Goal: Task Accomplishment & Management: Manage account settings

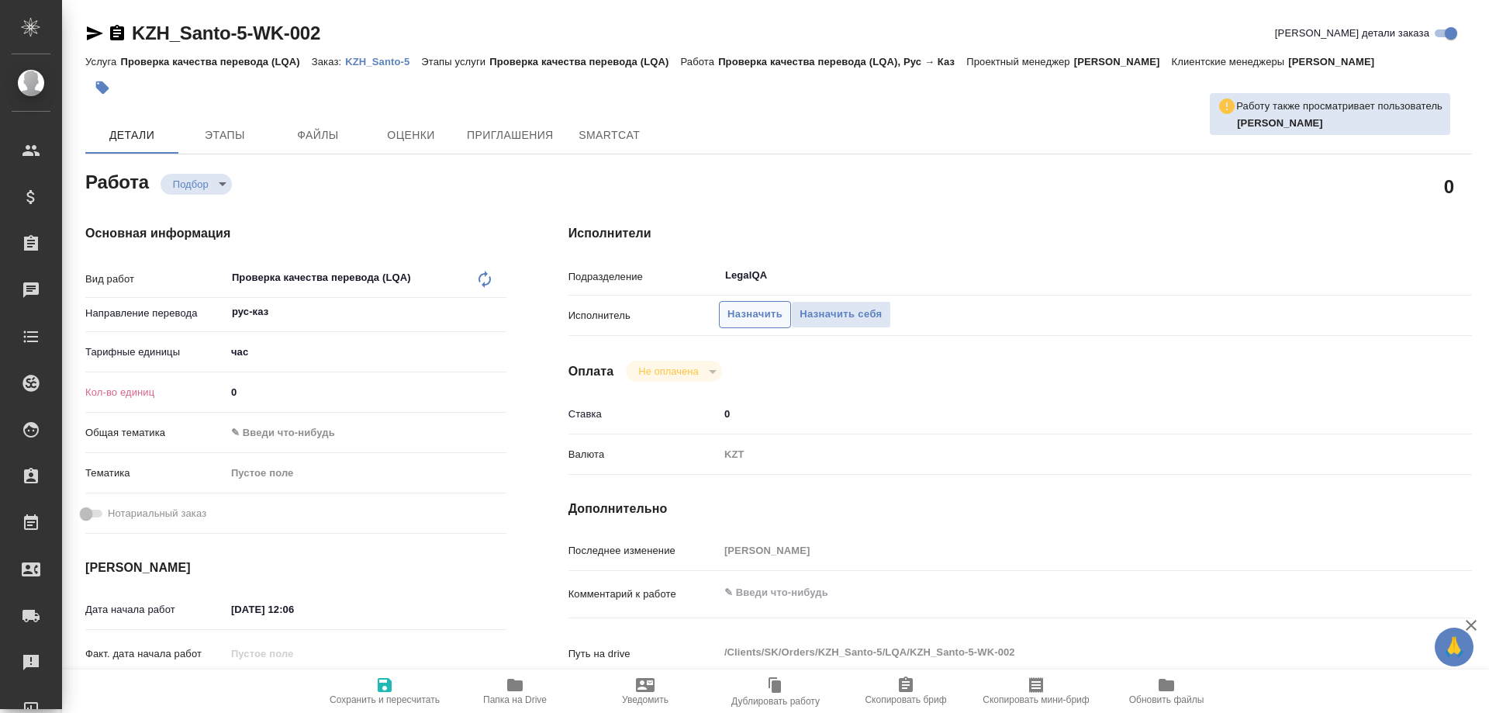
type textarea "x"
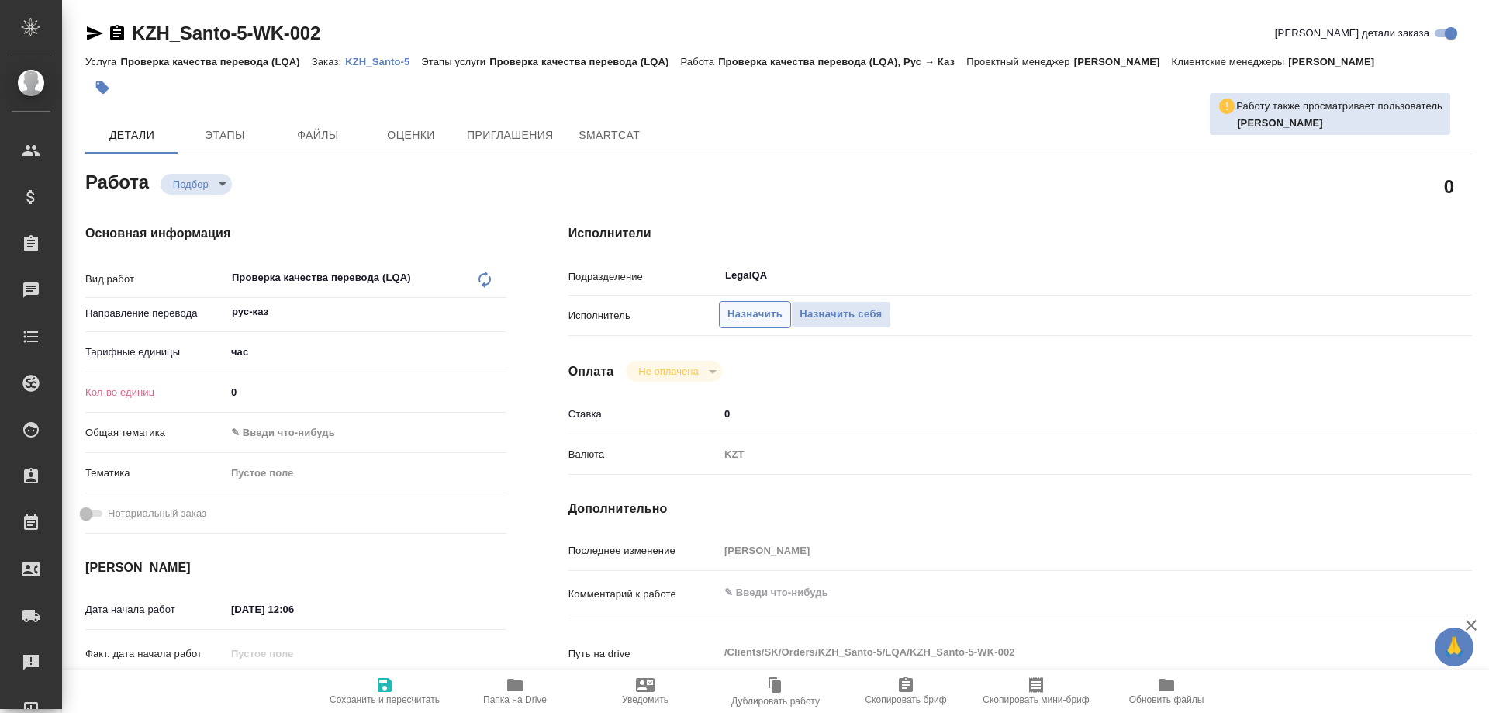
type textarea "x"
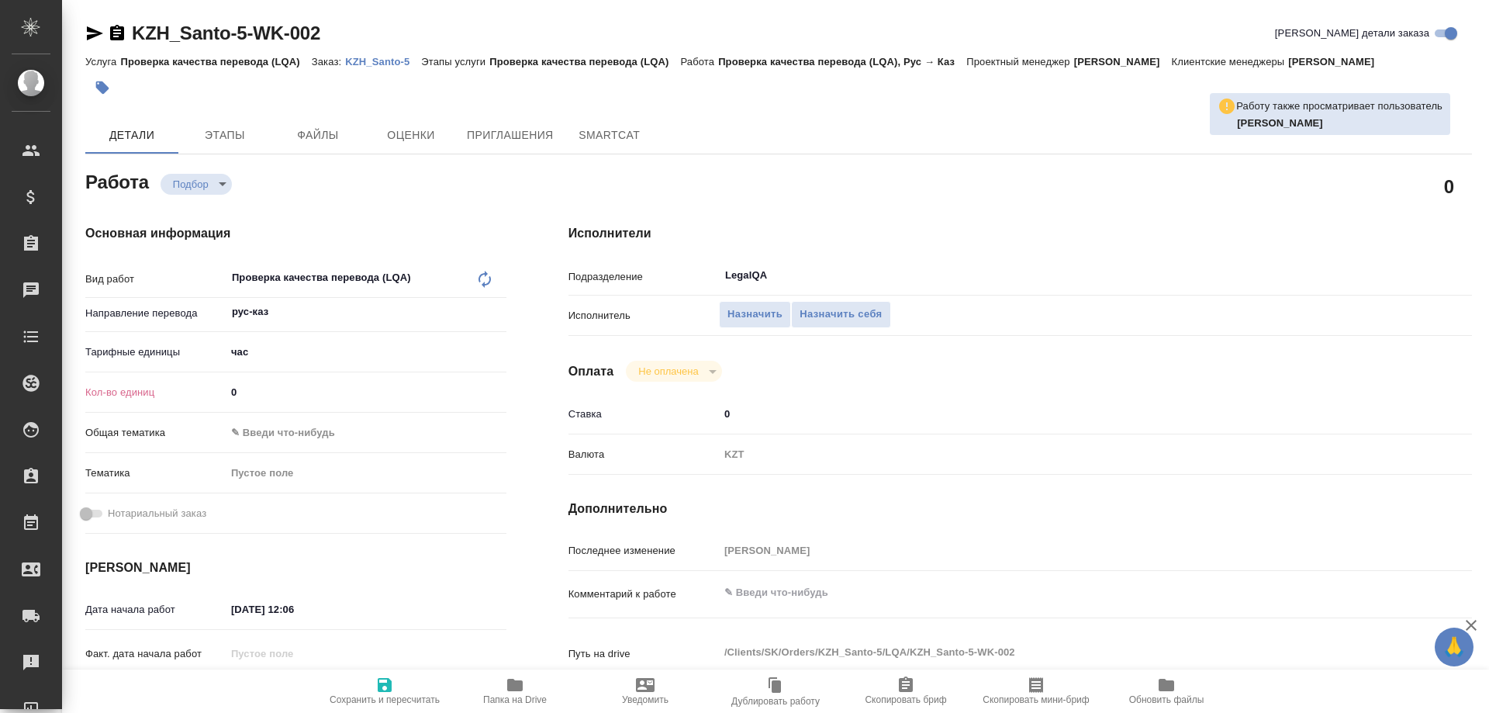
type textarea "x"
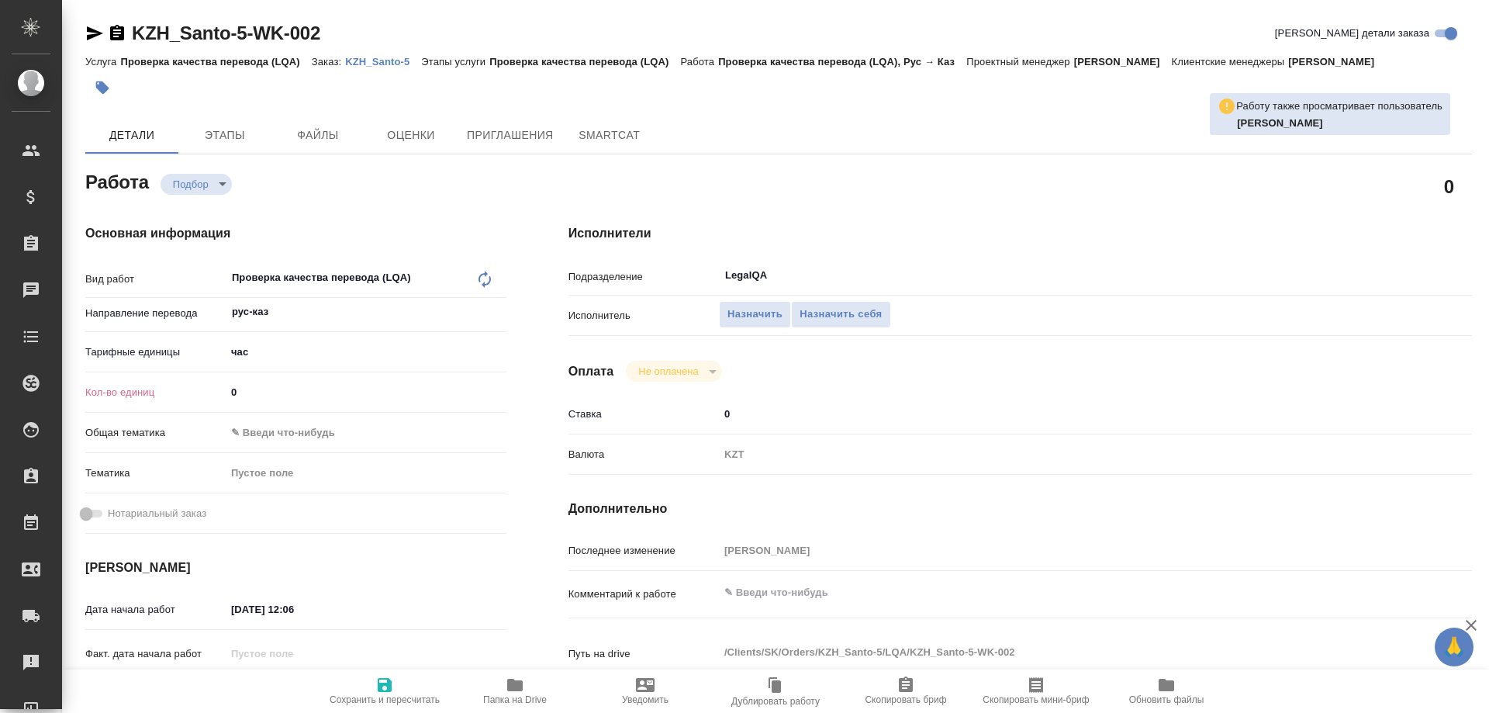
click at [806, 282] on div "Подразделение LegalQA ​" at bounding box center [1021, 281] width 904 height 40
type textarea "x"
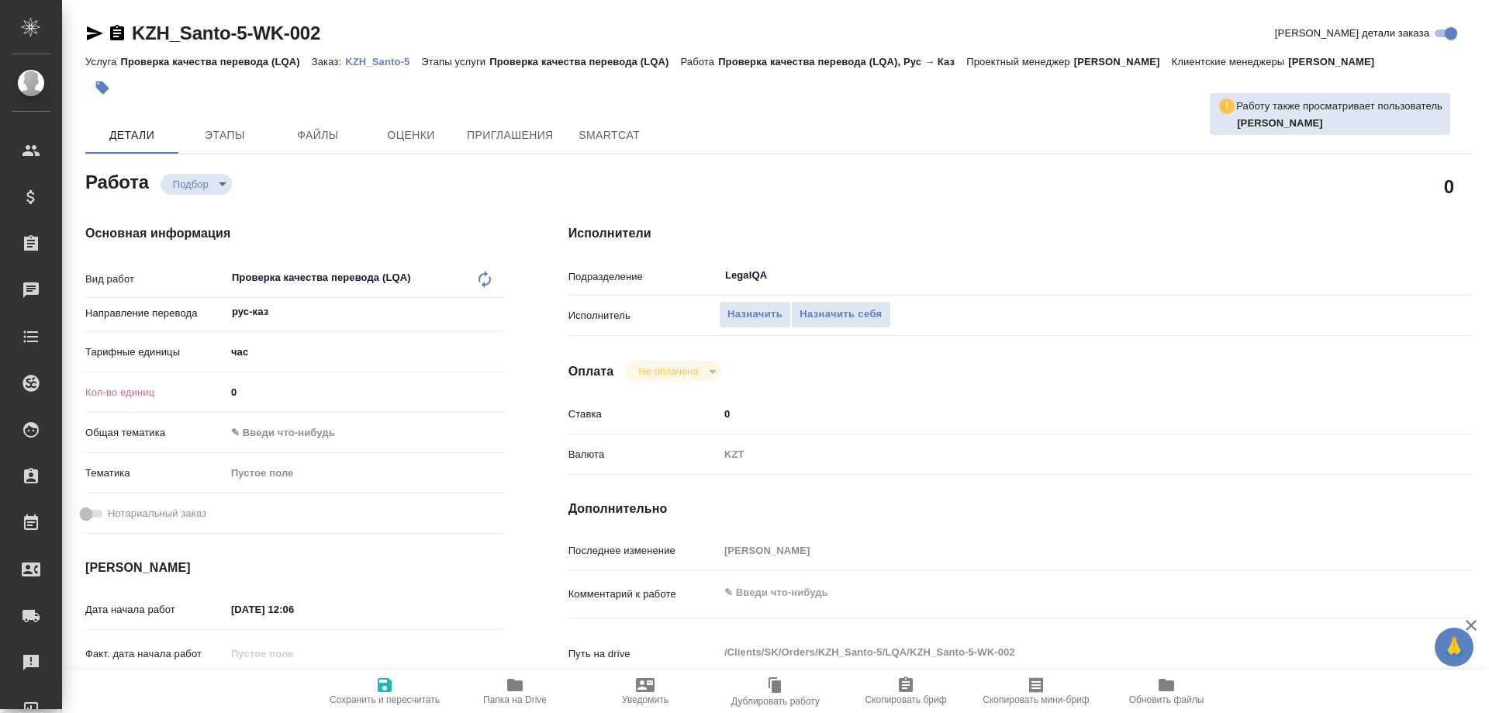
type textarea "x"
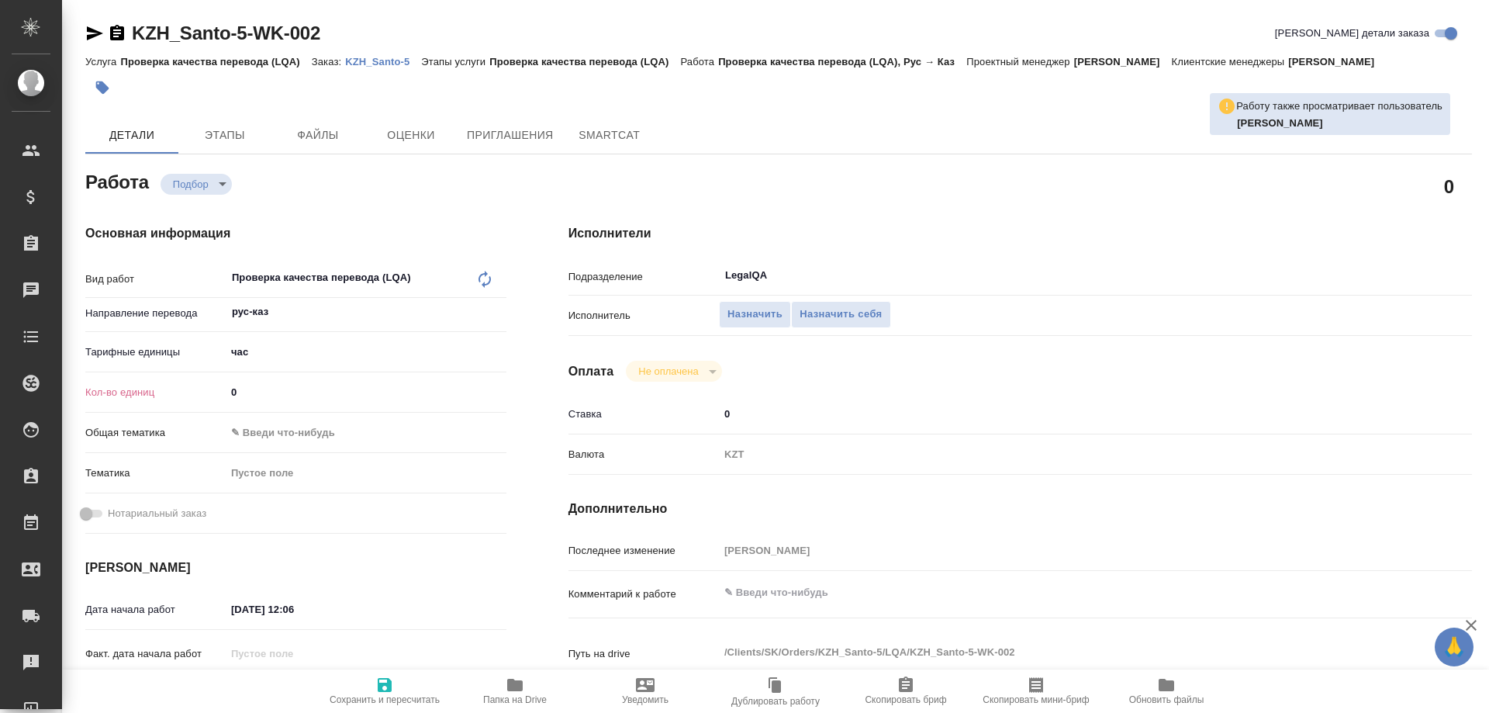
type textarea "x"
click at [848, 306] on span "Назначить себя" at bounding box center [841, 315] width 82 height 18
type textarea "x"
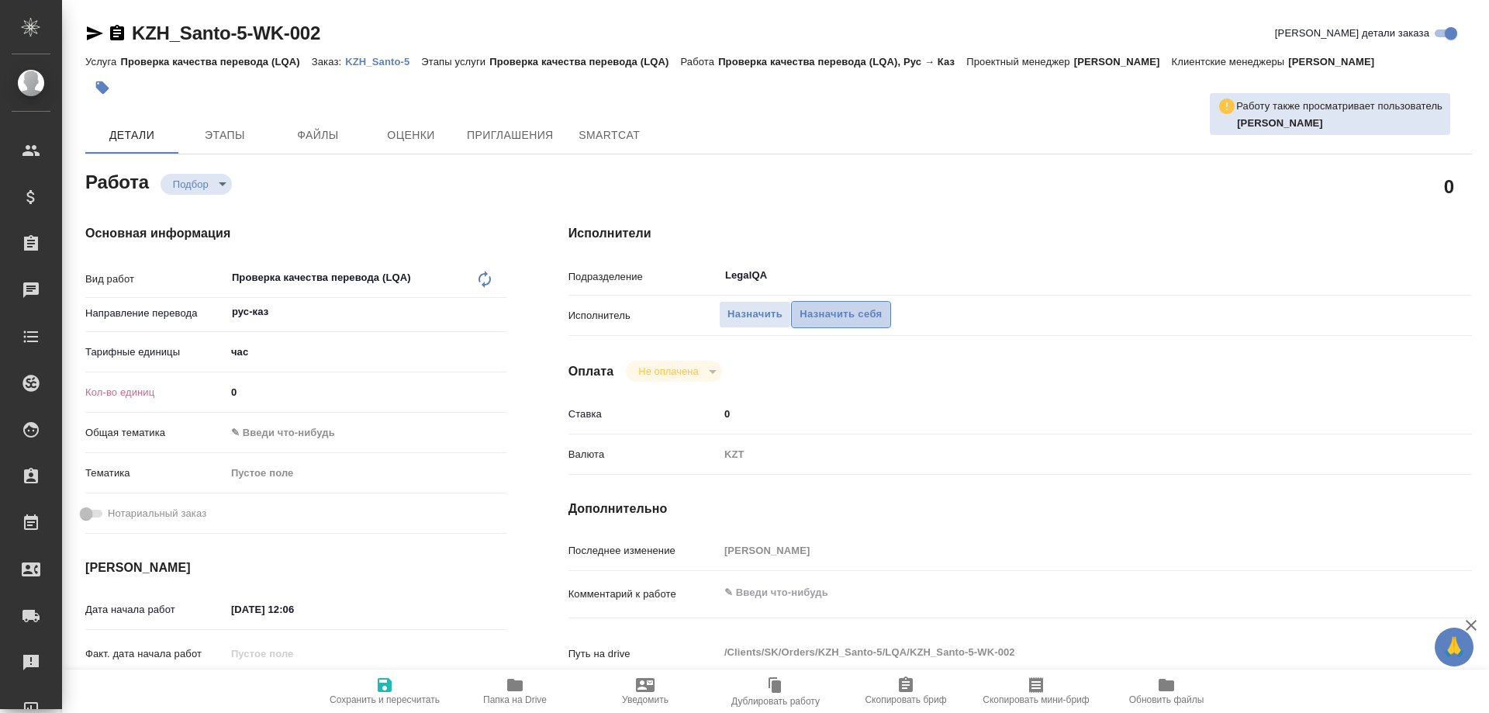
type textarea "x"
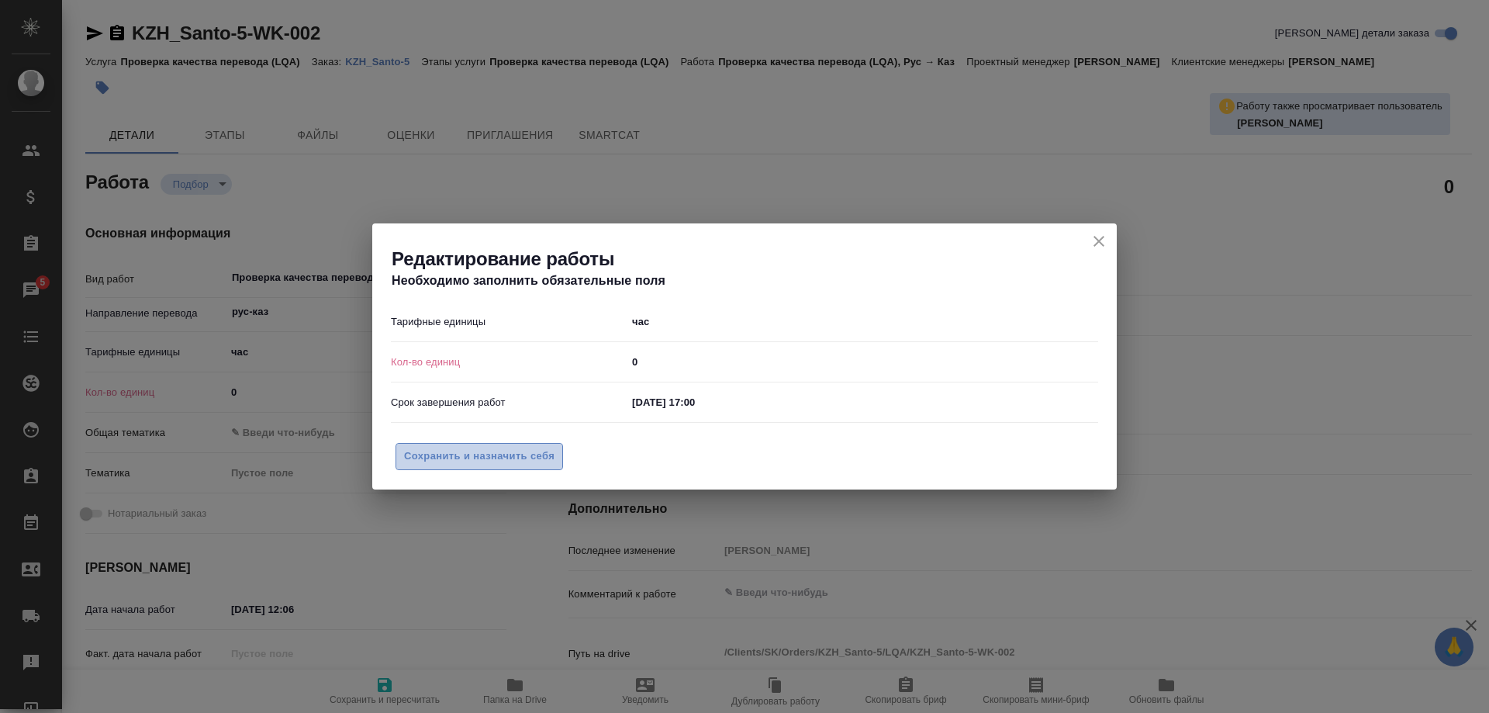
click at [504, 464] on span "Сохранить и назначить себя" at bounding box center [479, 457] width 150 height 18
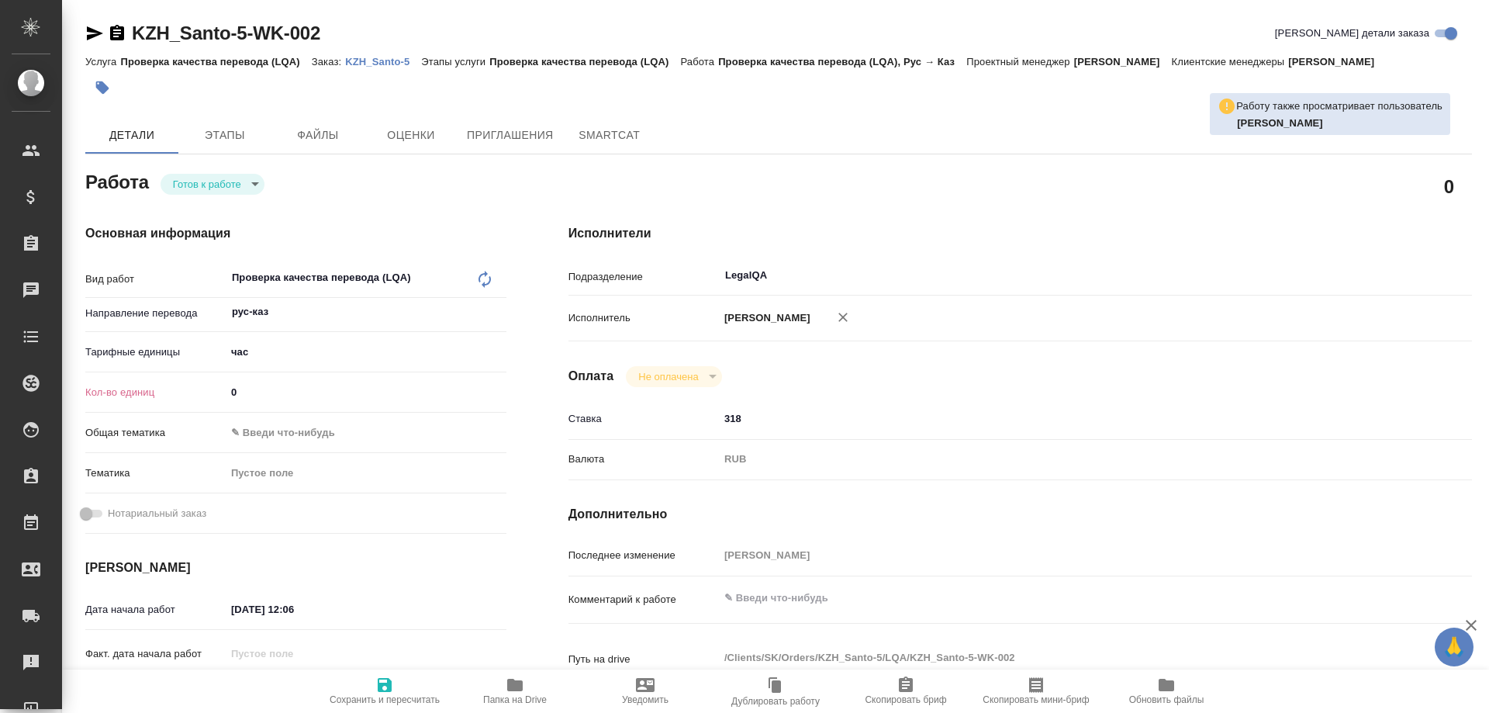
type textarea "x"
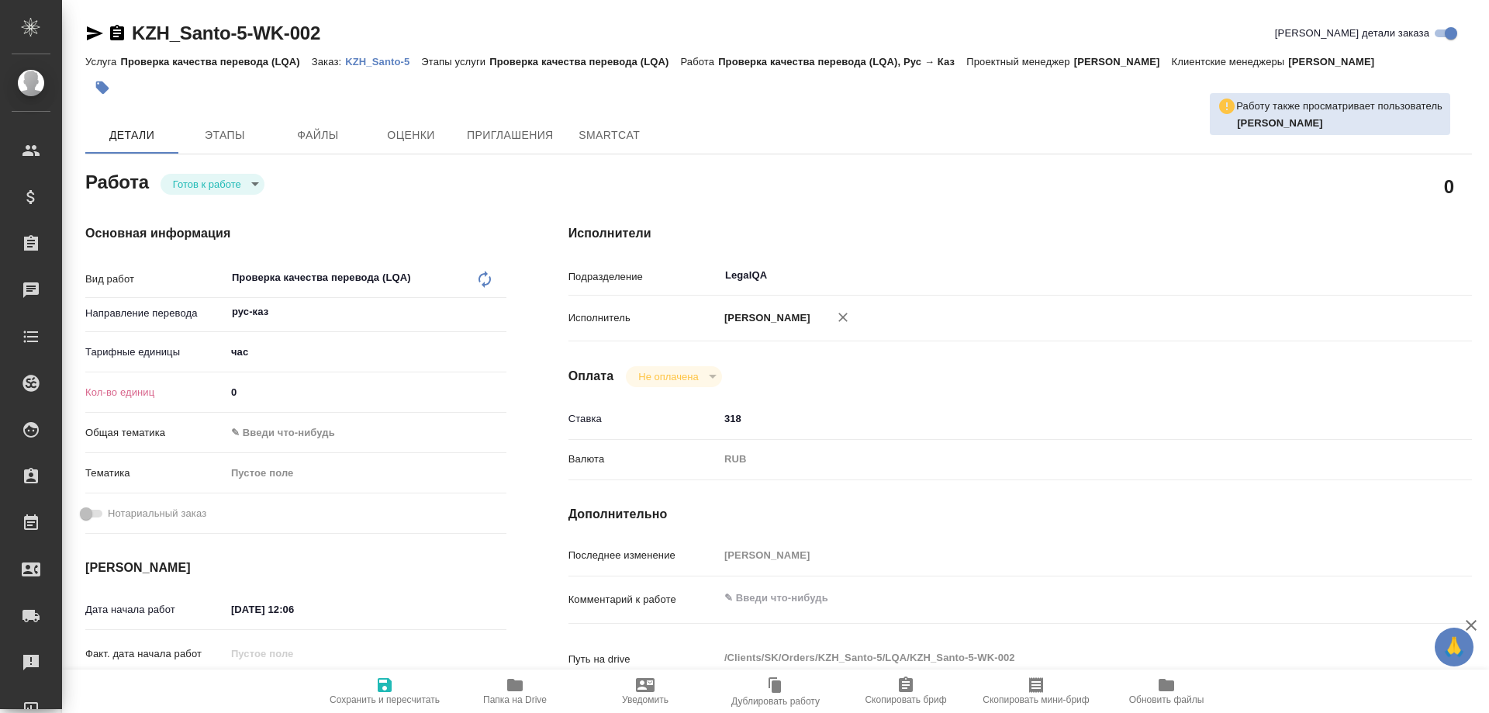
type textarea "x"
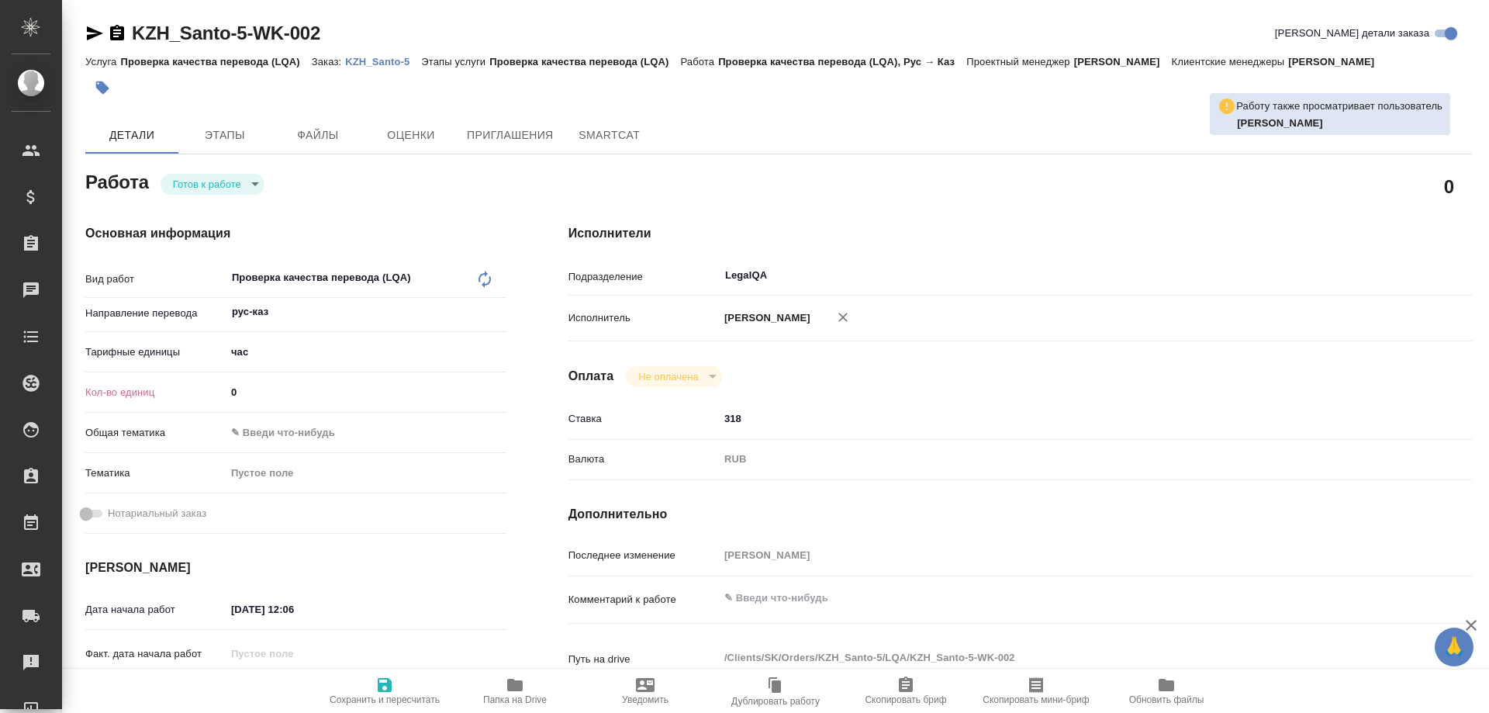
type textarea "x"
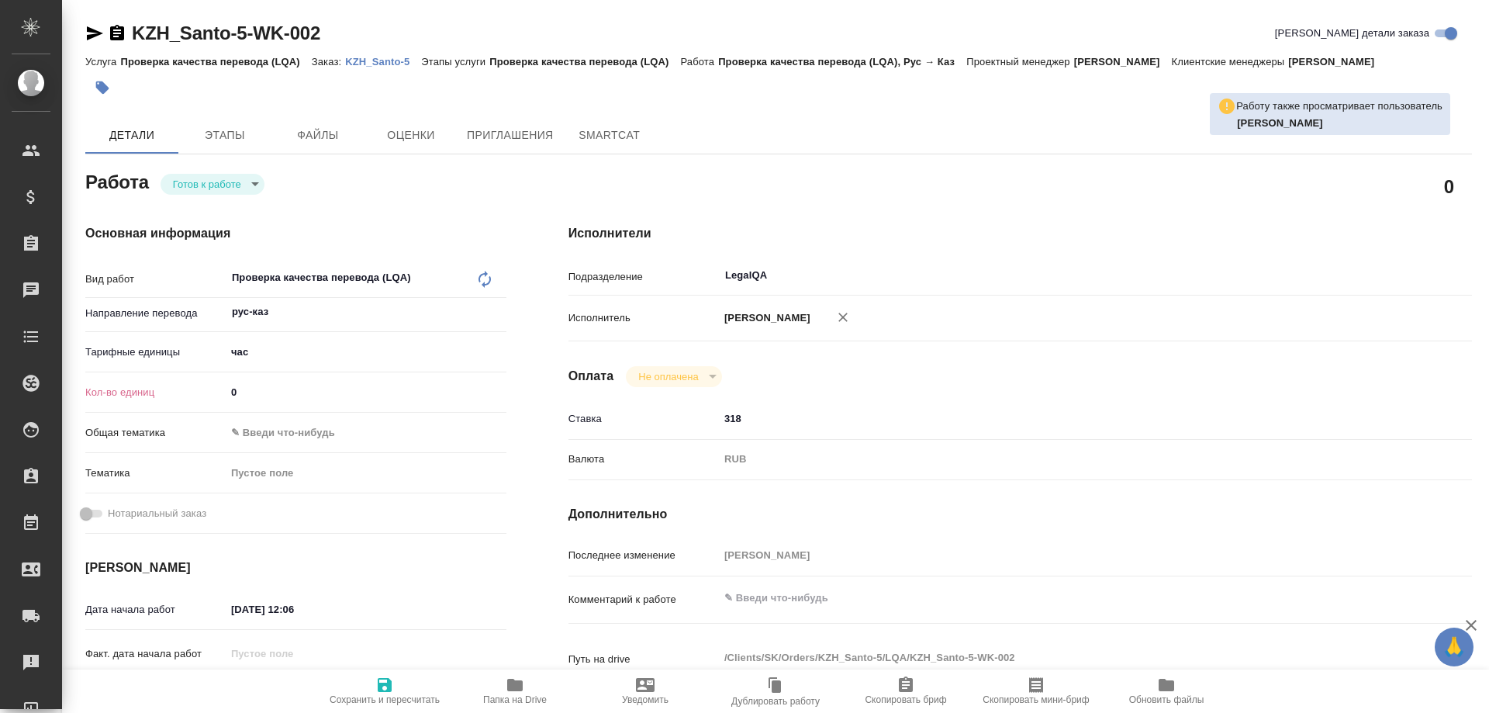
type textarea "x"
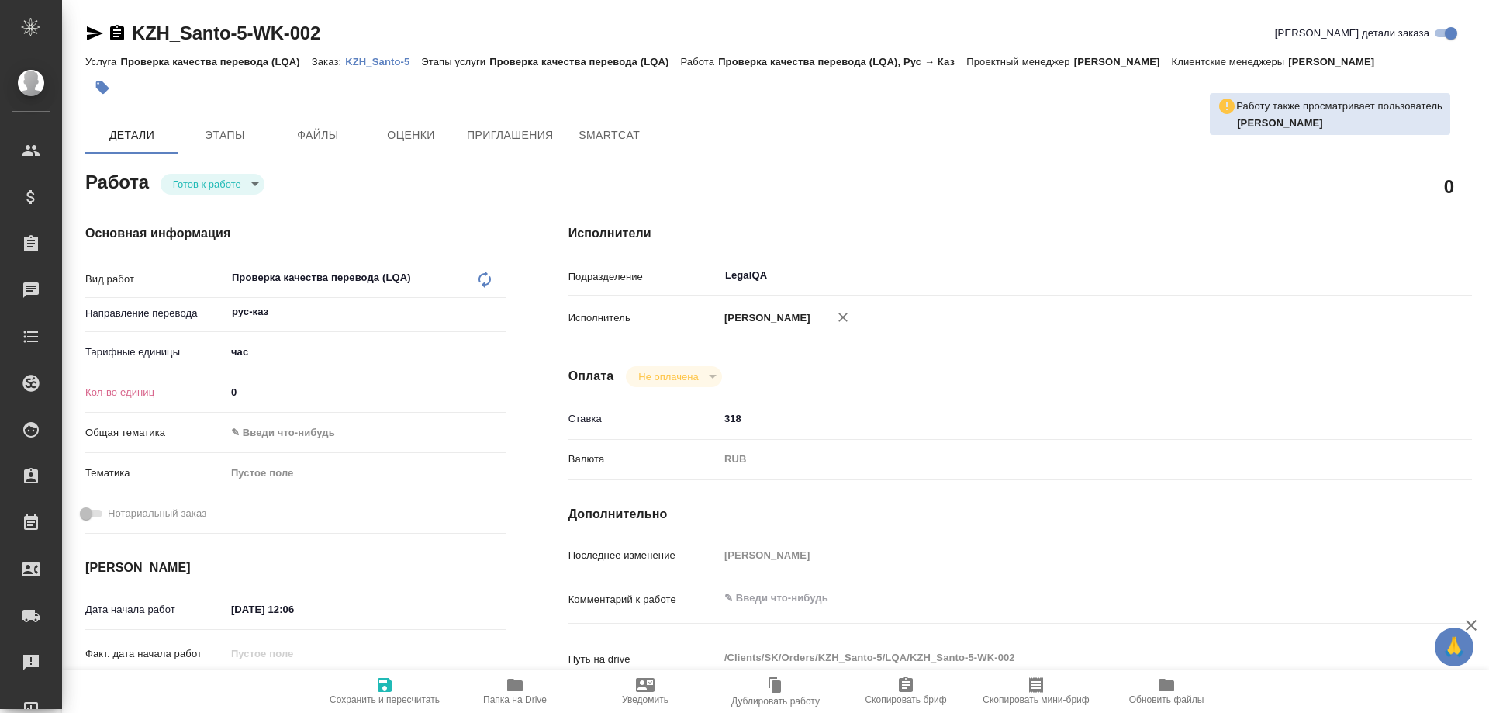
click at [387, 61] on p "KZH_Santo-5" at bounding box center [383, 62] width 76 height 12
type textarea "x"
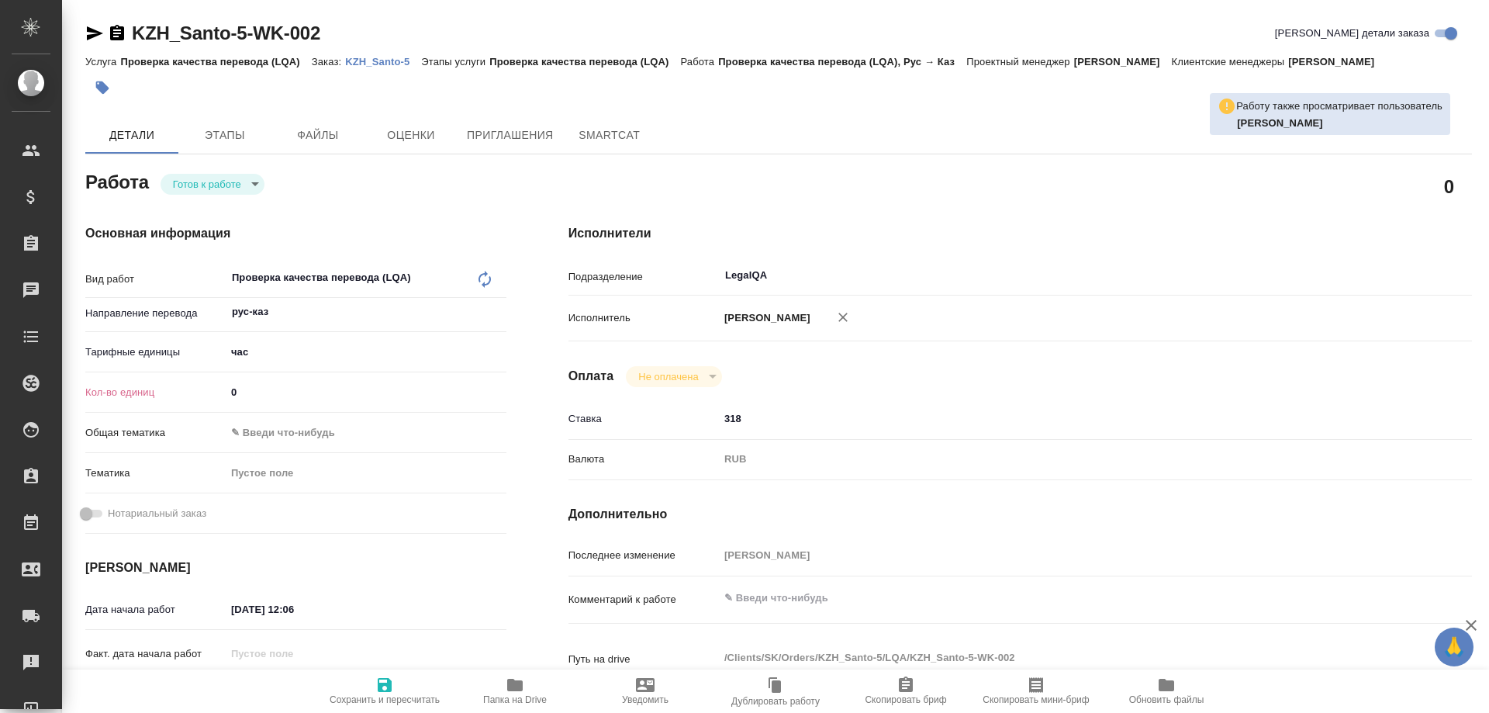
type textarea "x"
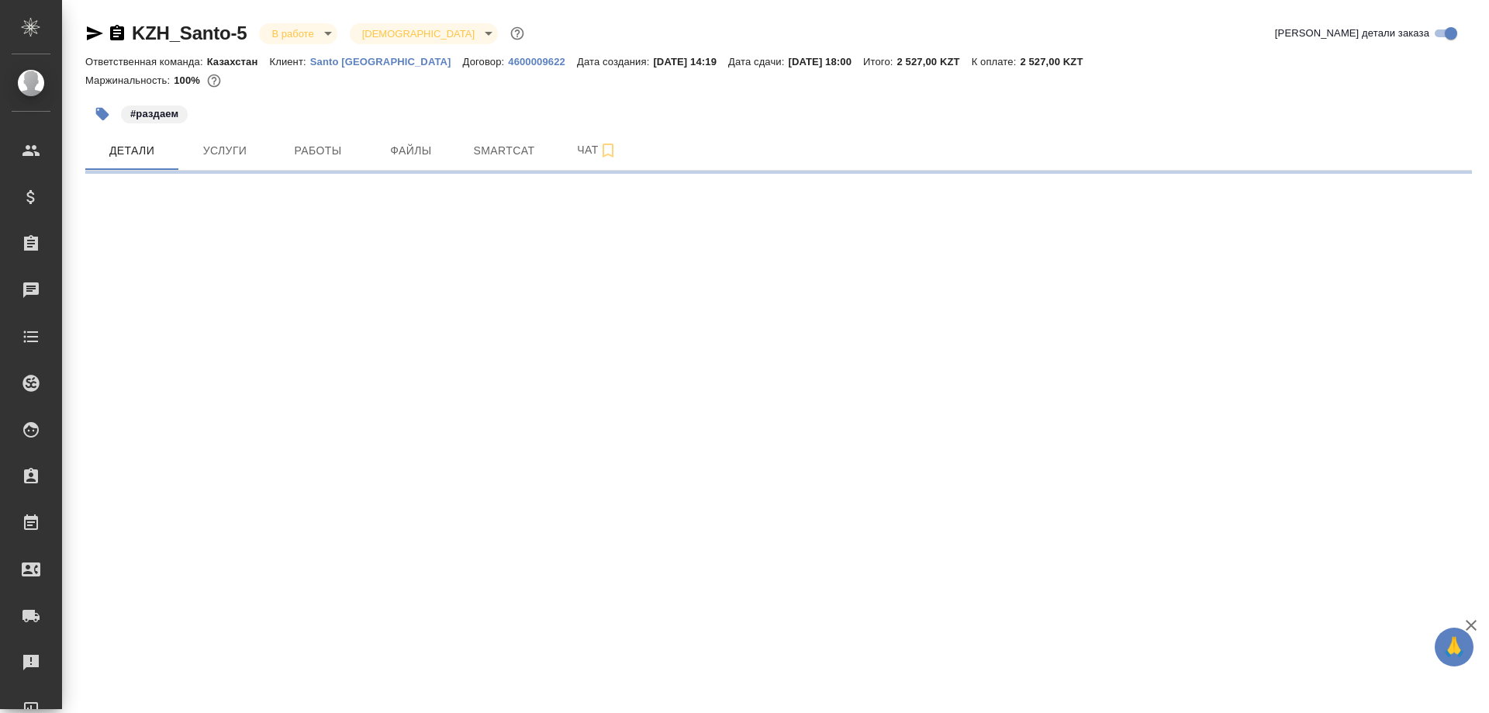
select select "RU"
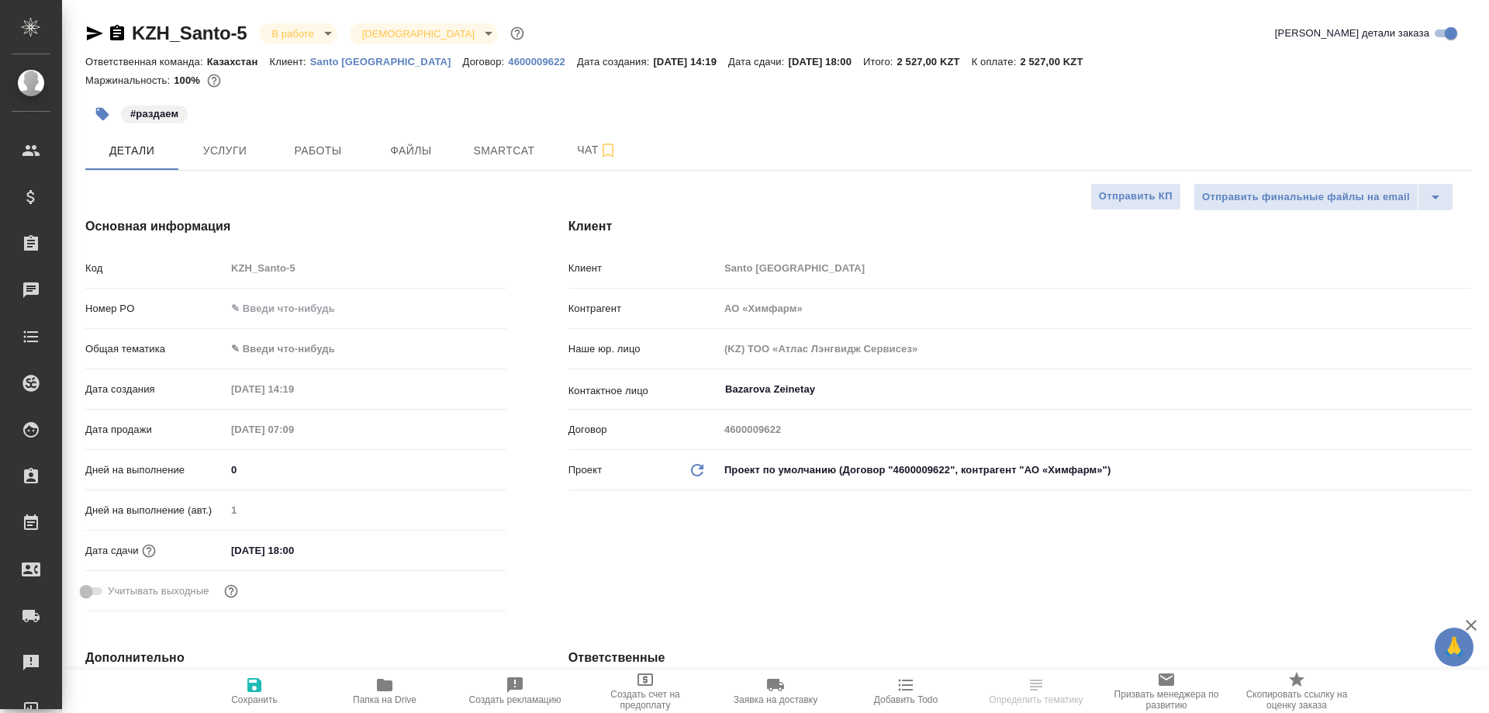
type textarea "x"
type input "Валеев Динар"
type textarea "x"
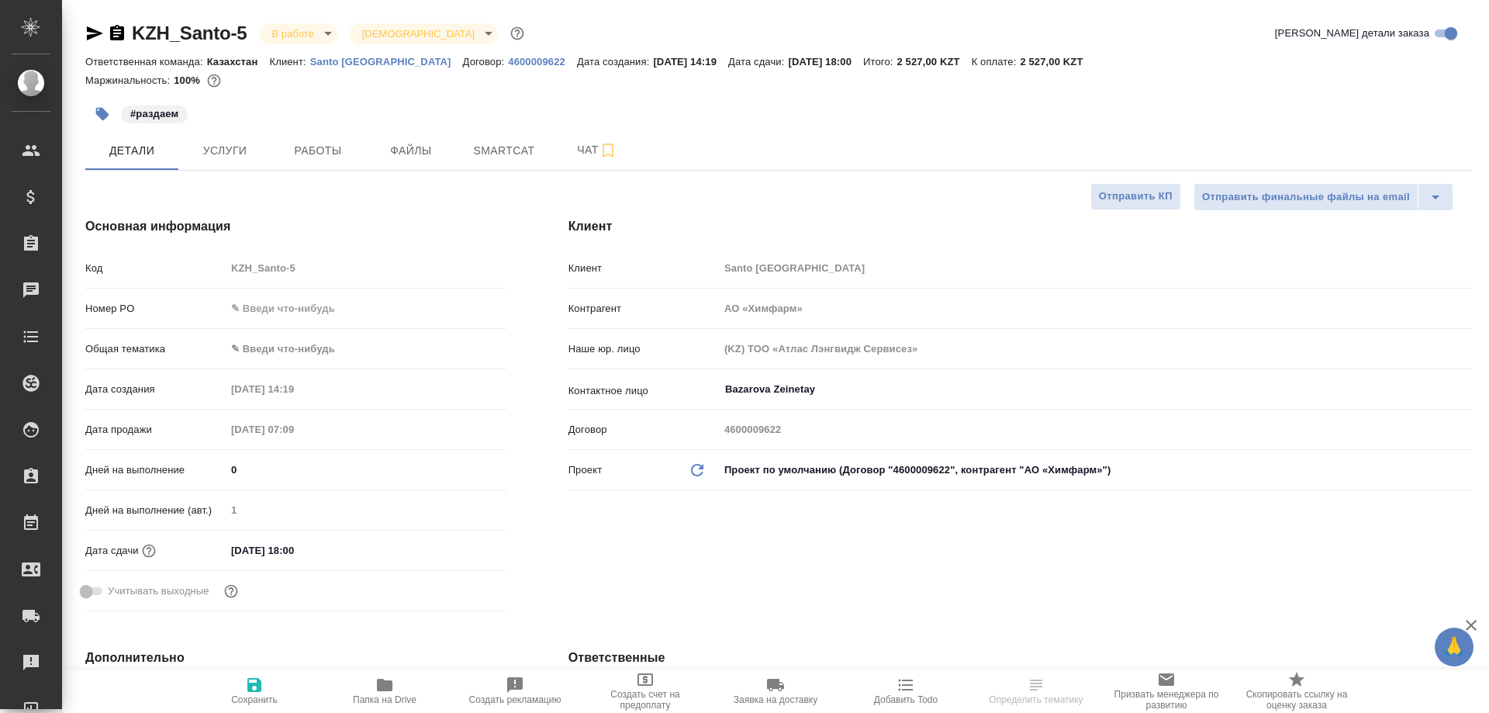
type textarea "x"
click at [392, 689] on icon "button" at bounding box center [385, 685] width 16 height 12
type textarea "x"
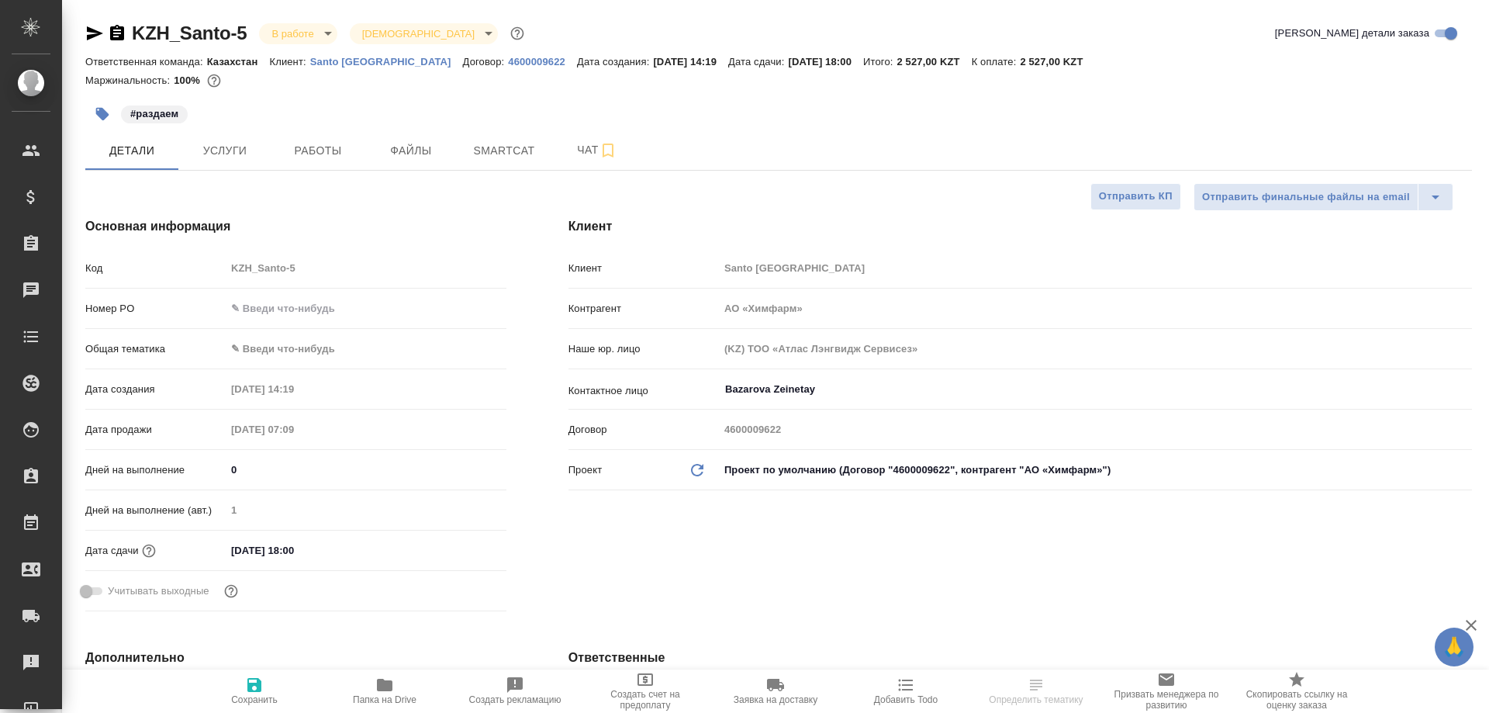
type textarea "x"
select select "RU"
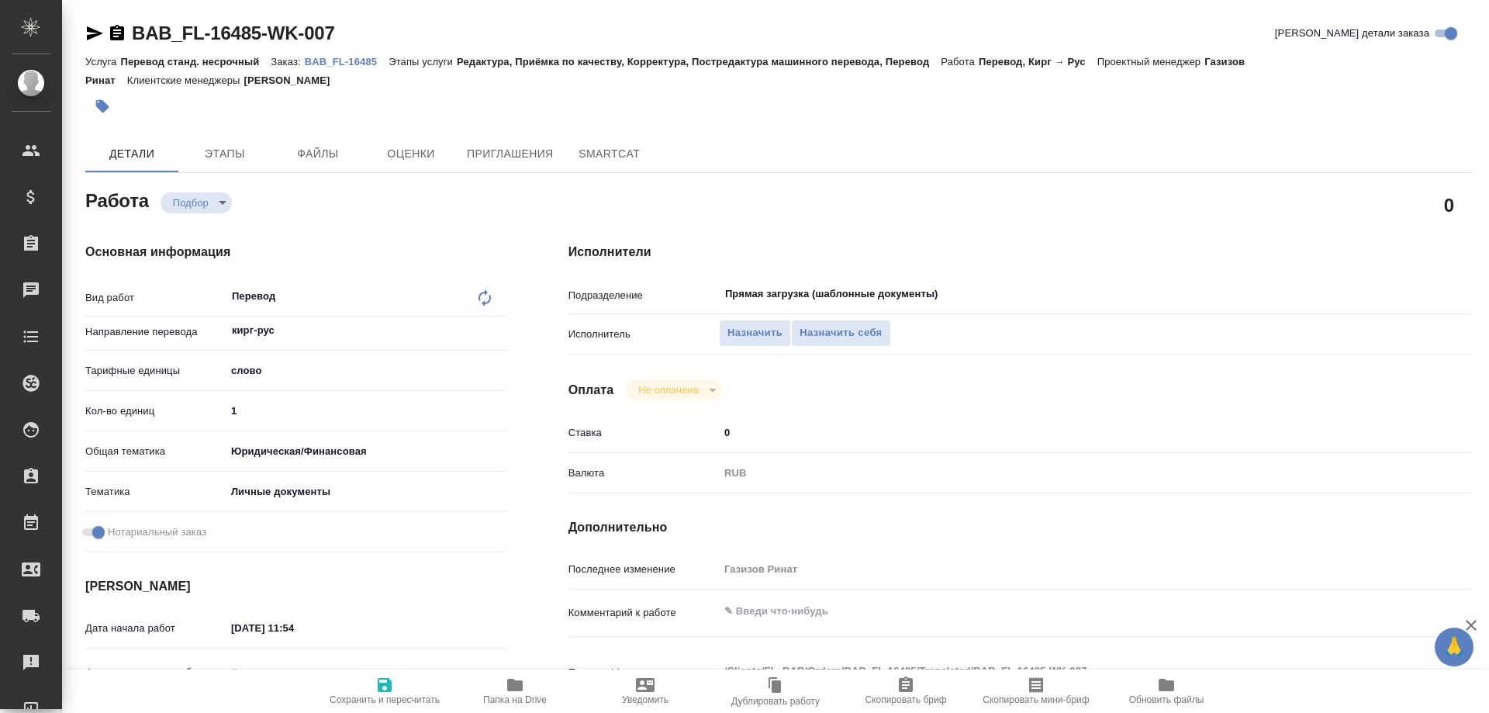
type textarea "x"
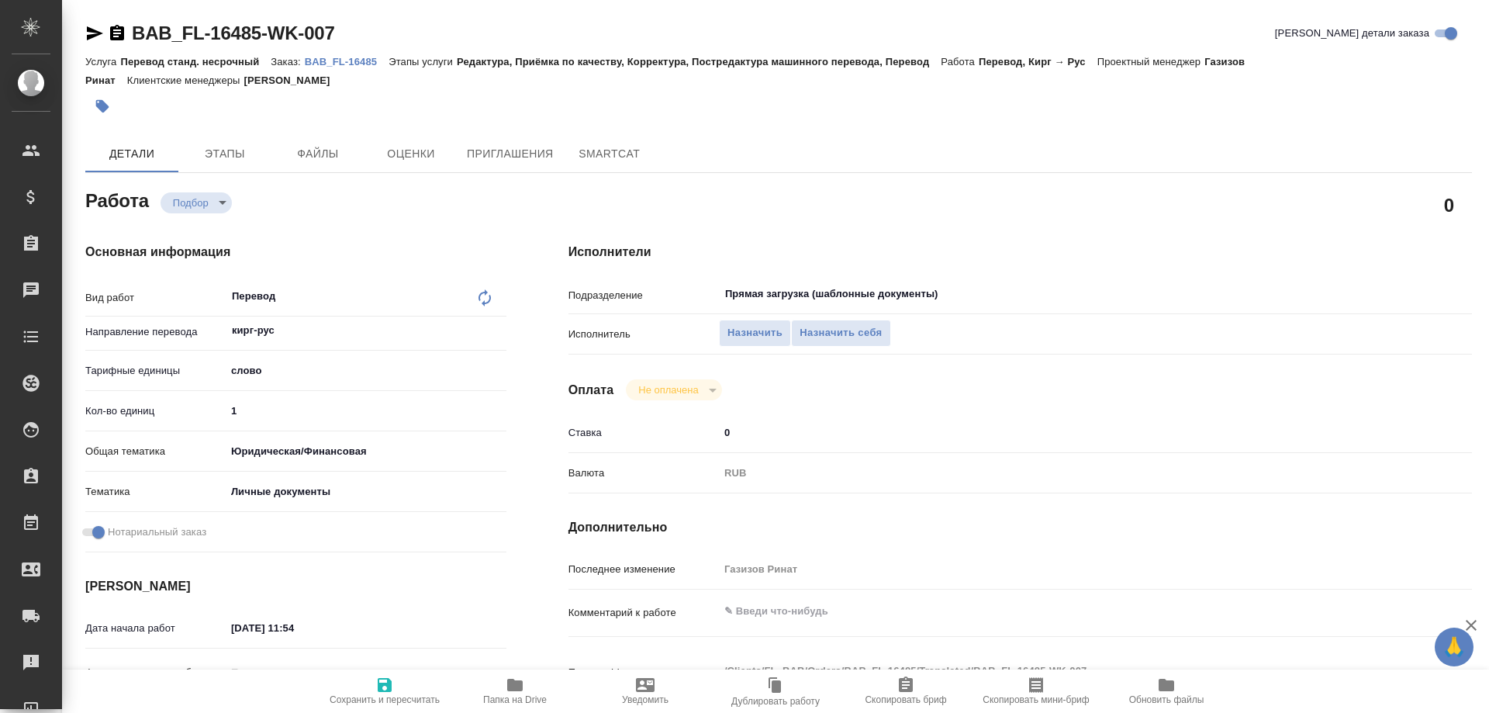
type textarea "x"
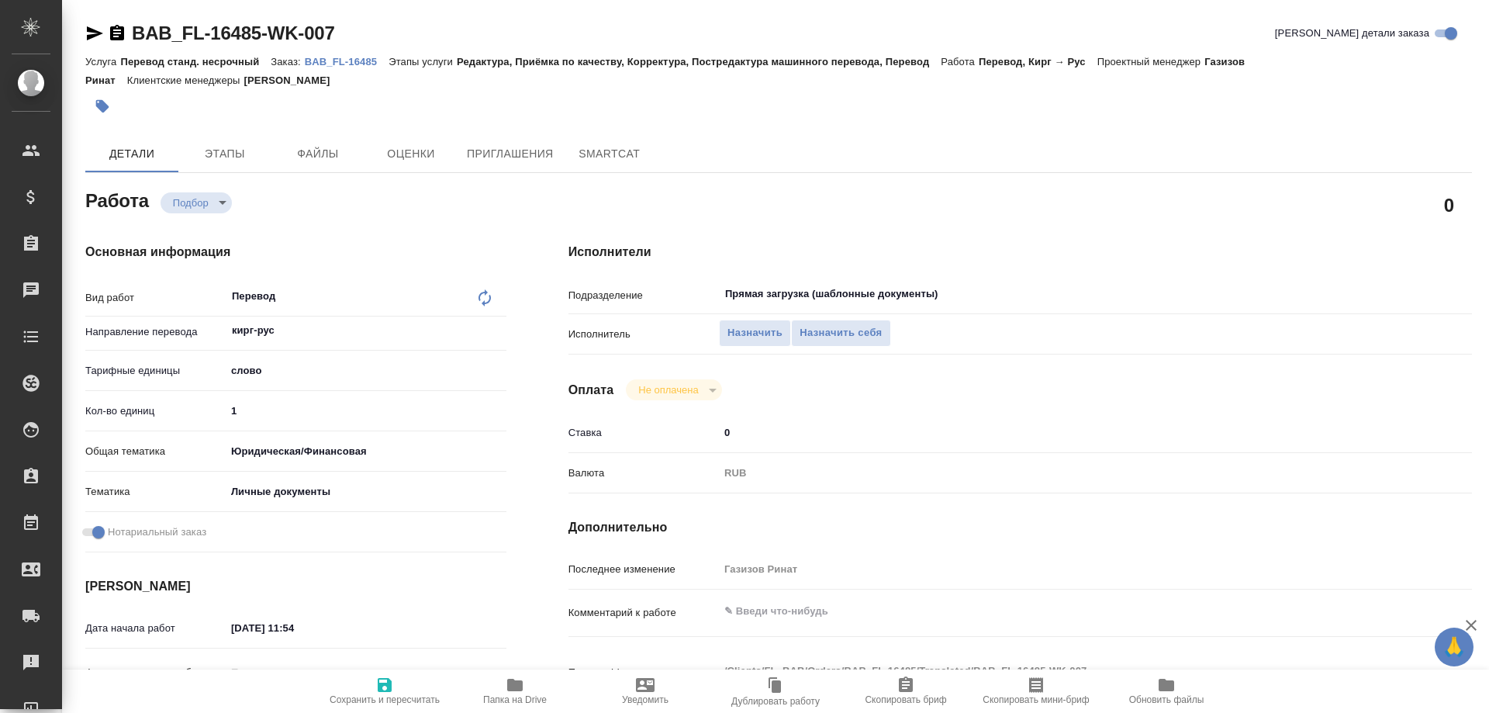
type textarea "x"
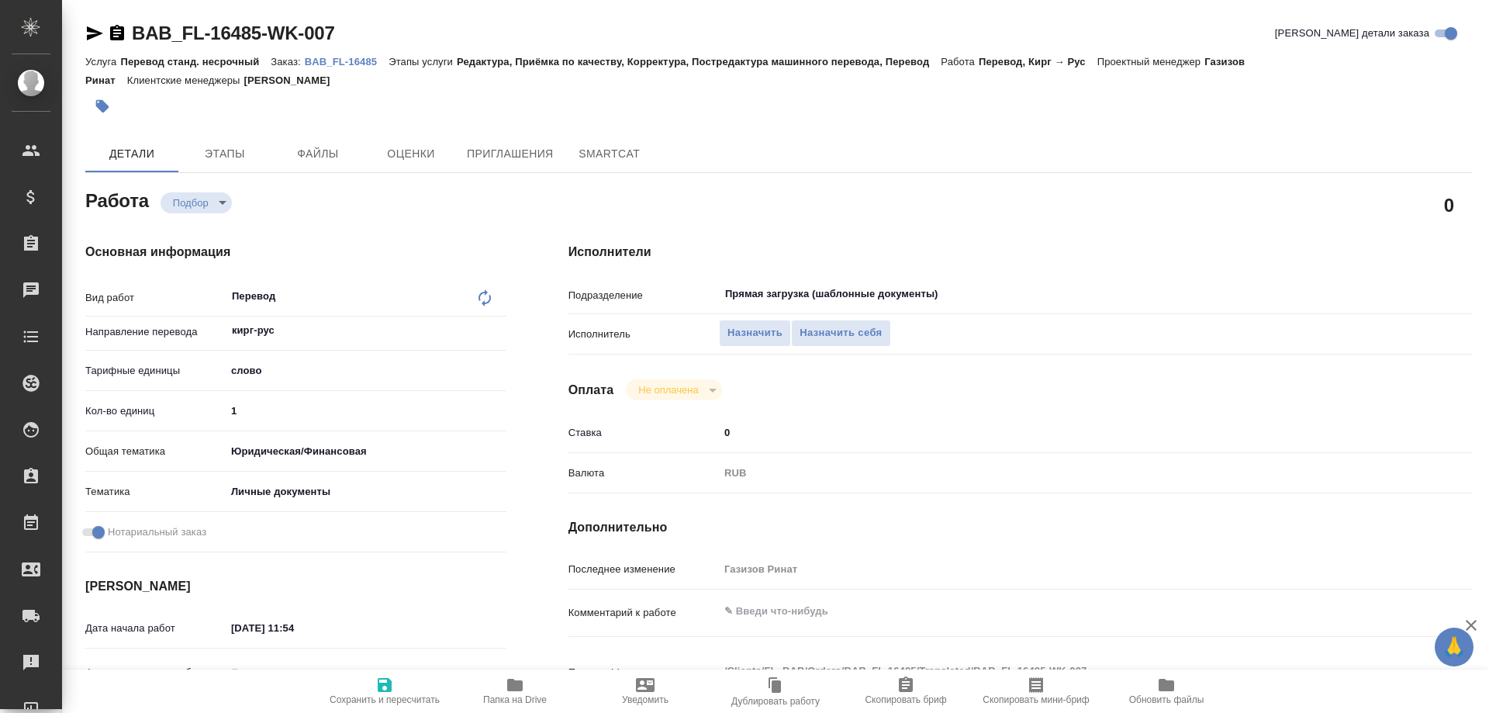
type textarea "x"
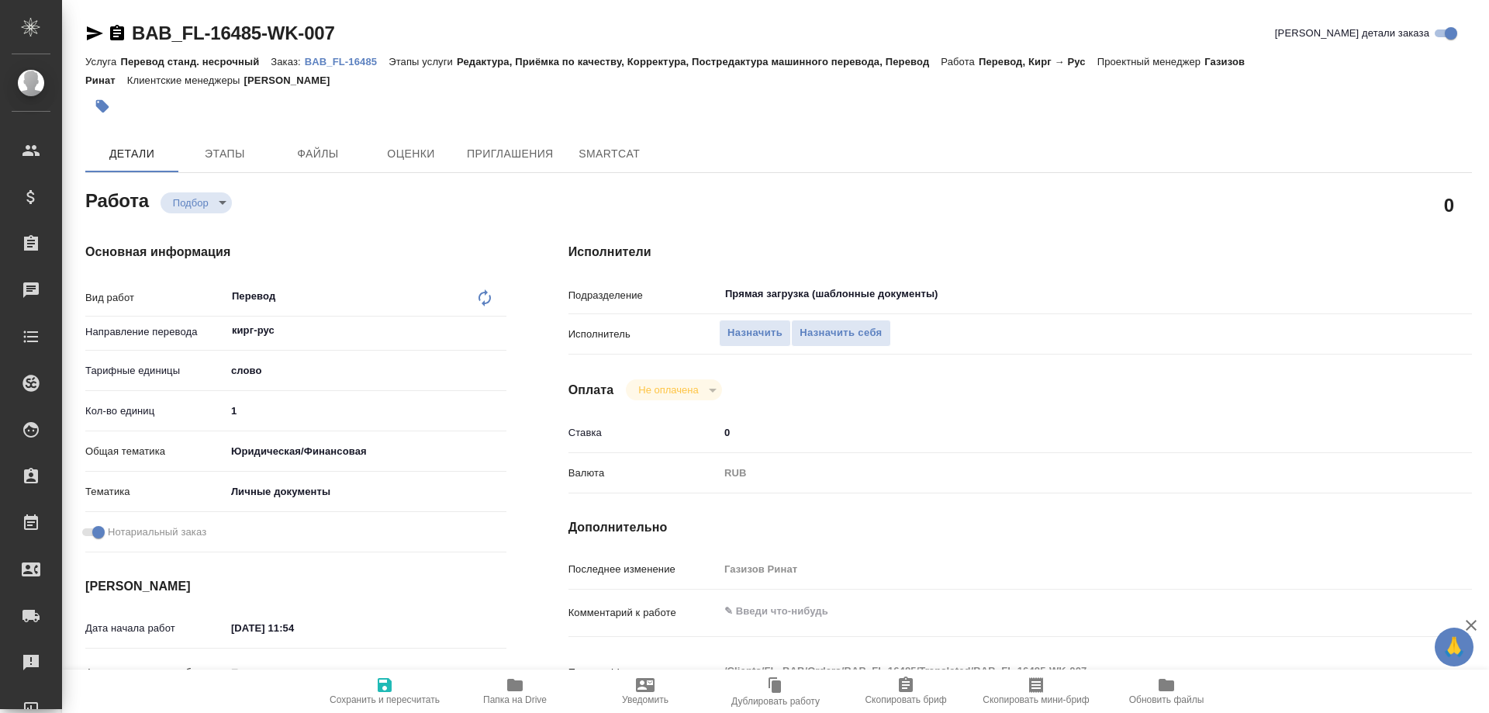
type textarea "x"
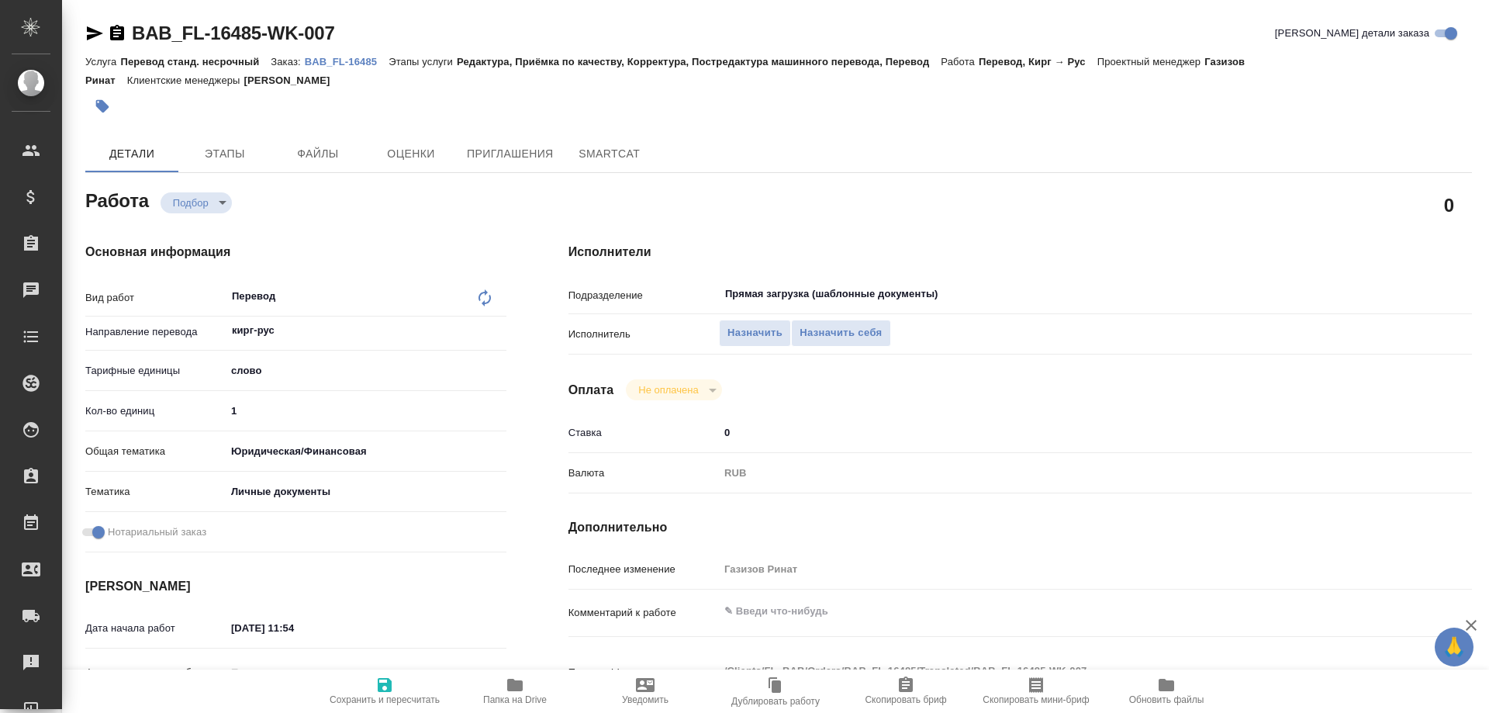
type textarea "x"
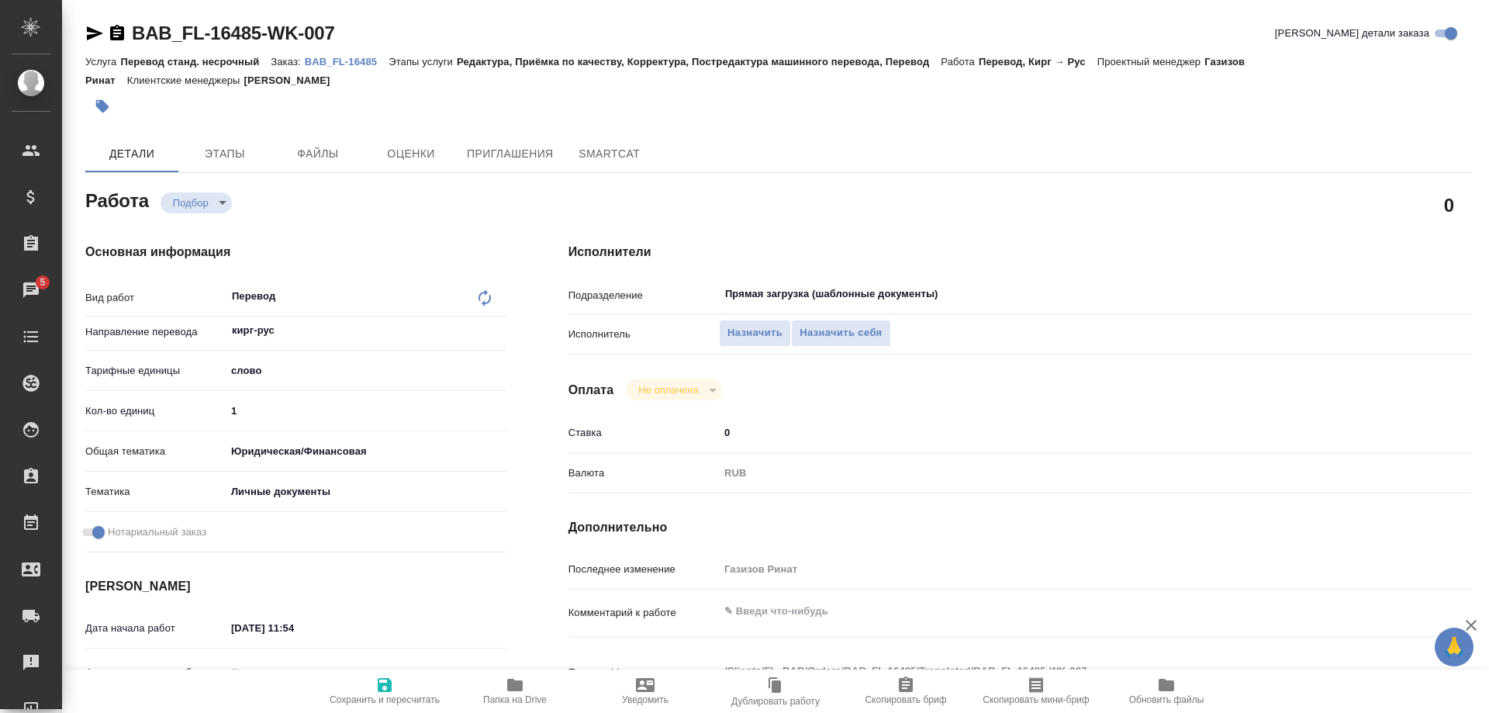
click at [344, 58] on p "BAB_FL-16485" at bounding box center [347, 62] width 84 height 12
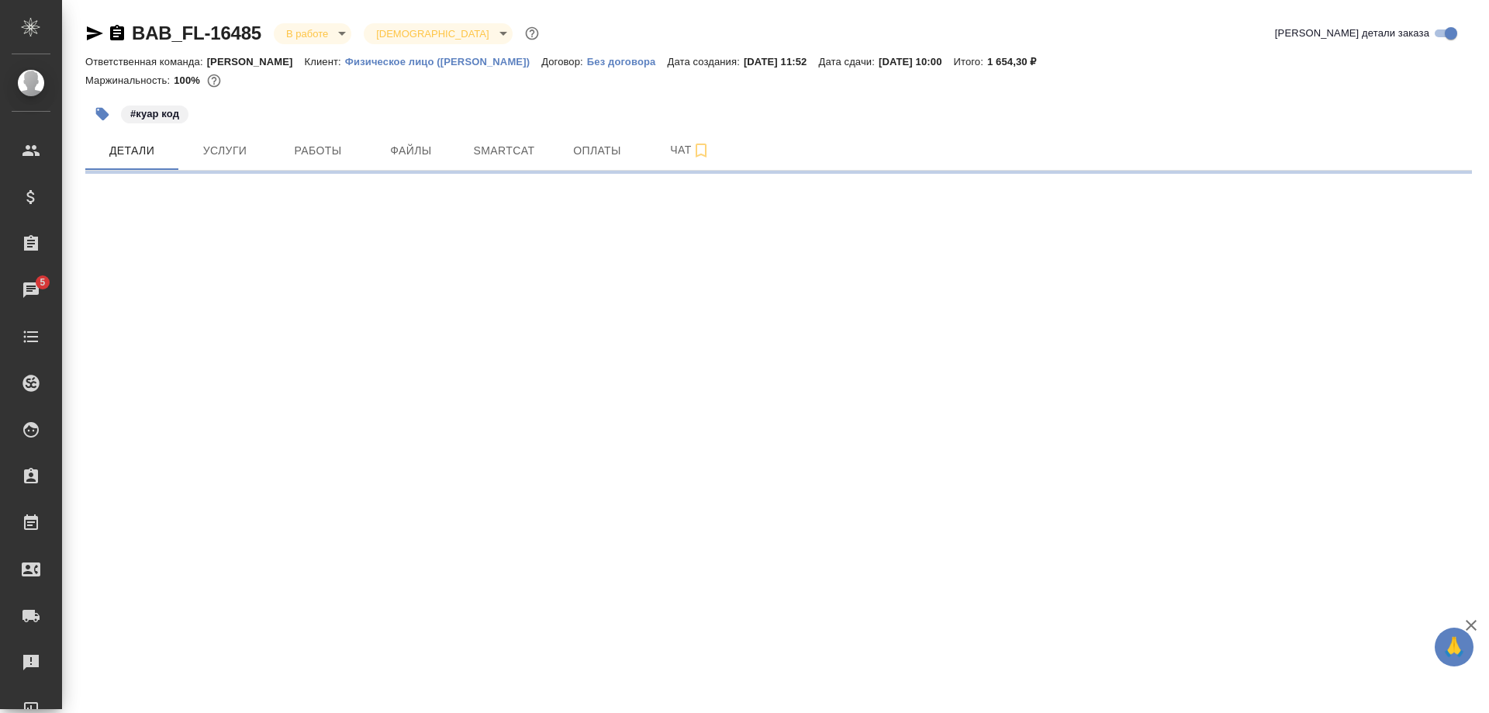
select select "RU"
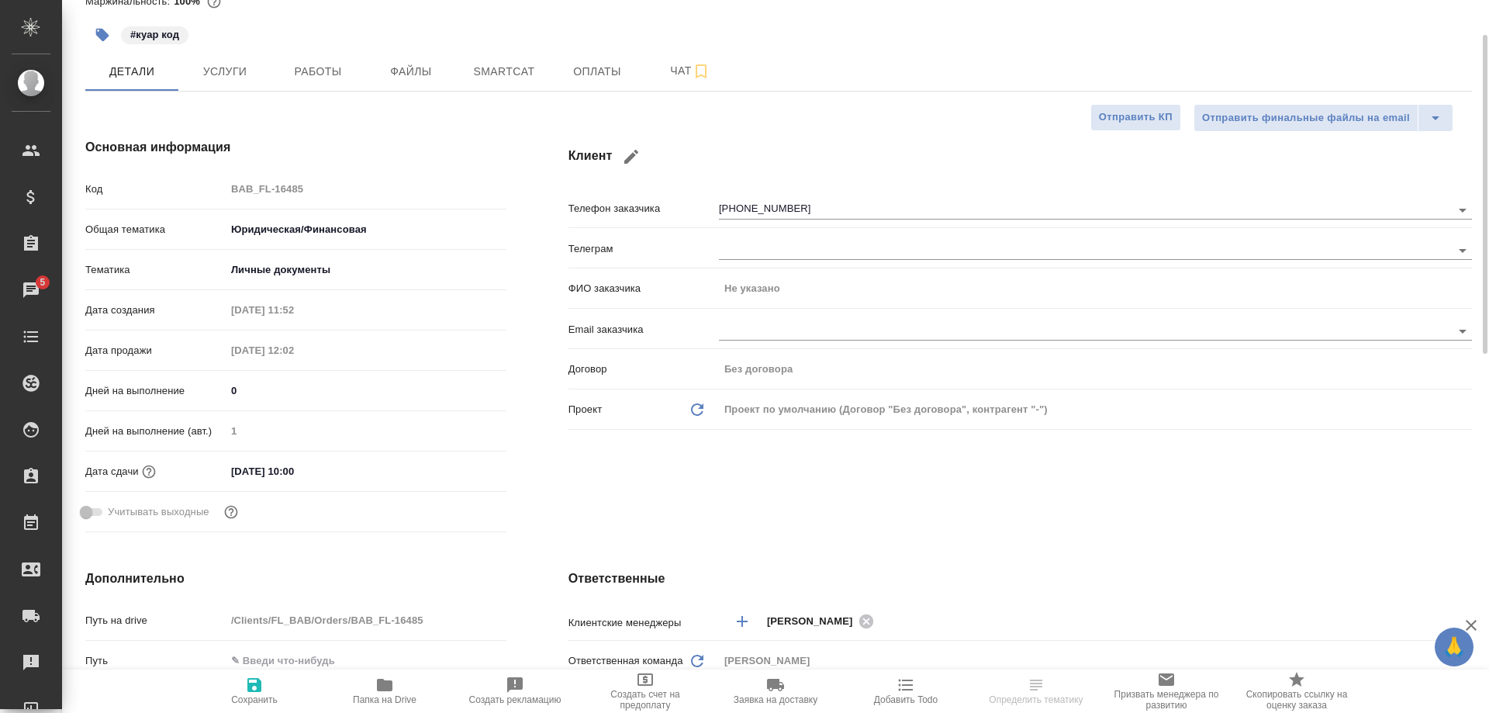
type textarea "x"
type input "Газизов Ринат"
type input "[PERSON_NAME]"
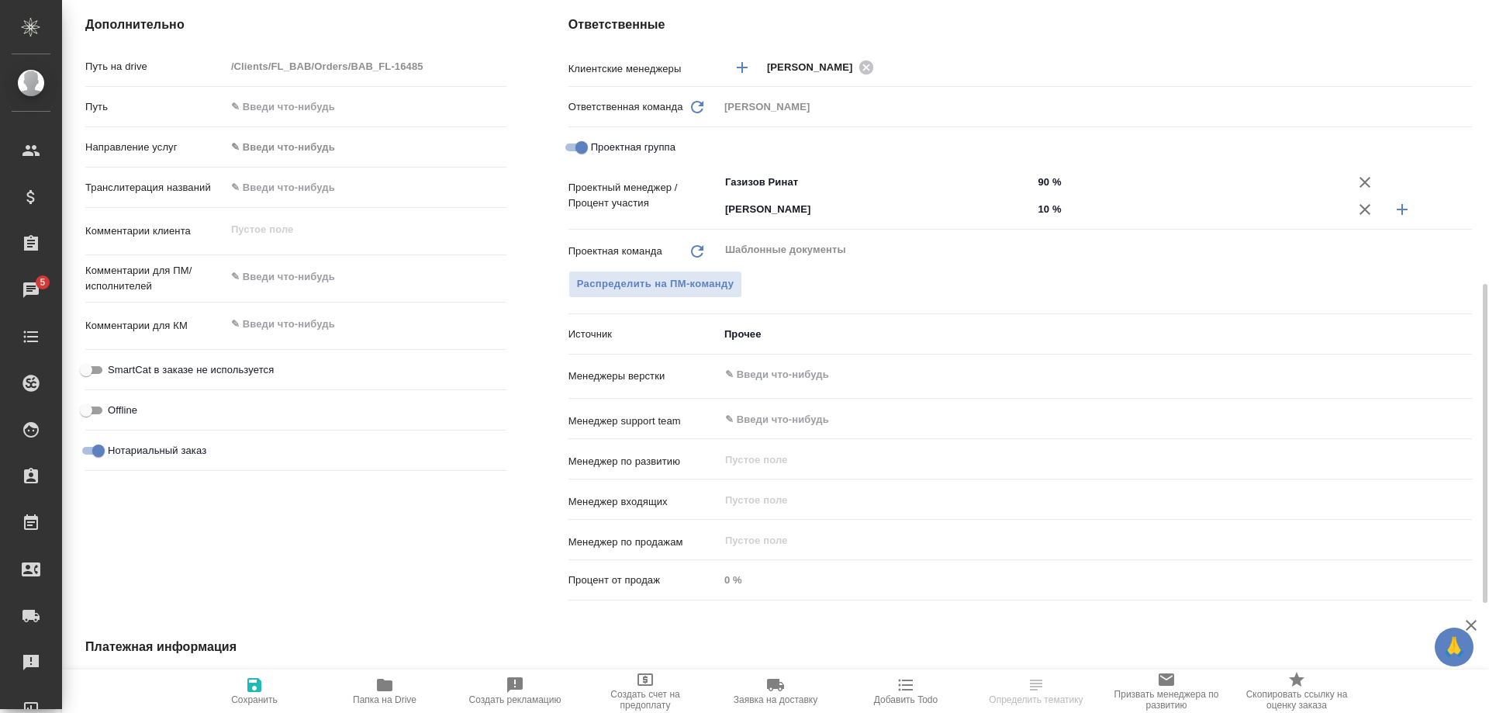
scroll to position [712, 0]
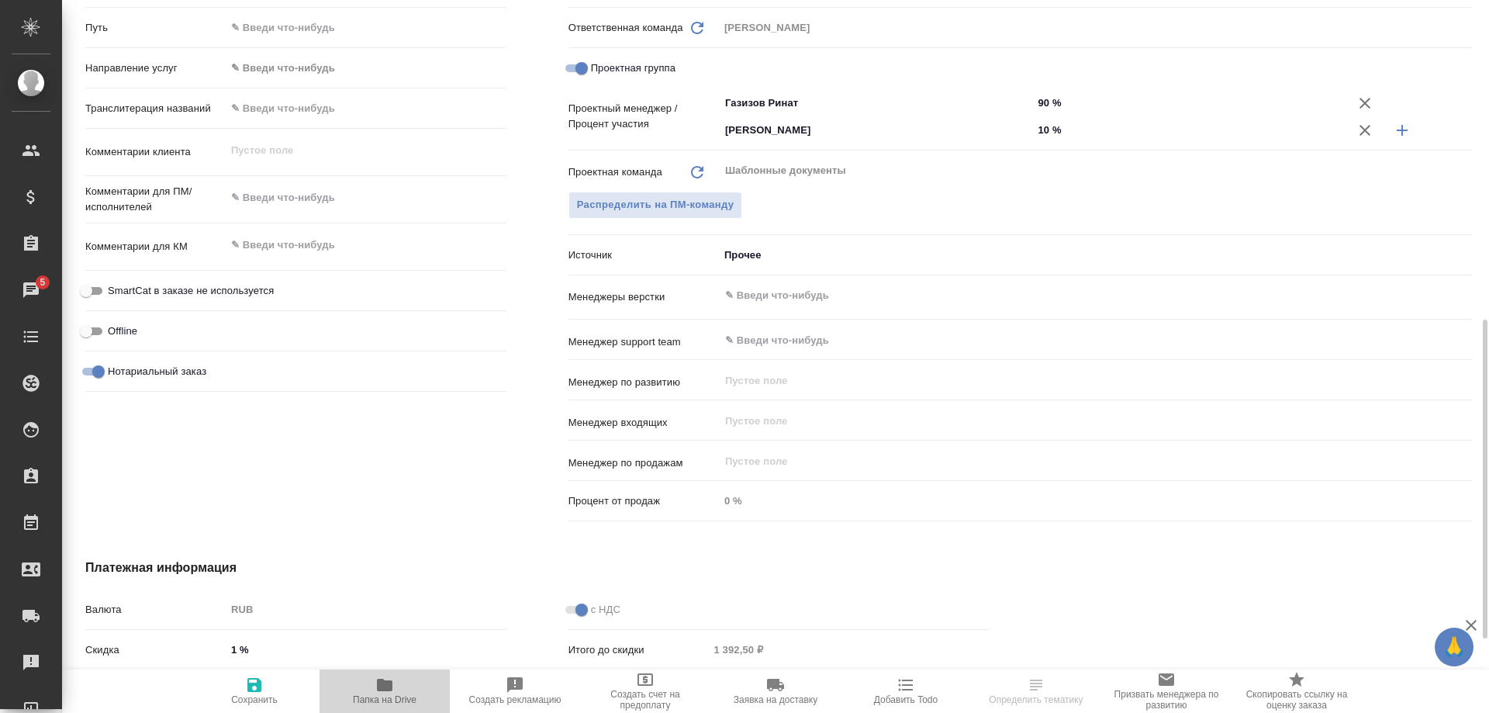
click at [381, 684] on icon "button" at bounding box center [385, 685] width 16 height 12
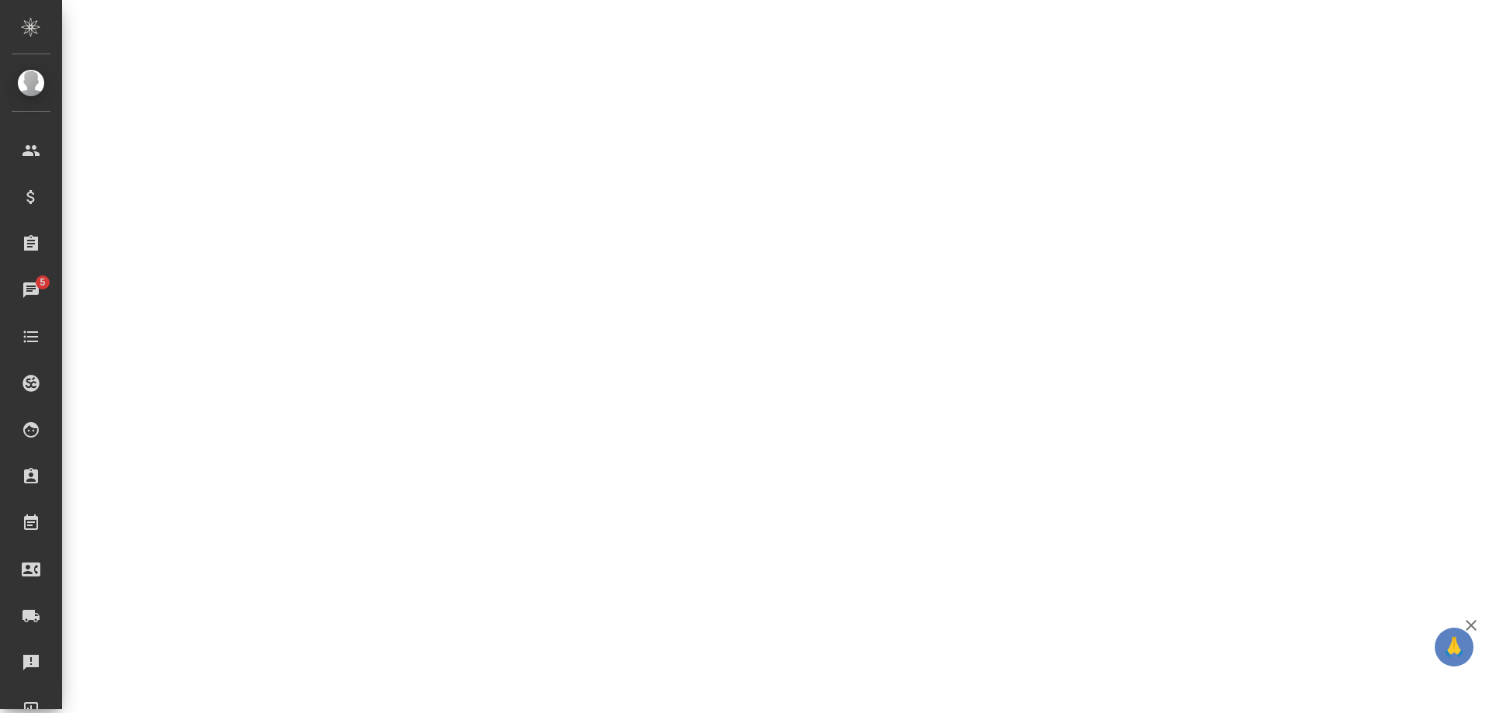
select select "RU"
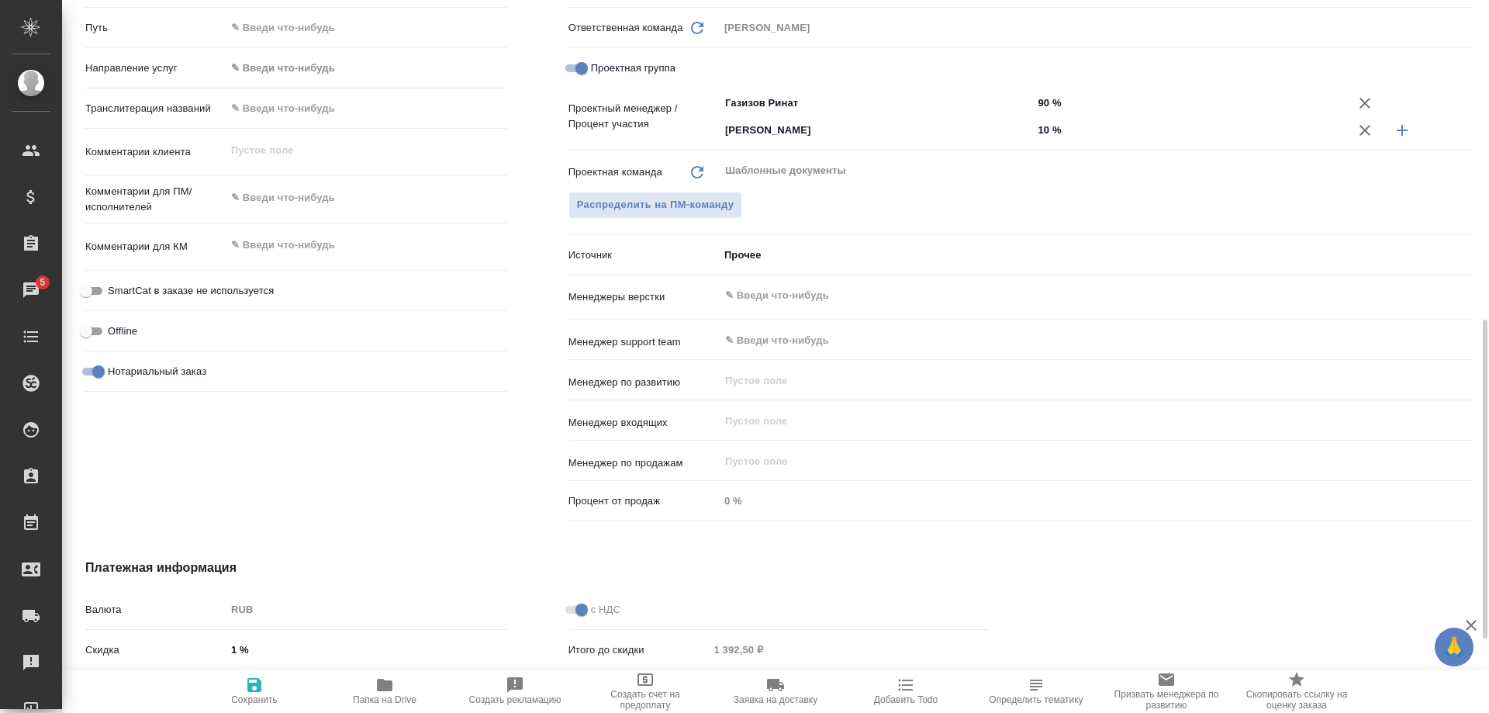
type textarea "x"
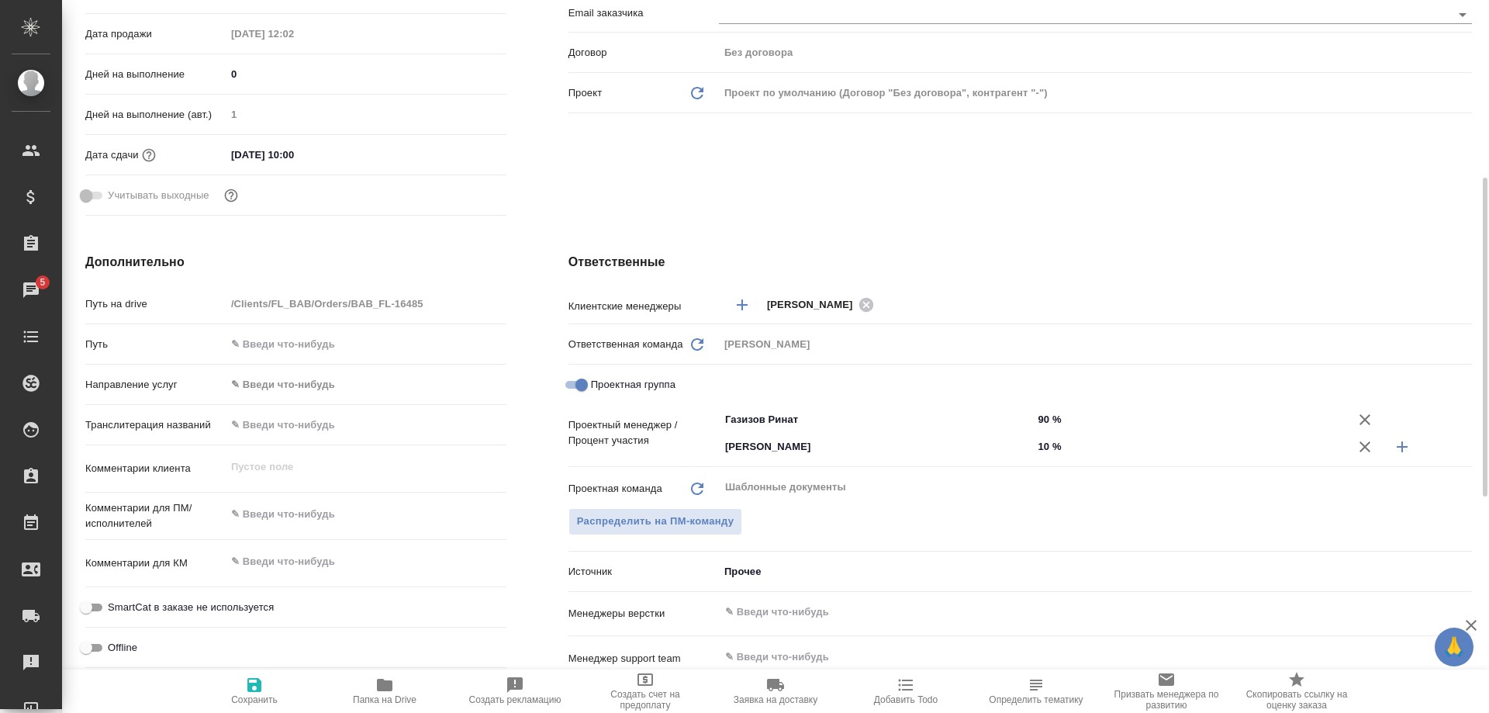
scroll to position [0, 0]
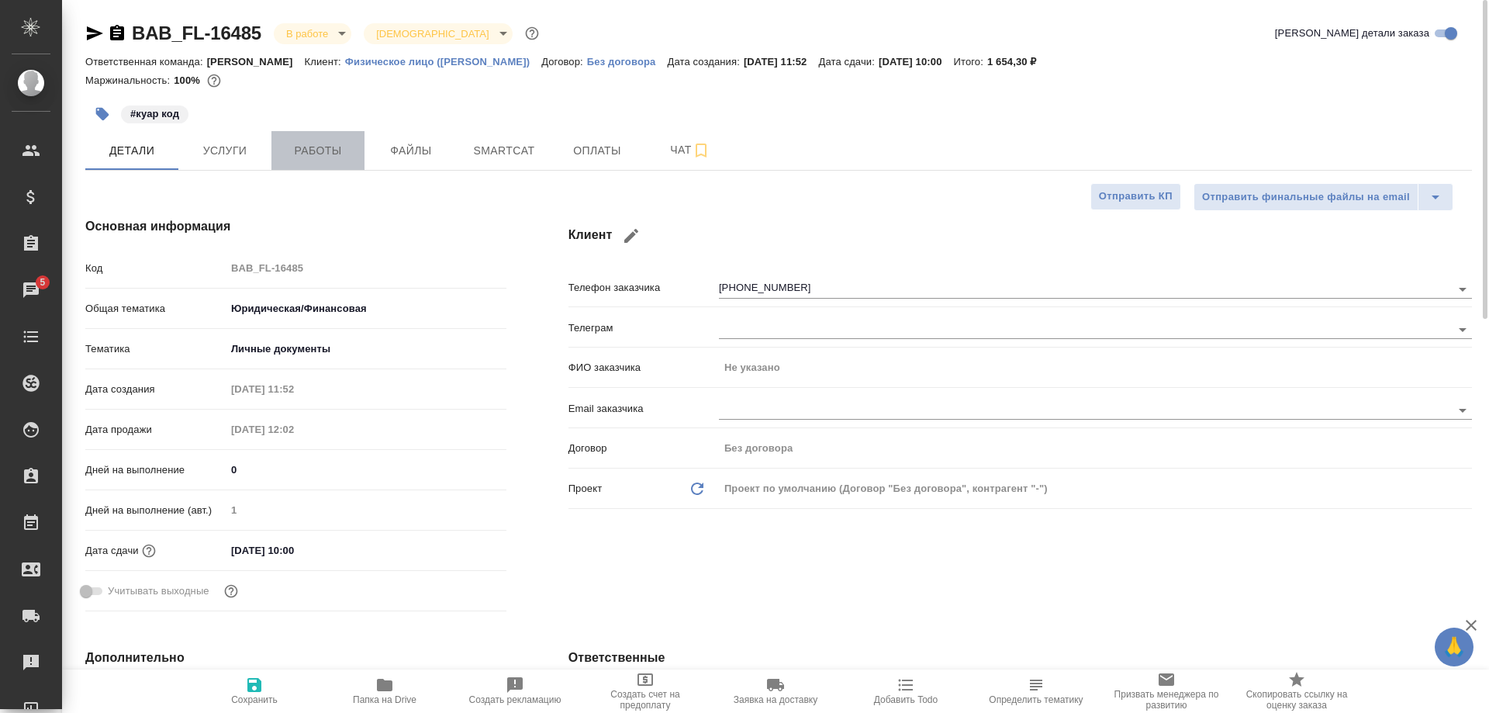
click at [315, 151] on span "Работы" at bounding box center [318, 150] width 74 height 19
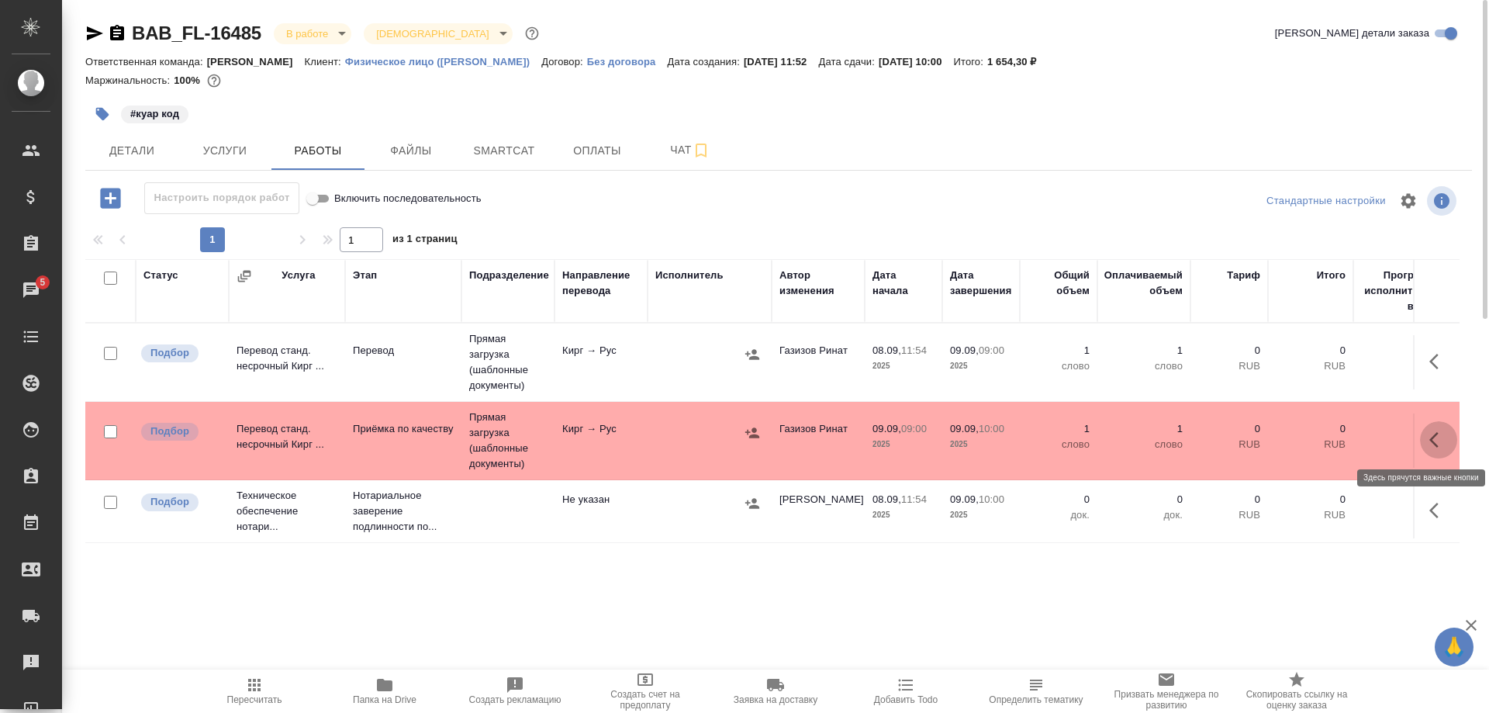
click at [1429, 438] on button "button" at bounding box center [1438, 439] width 37 height 37
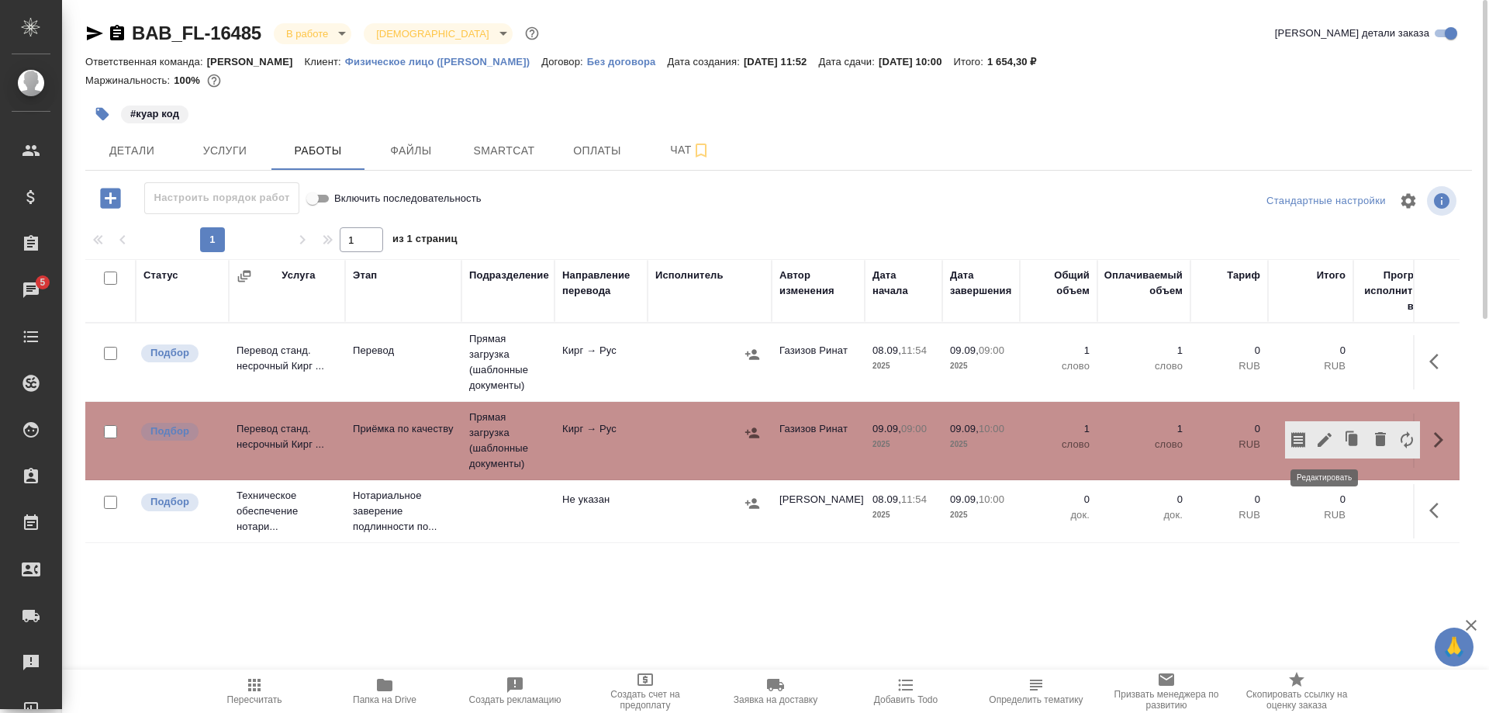
click at [1320, 438] on icon "button" at bounding box center [1325, 440] width 19 height 19
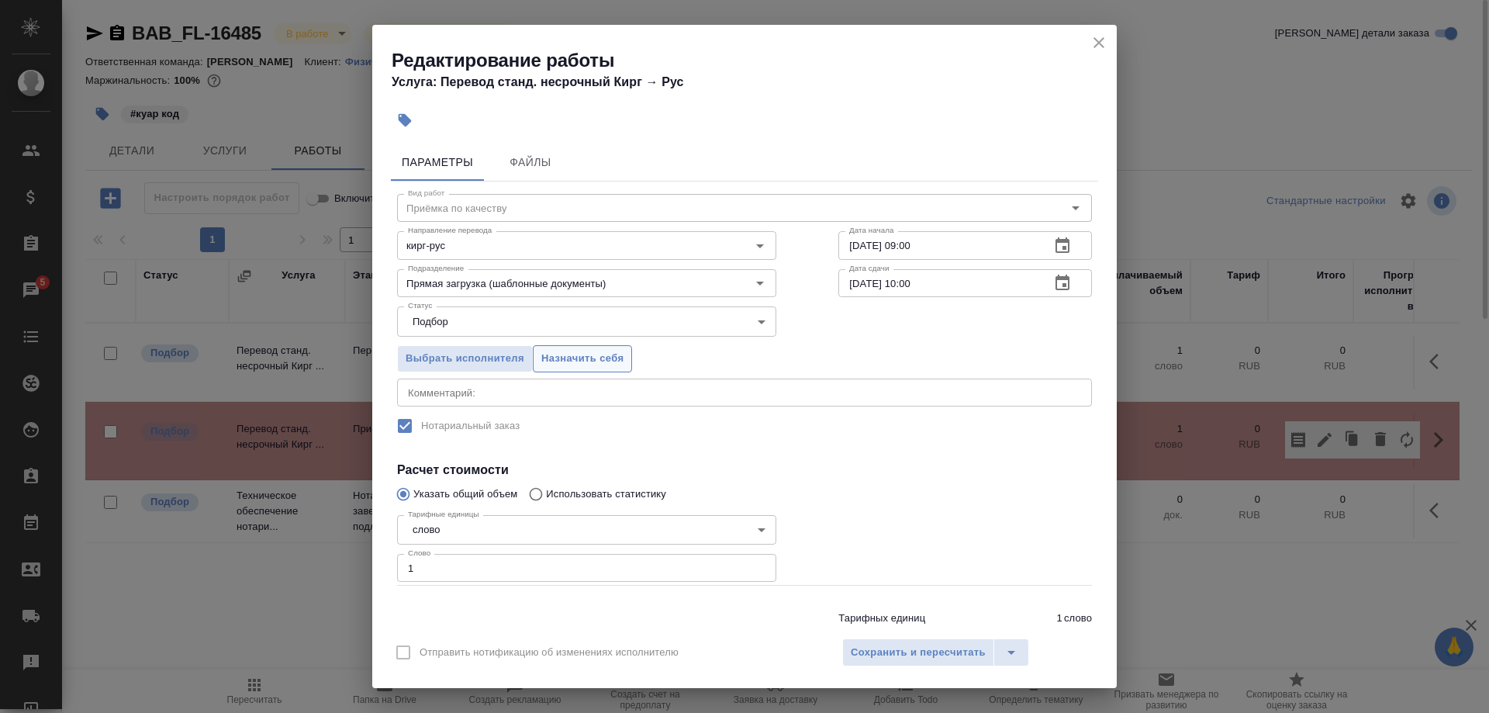
click at [604, 356] on span "Назначить себя" at bounding box center [582, 359] width 82 height 18
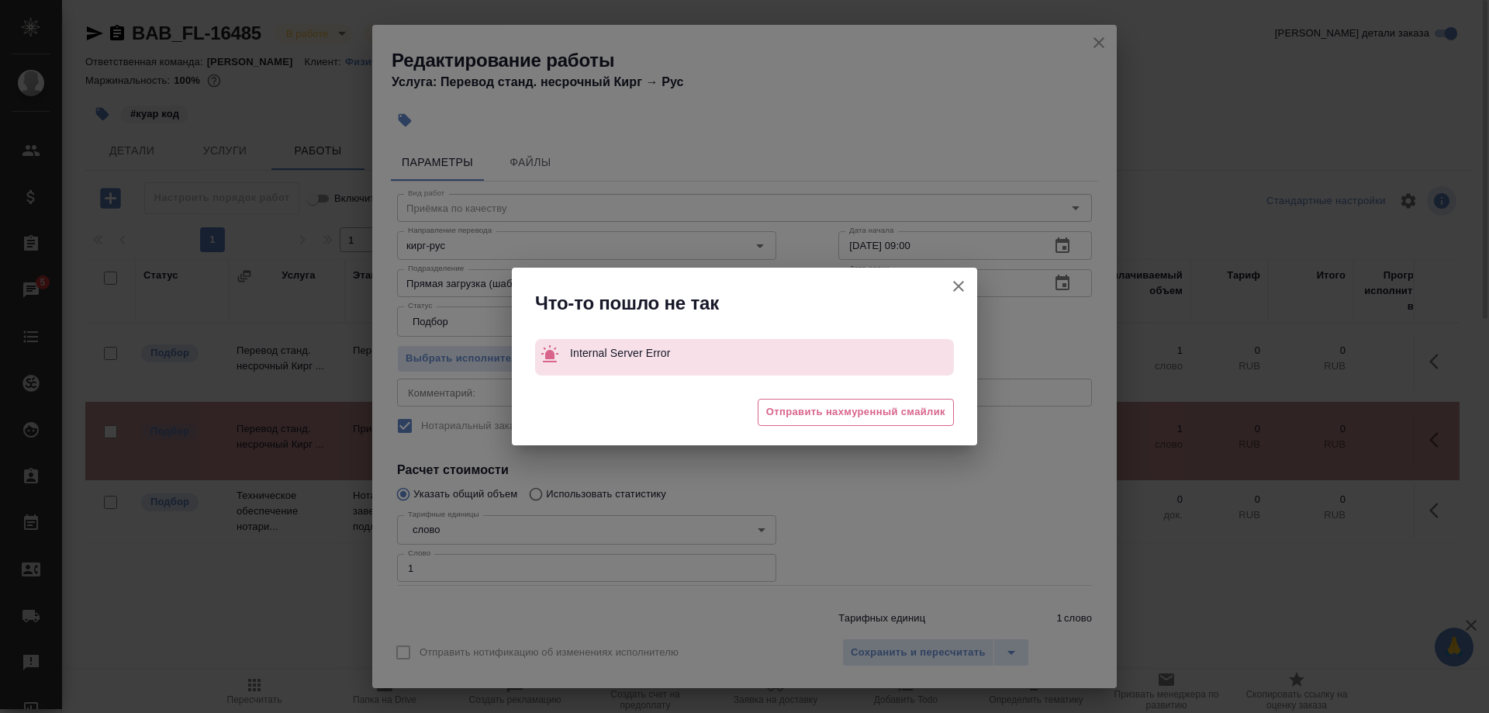
click at [885, 652] on div "Что-то пошло не так Internal Server Error 😔 Отправить нахмуренный смайлик" at bounding box center [744, 356] width 1489 height 713
click at [952, 284] on icon "button" at bounding box center [959, 286] width 19 height 19
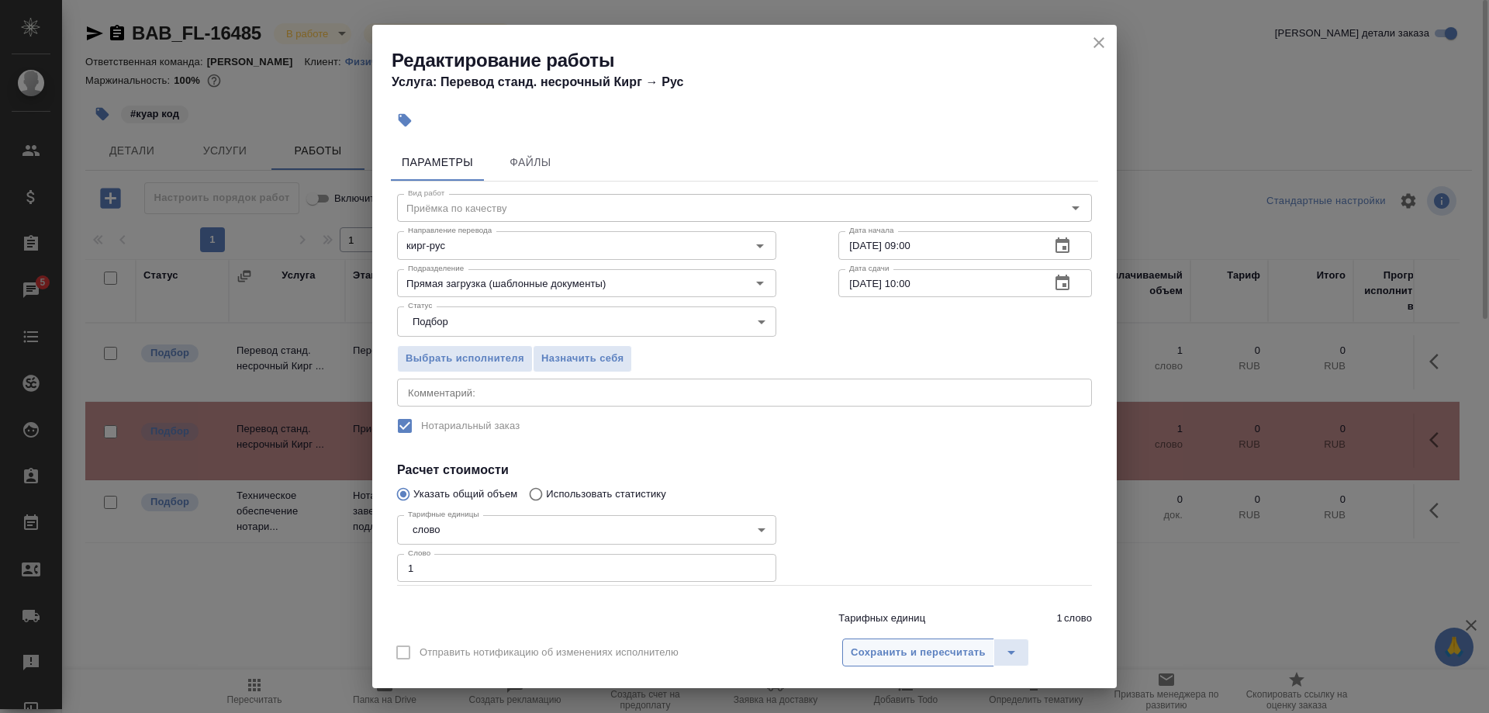
click at [861, 652] on span "Сохранить и пересчитать" at bounding box center [918, 653] width 135 height 18
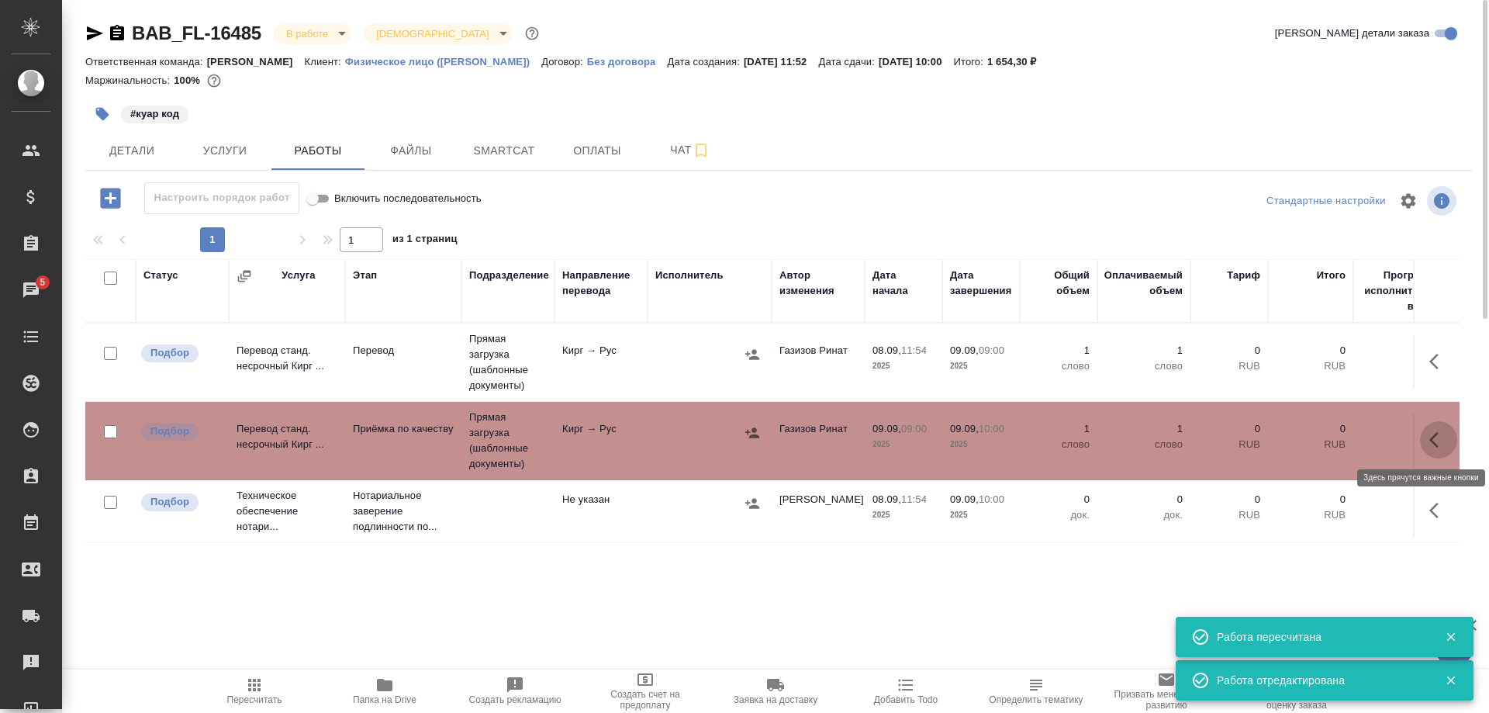
click at [1423, 441] on button "button" at bounding box center [1438, 439] width 37 height 37
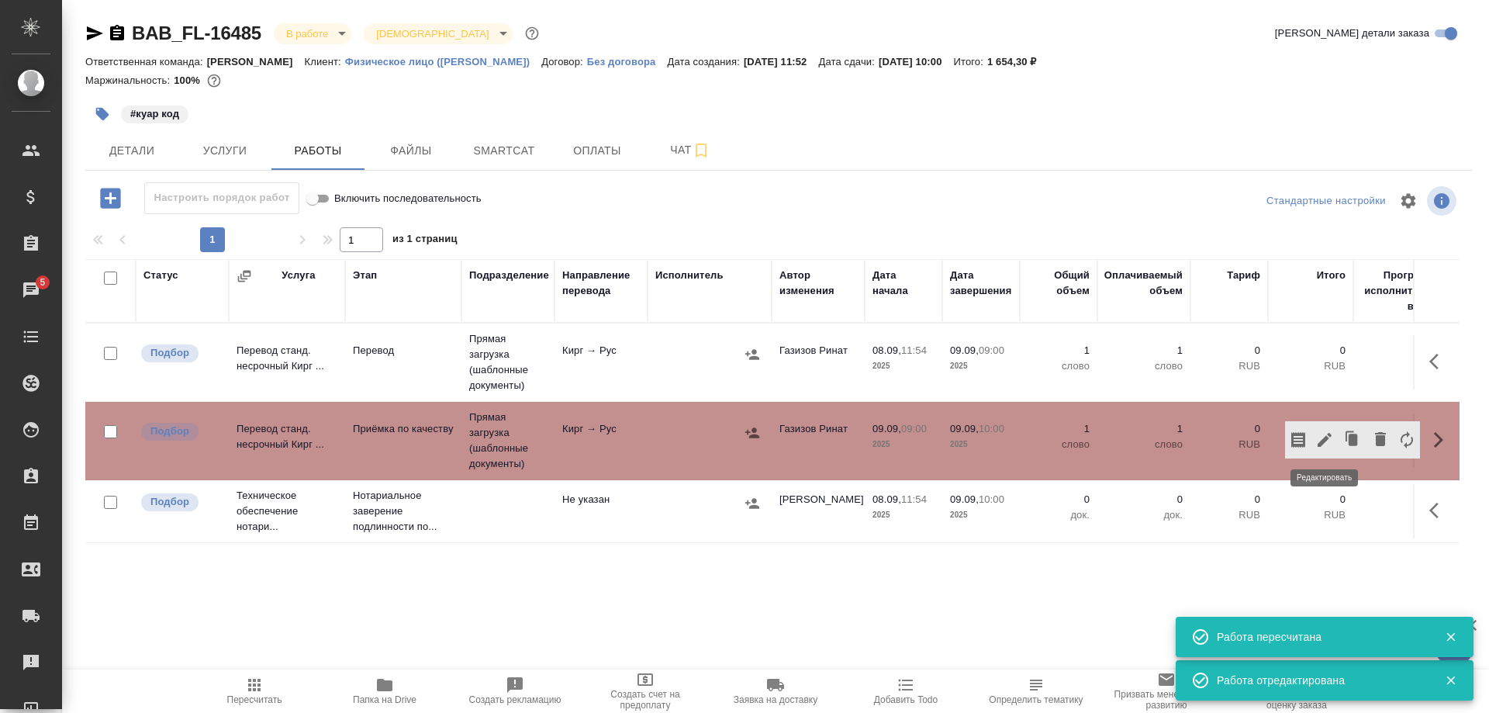
click at [1322, 441] on icon "button" at bounding box center [1325, 440] width 14 height 14
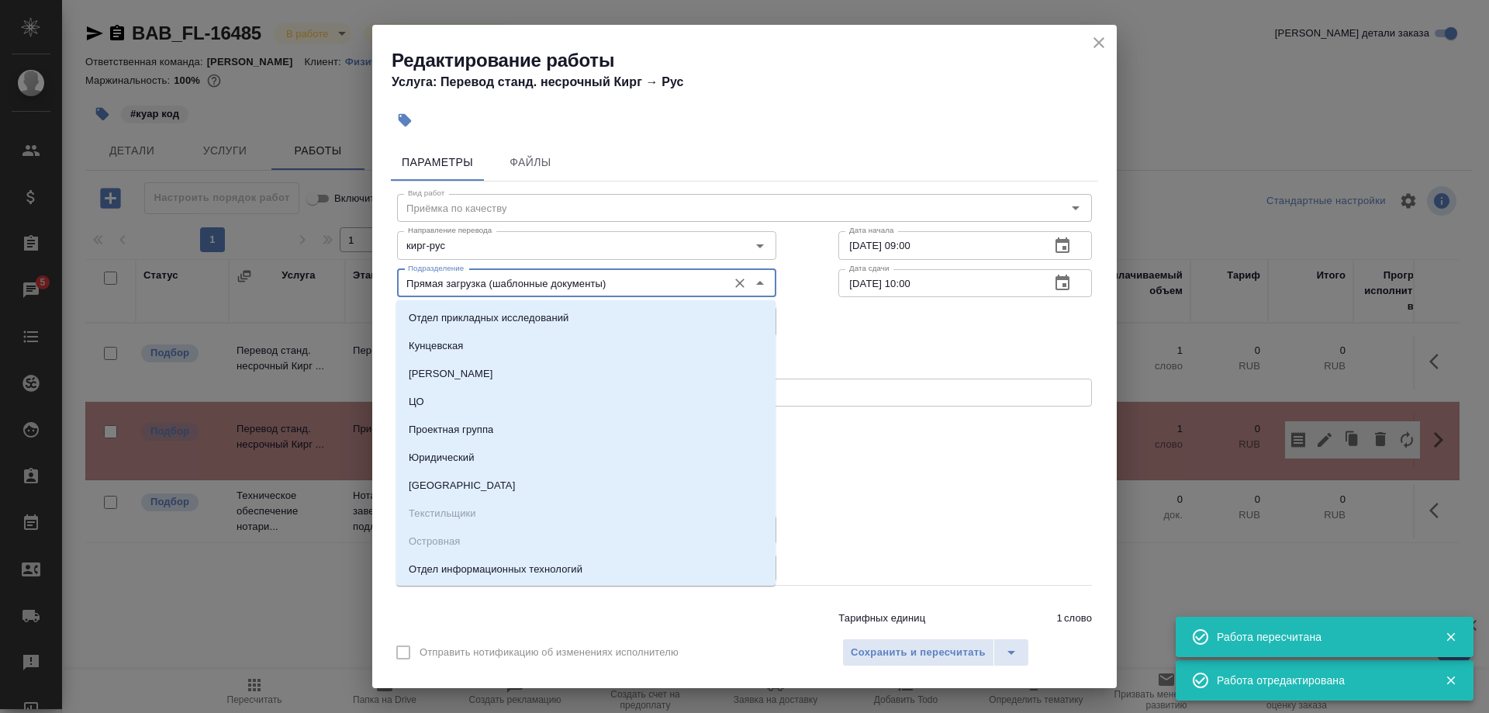
click at [611, 285] on input "Прямая загрузка (шаблонные документы)" at bounding box center [561, 283] width 318 height 19
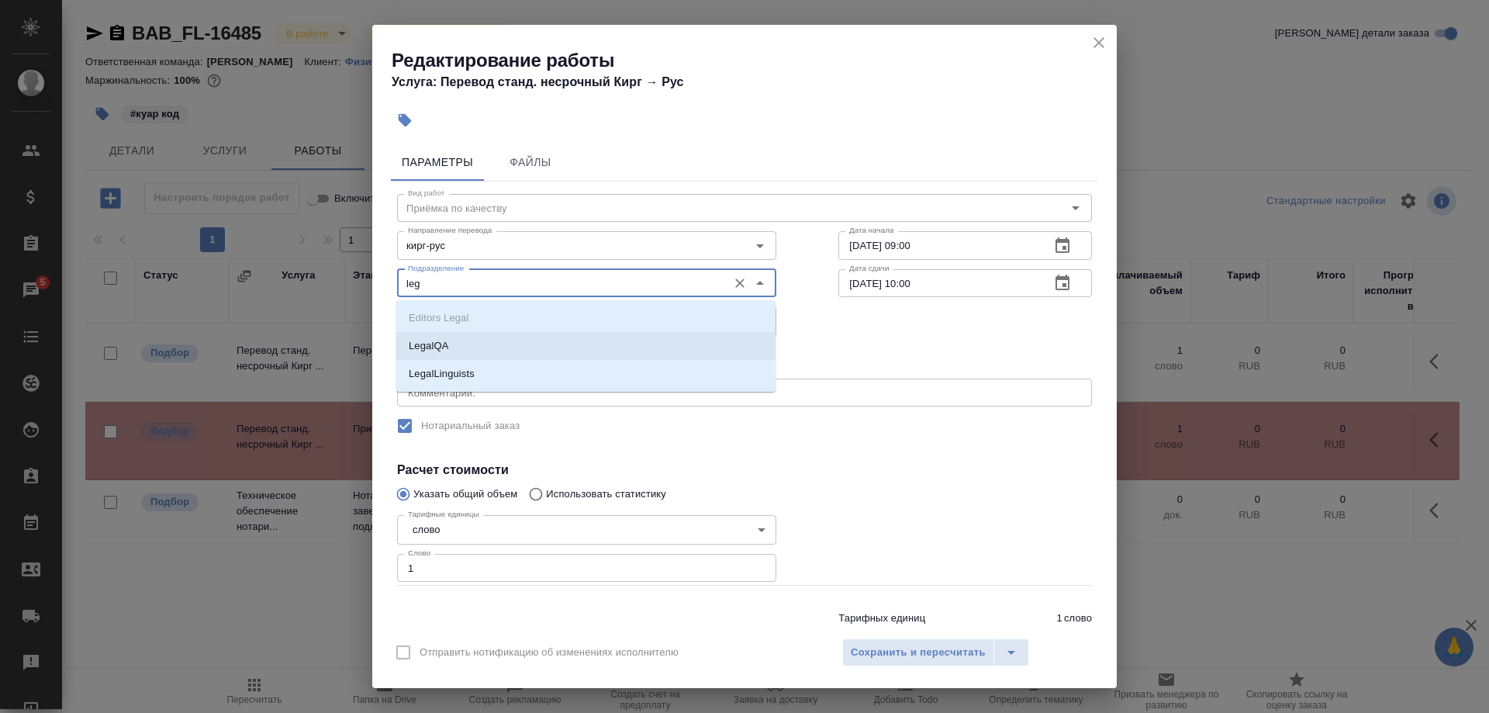
click at [487, 336] on li "LegalQA" at bounding box center [585, 346] width 379 height 28
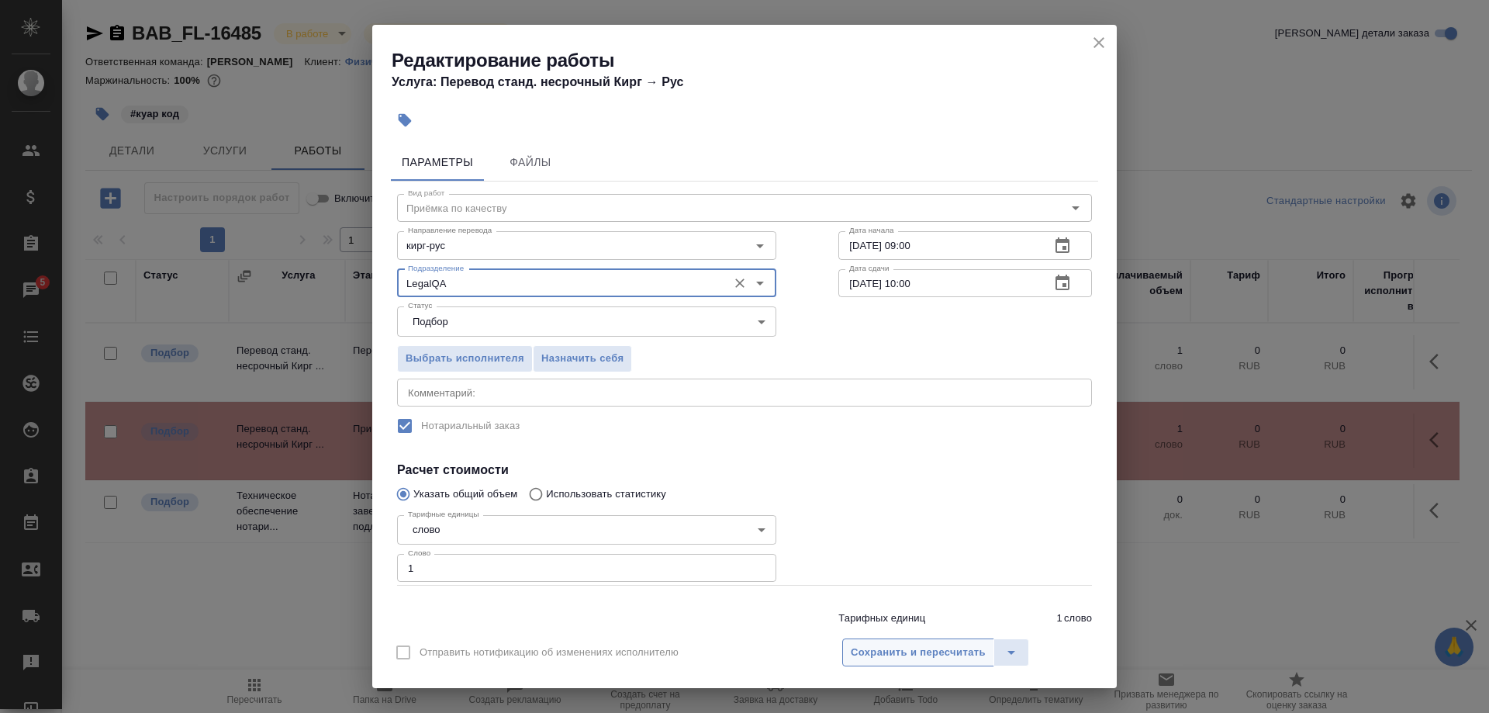
type input "LegalQA"
click at [877, 658] on span "Сохранить и пересчитать" at bounding box center [918, 653] width 135 height 18
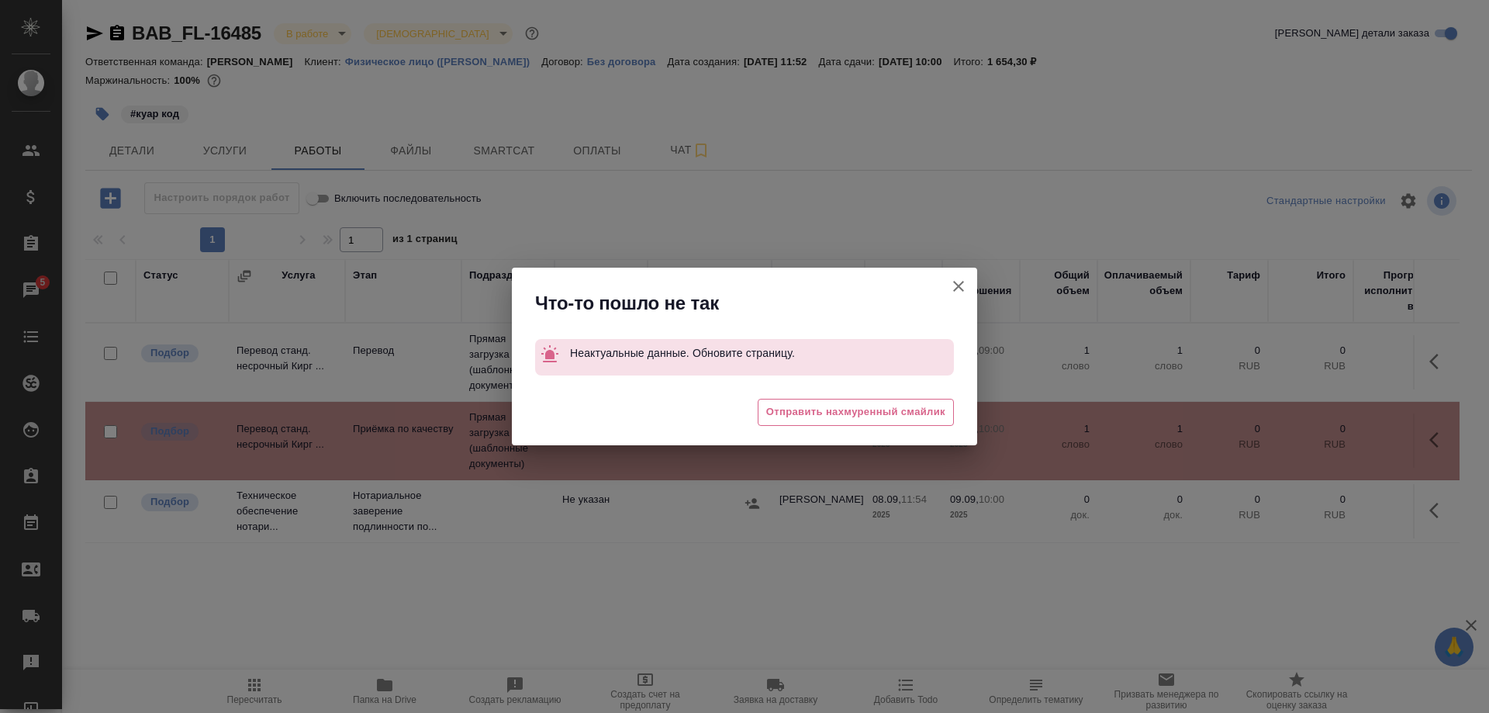
click at [956, 280] on icon "button" at bounding box center [959, 286] width 19 height 19
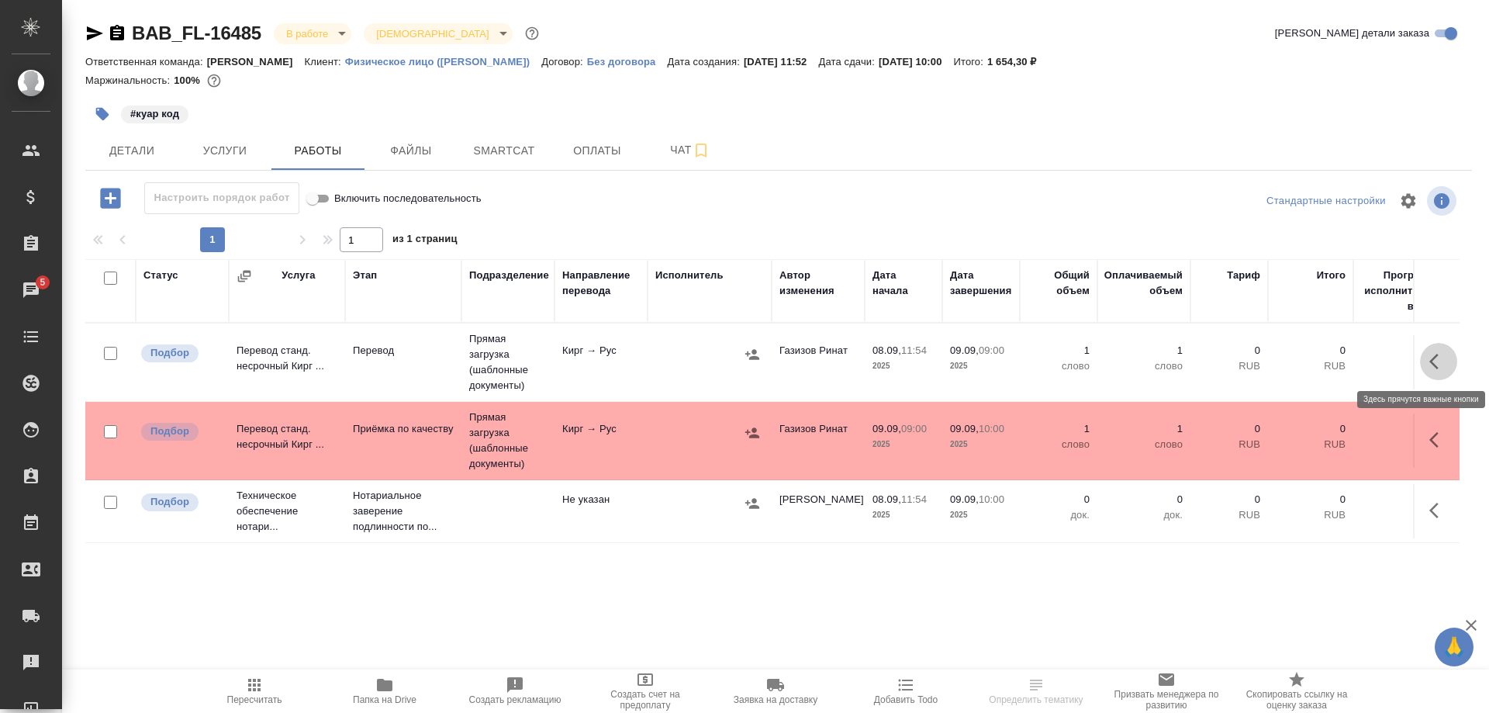
click at [1434, 361] on icon "button" at bounding box center [1439, 361] width 19 height 19
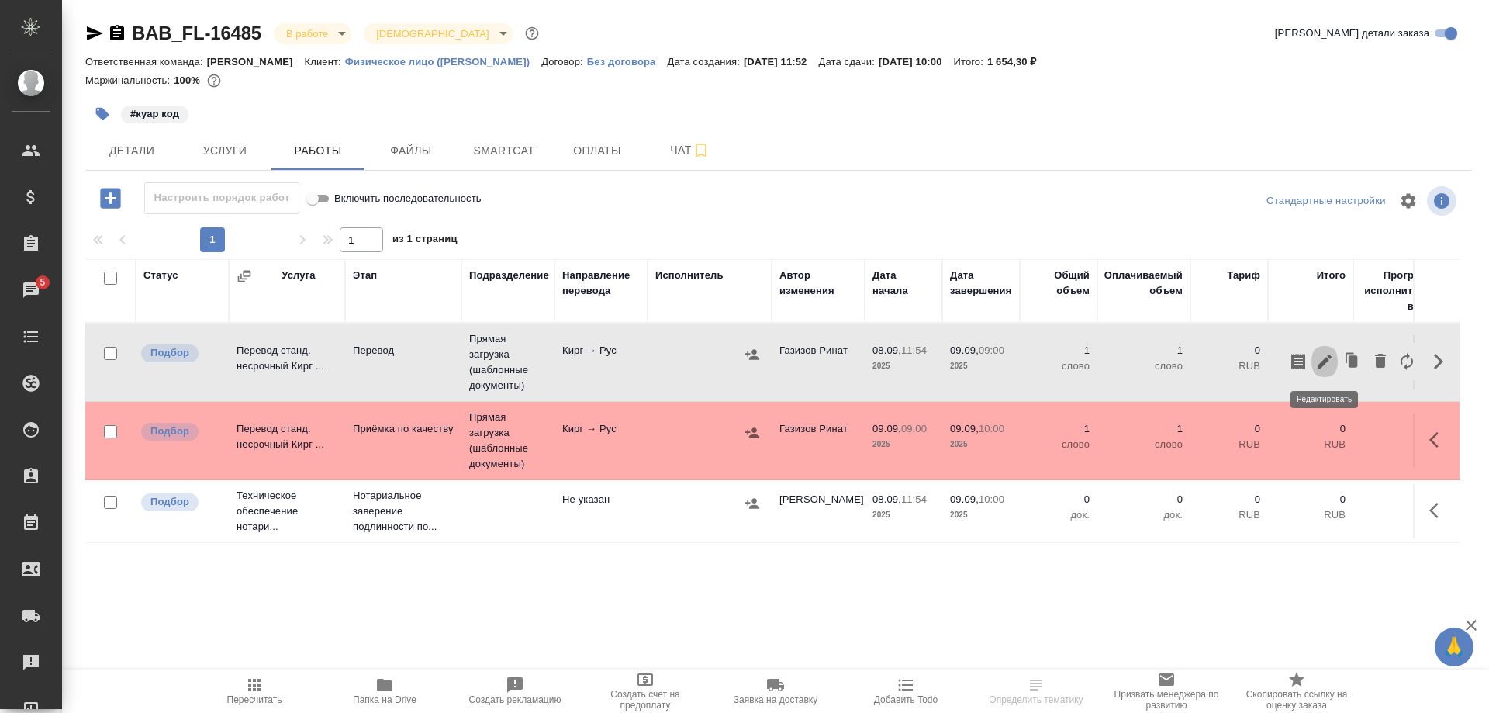
click at [1320, 361] on icon "button" at bounding box center [1325, 361] width 19 height 19
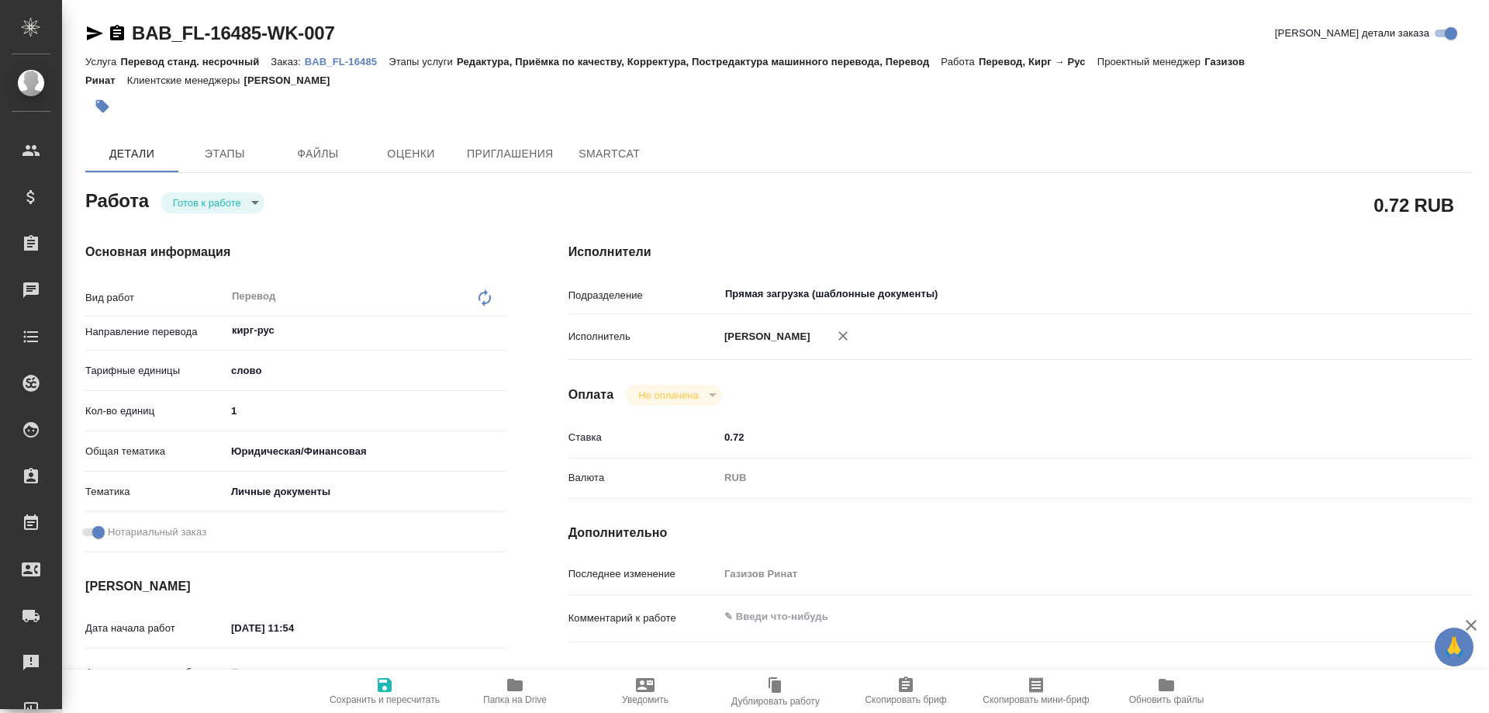
type textarea "x"
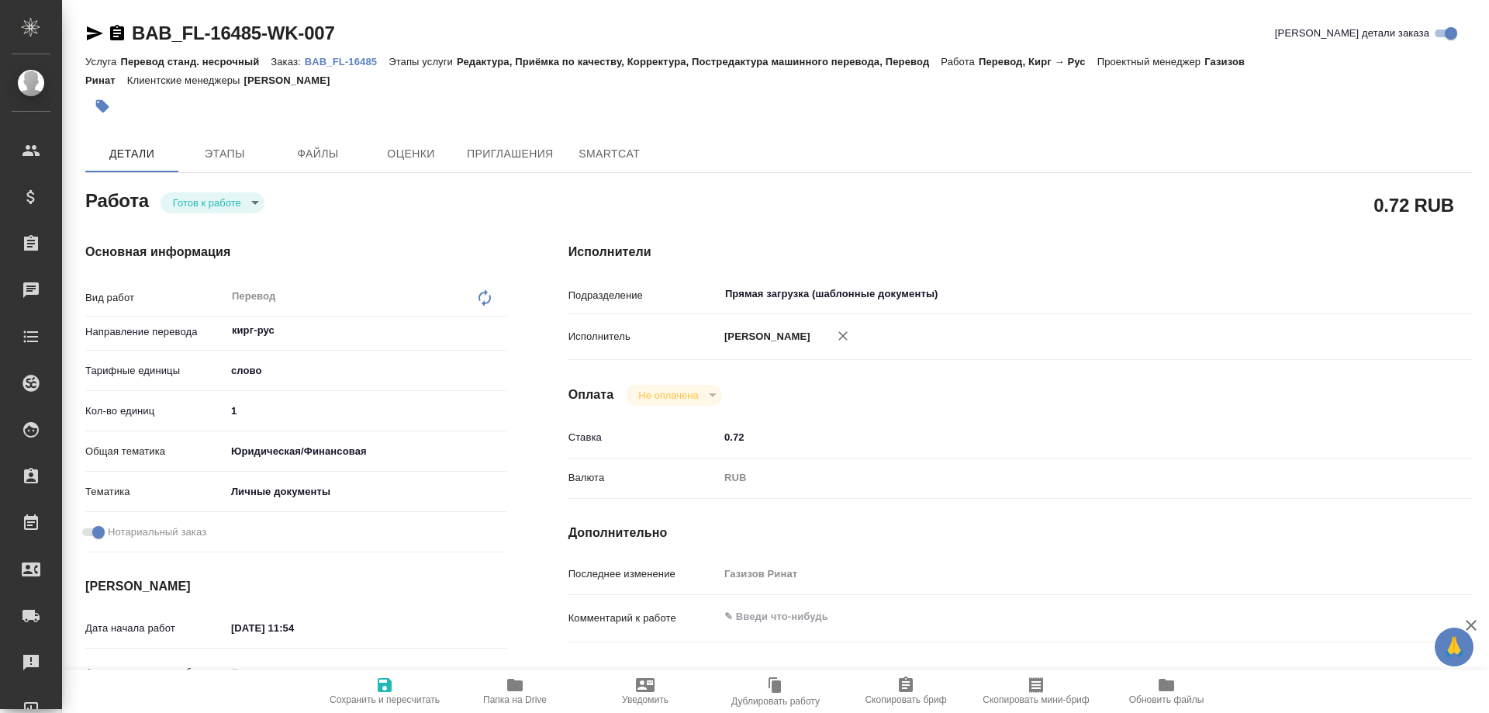
type textarea "x"
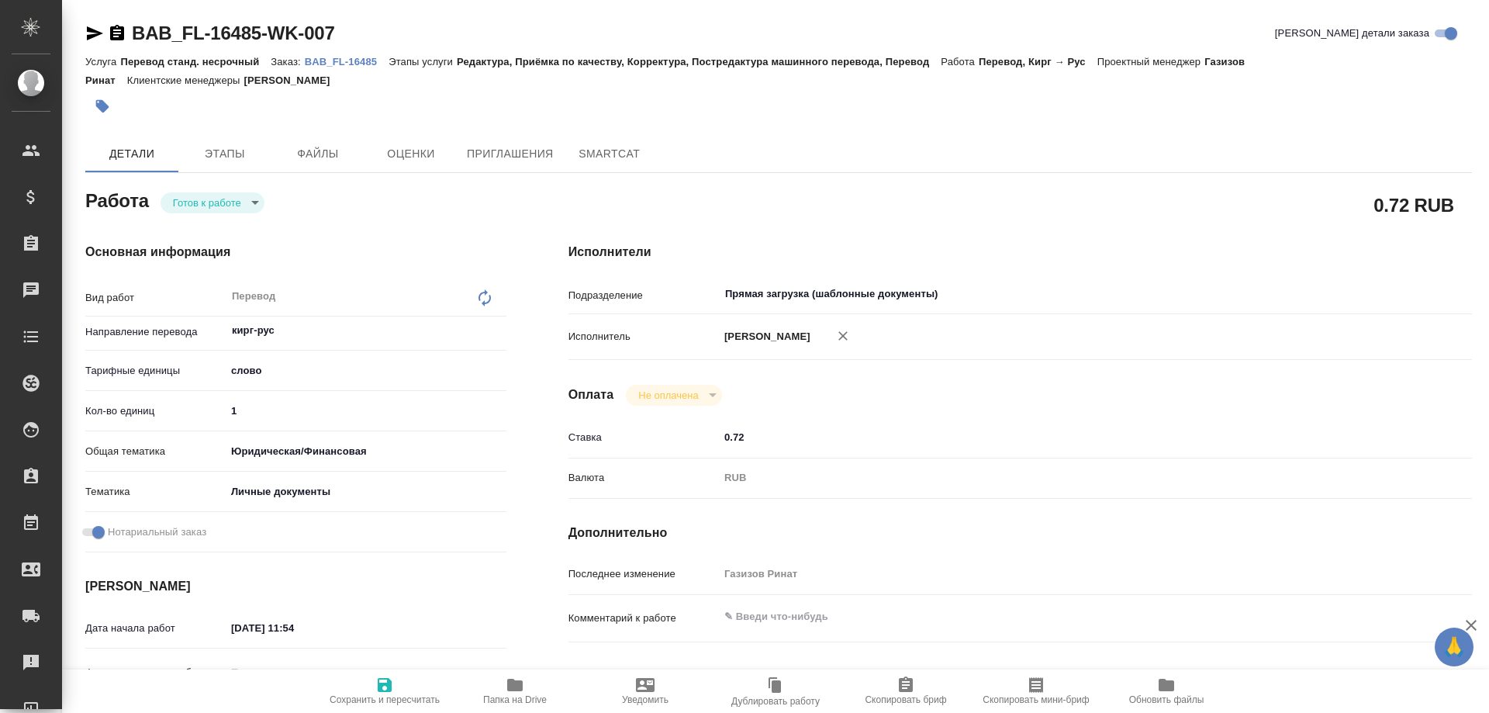
type textarea "x"
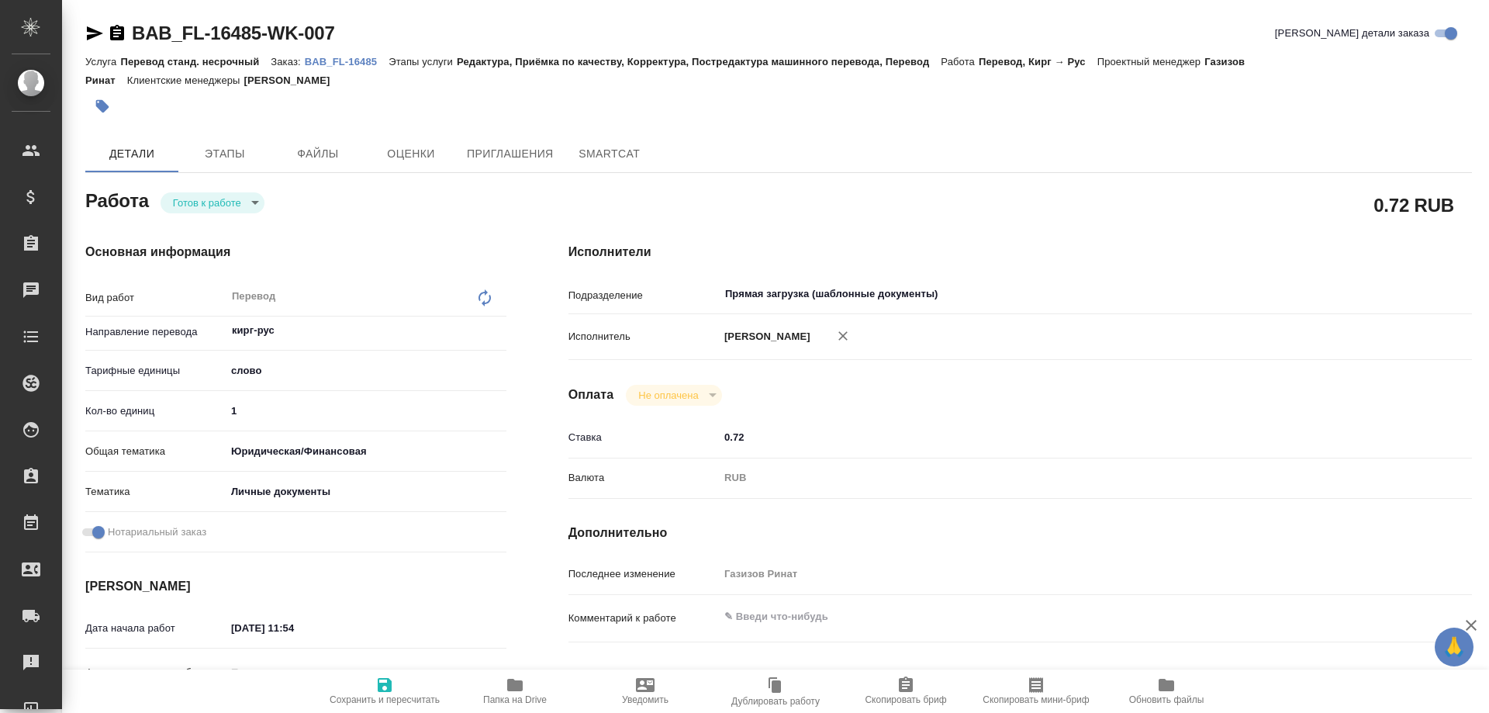
type textarea "x"
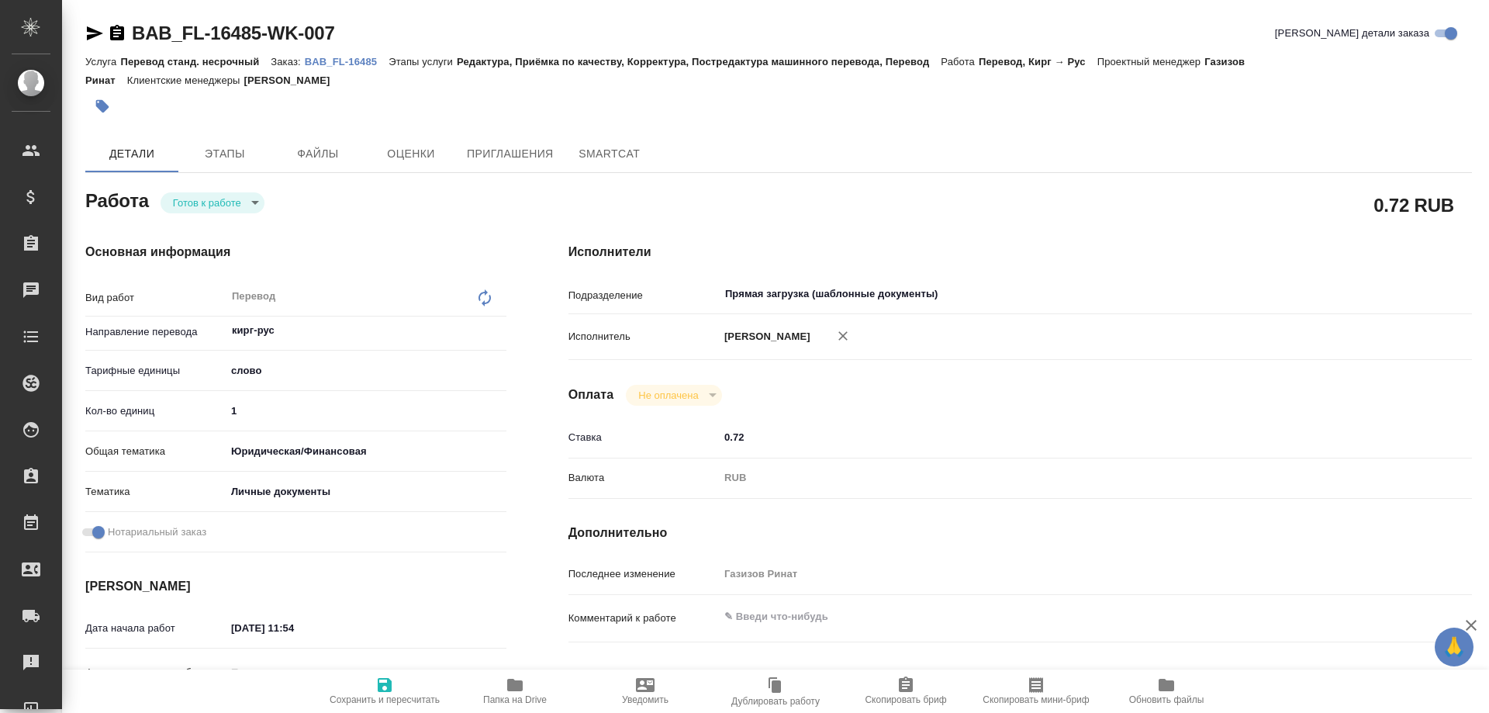
type textarea "x"
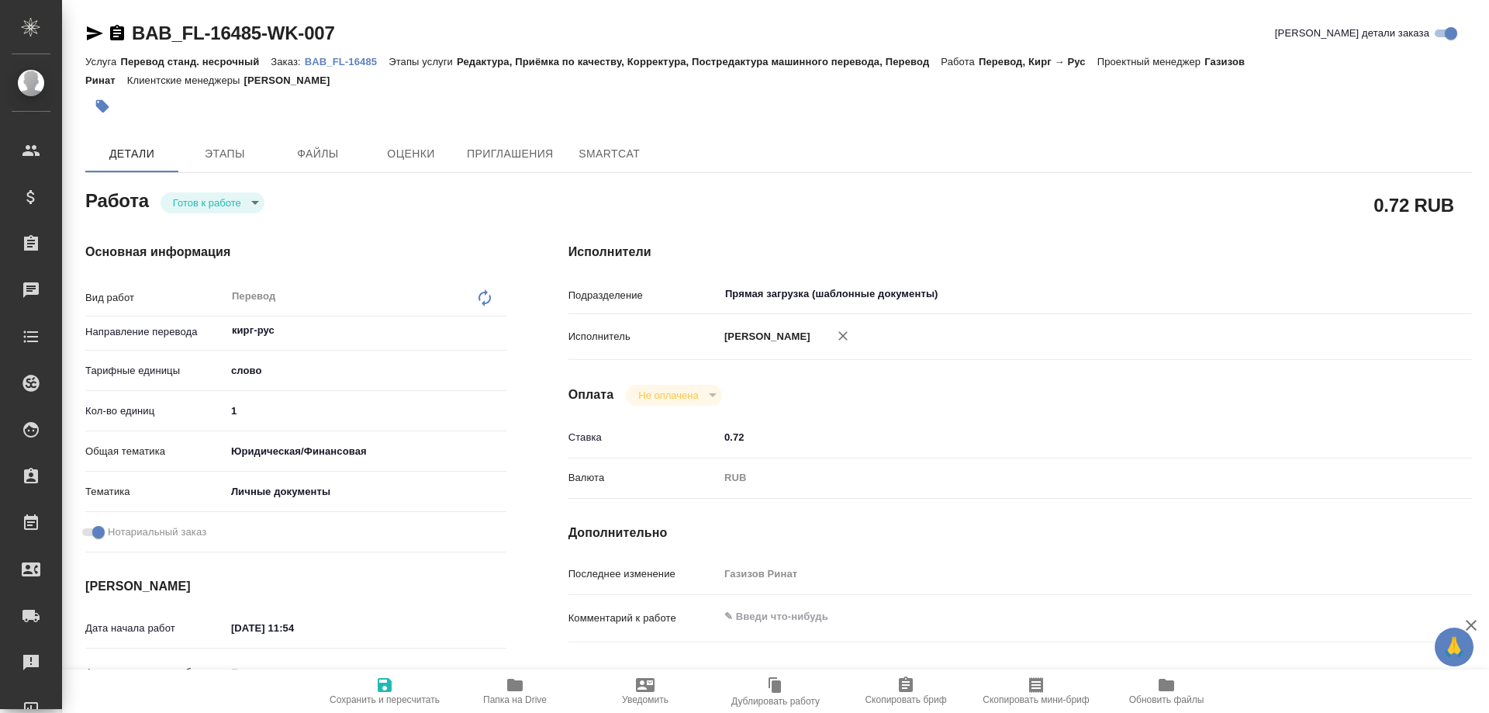
type textarea "x"
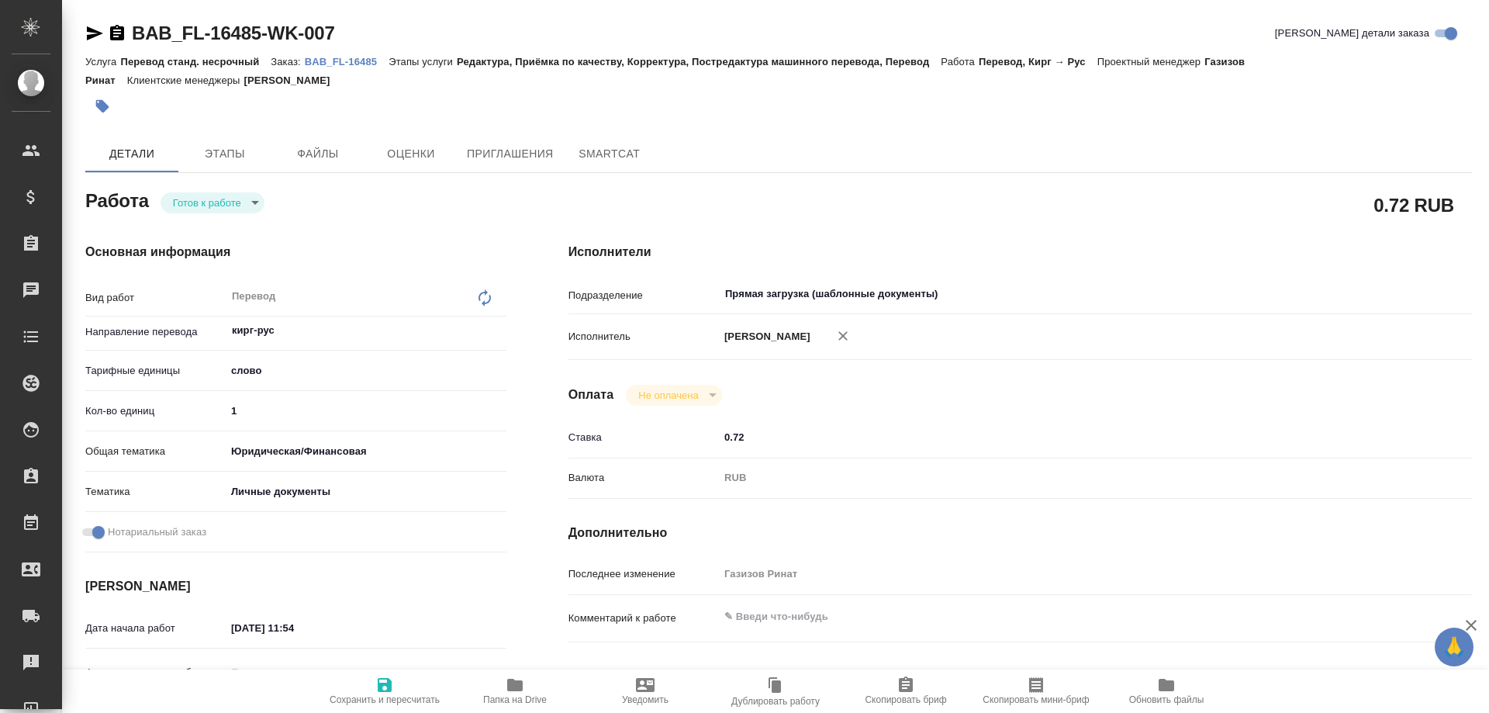
type textarea "x"
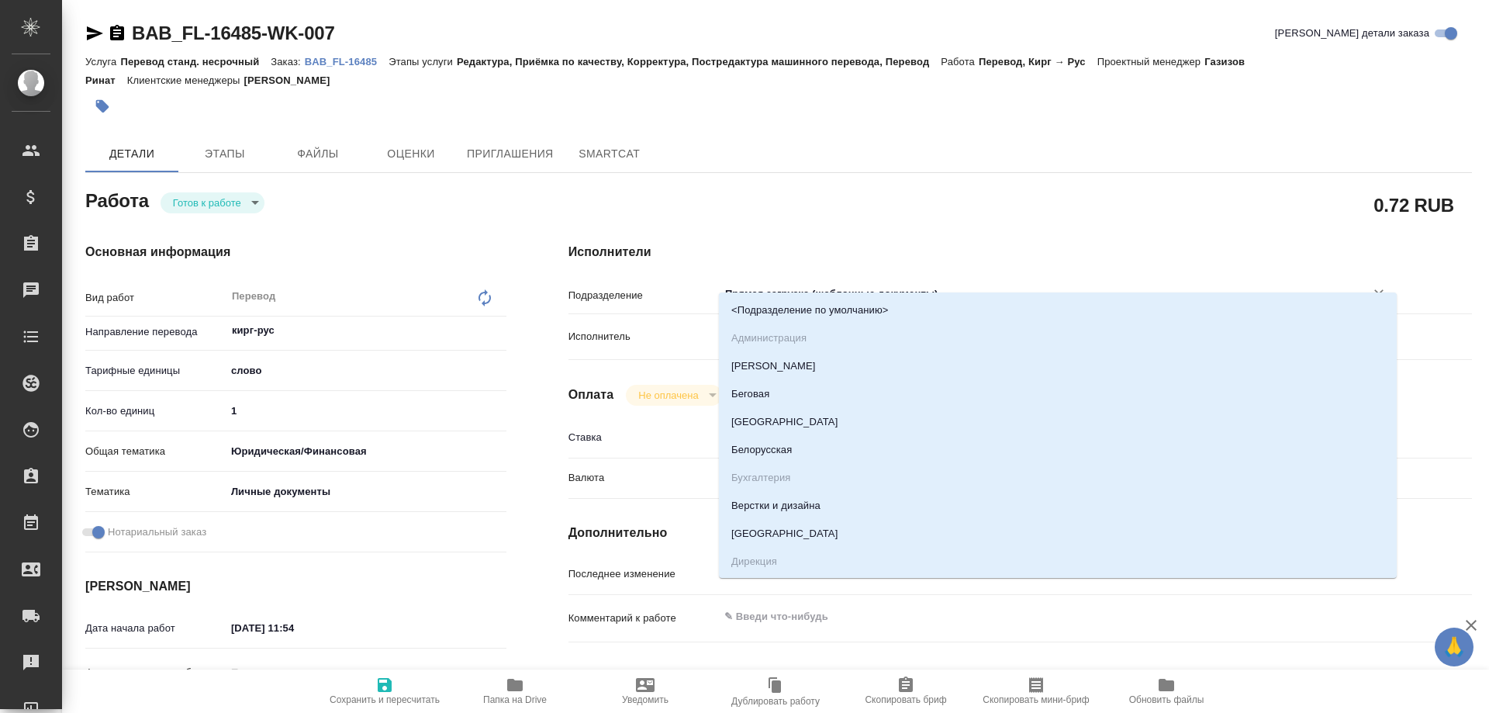
click at [977, 285] on input "Прямая загрузка (шаблонные документы)" at bounding box center [1032, 294] width 617 height 19
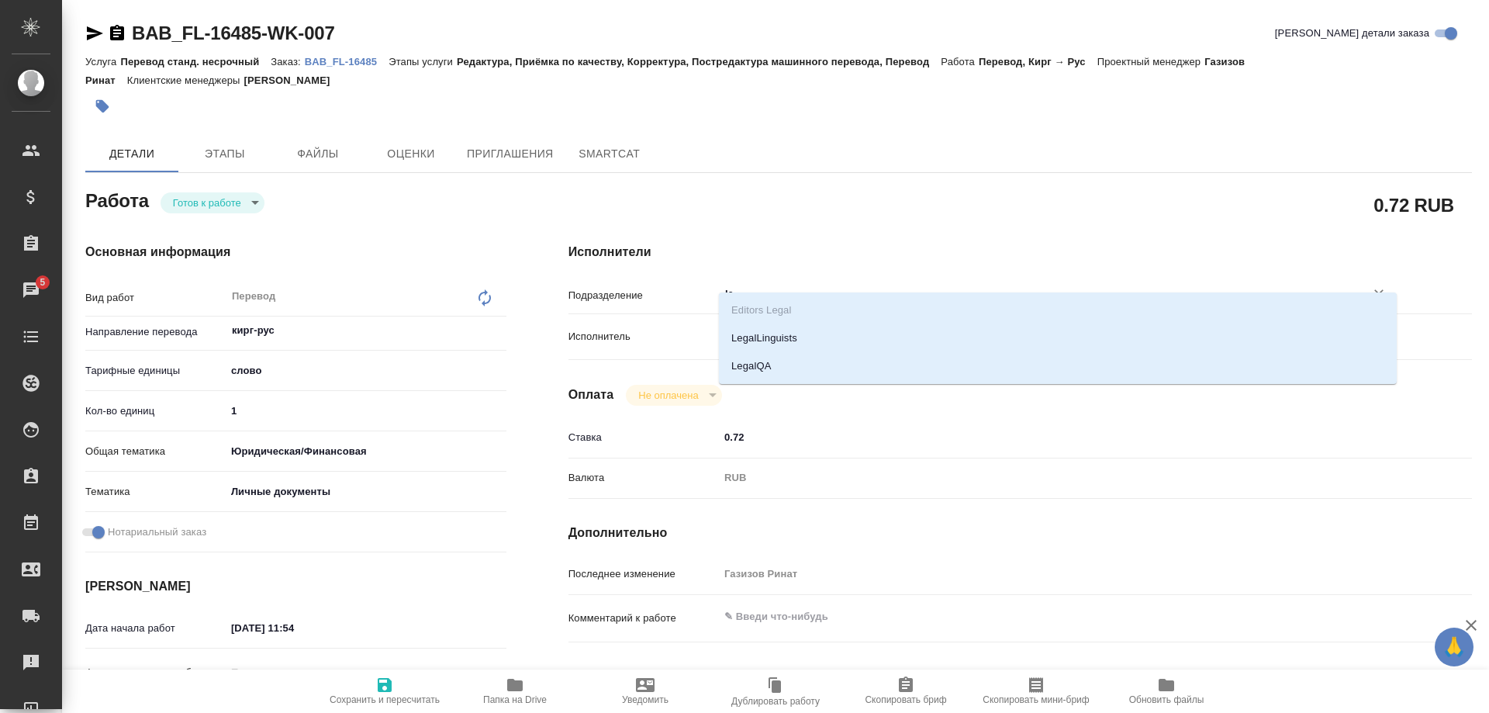
type input "leg"
click at [790, 361] on li "LegalQA" at bounding box center [1058, 366] width 678 height 28
type textarea "x"
type input "LegalQA"
type textarea "x"
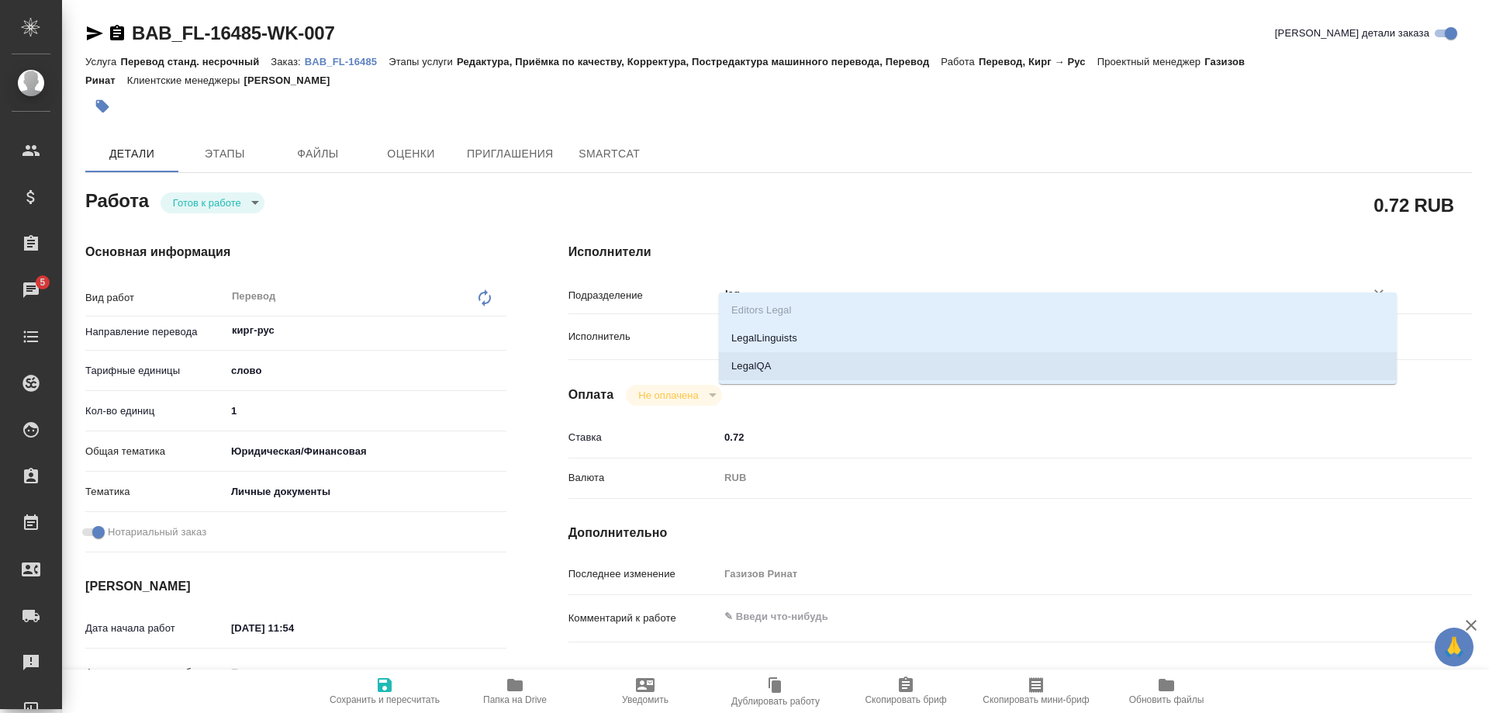
type textarea "x"
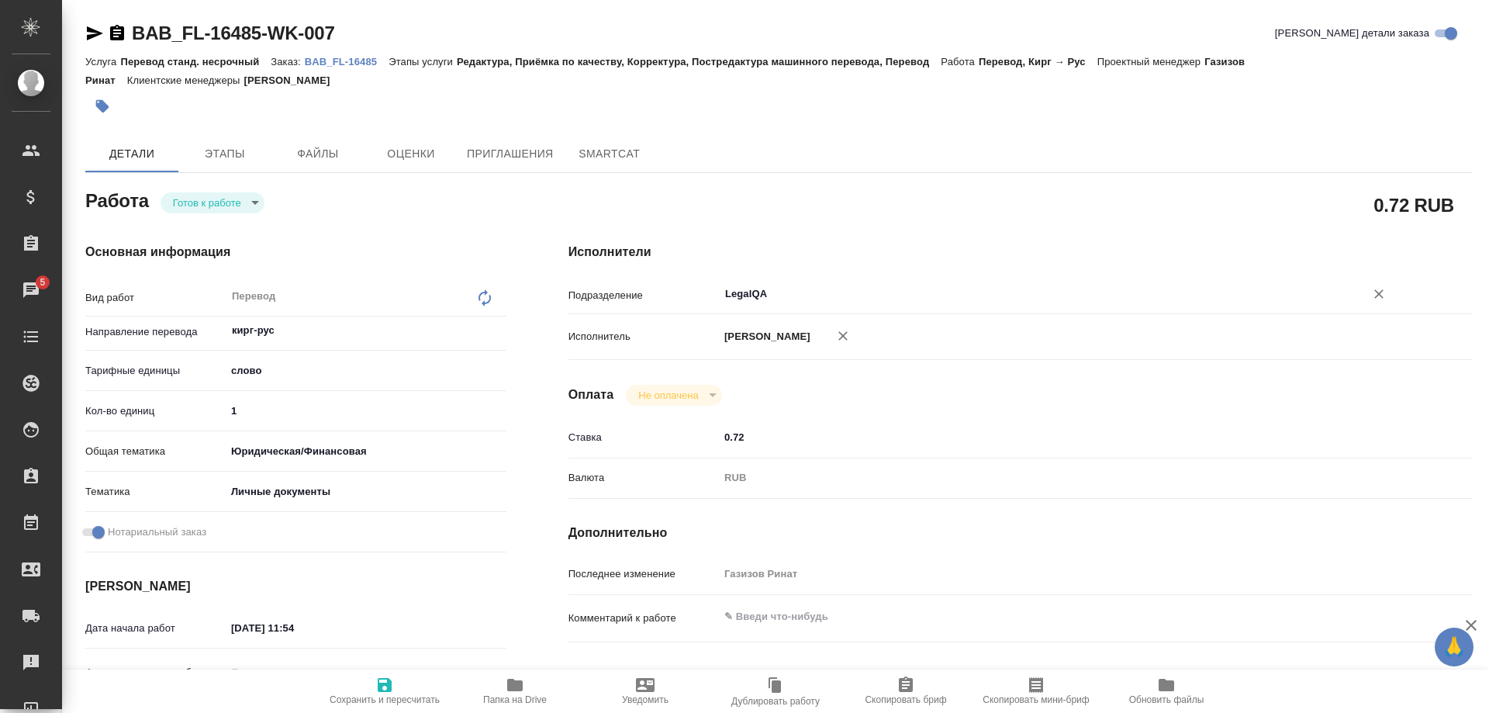
type input "LegalQA"
click at [403, 691] on span "Сохранить и пересчитать" at bounding box center [385, 690] width 112 height 29
type textarea "x"
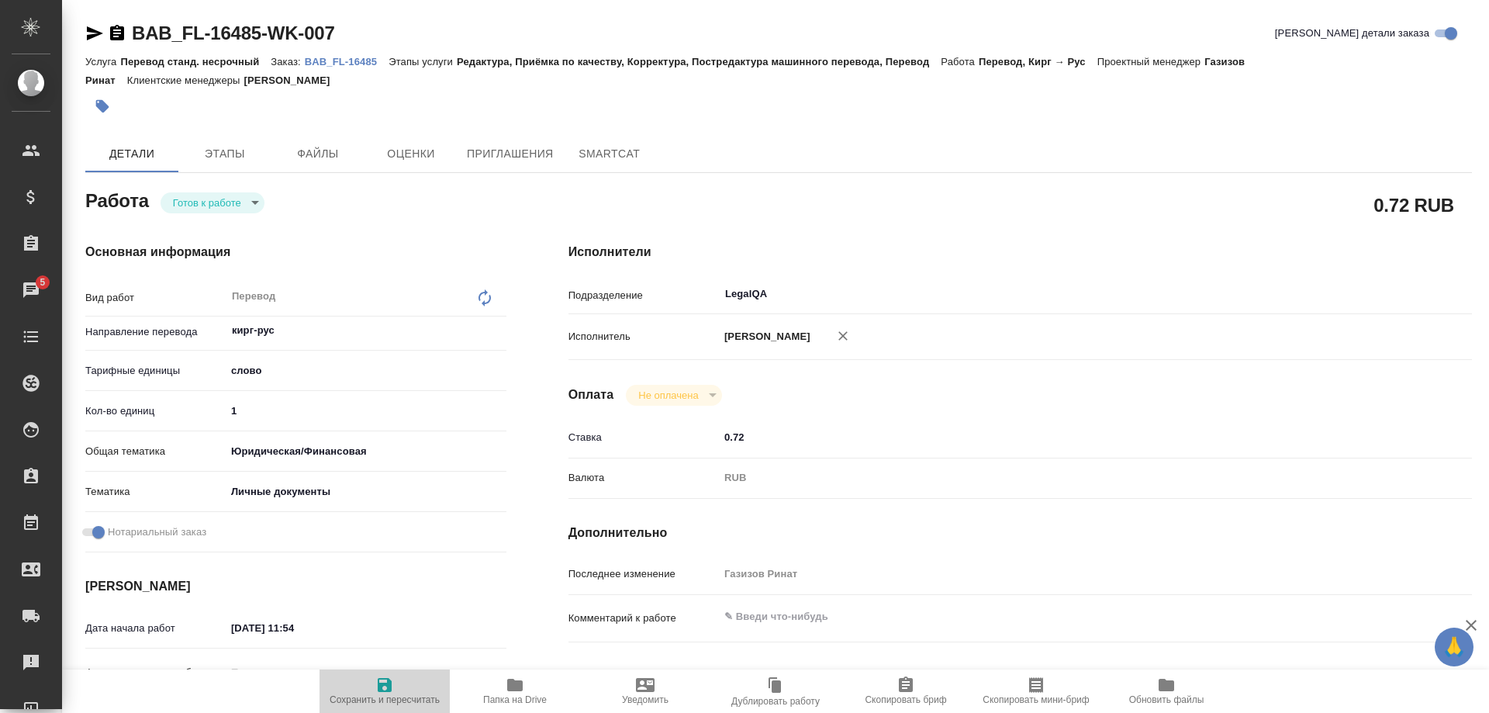
type textarea "x"
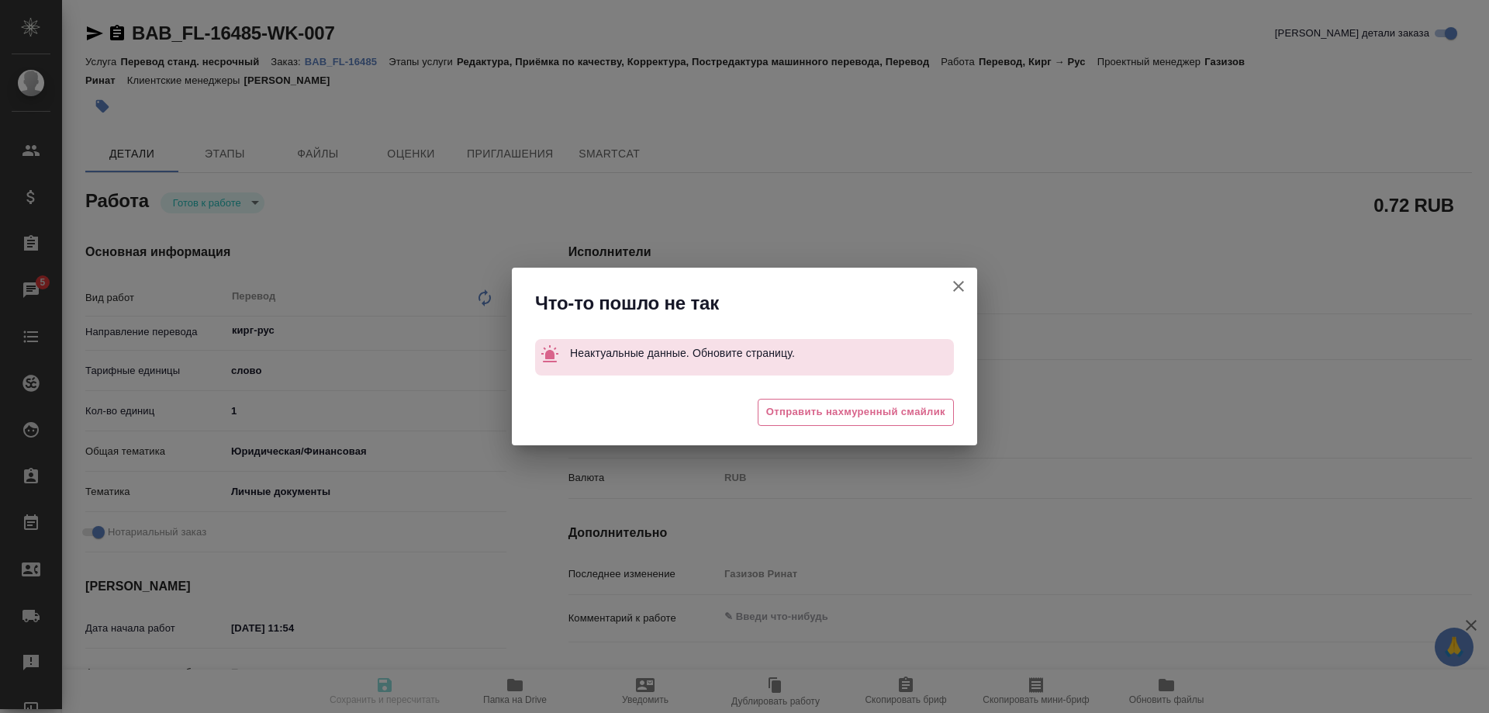
type textarea "x"
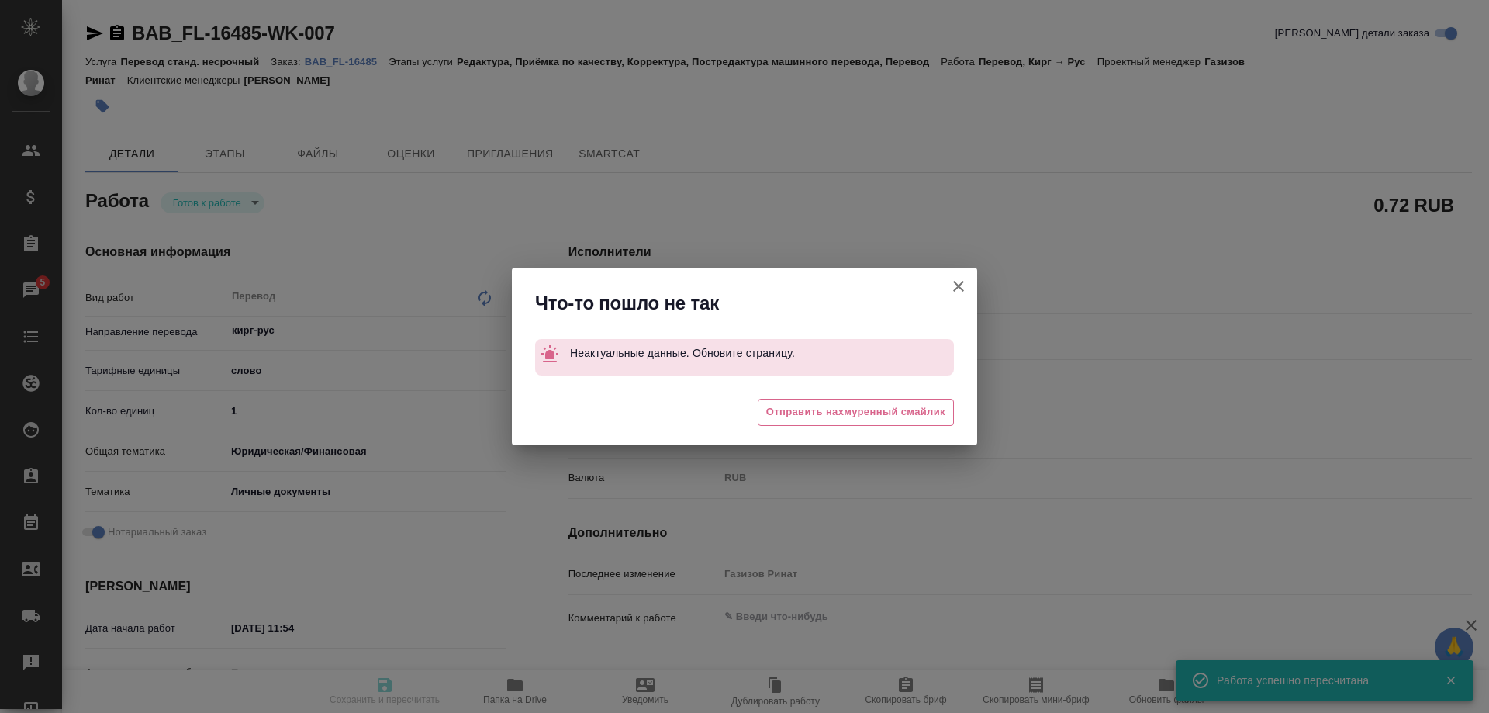
type textarea "x"
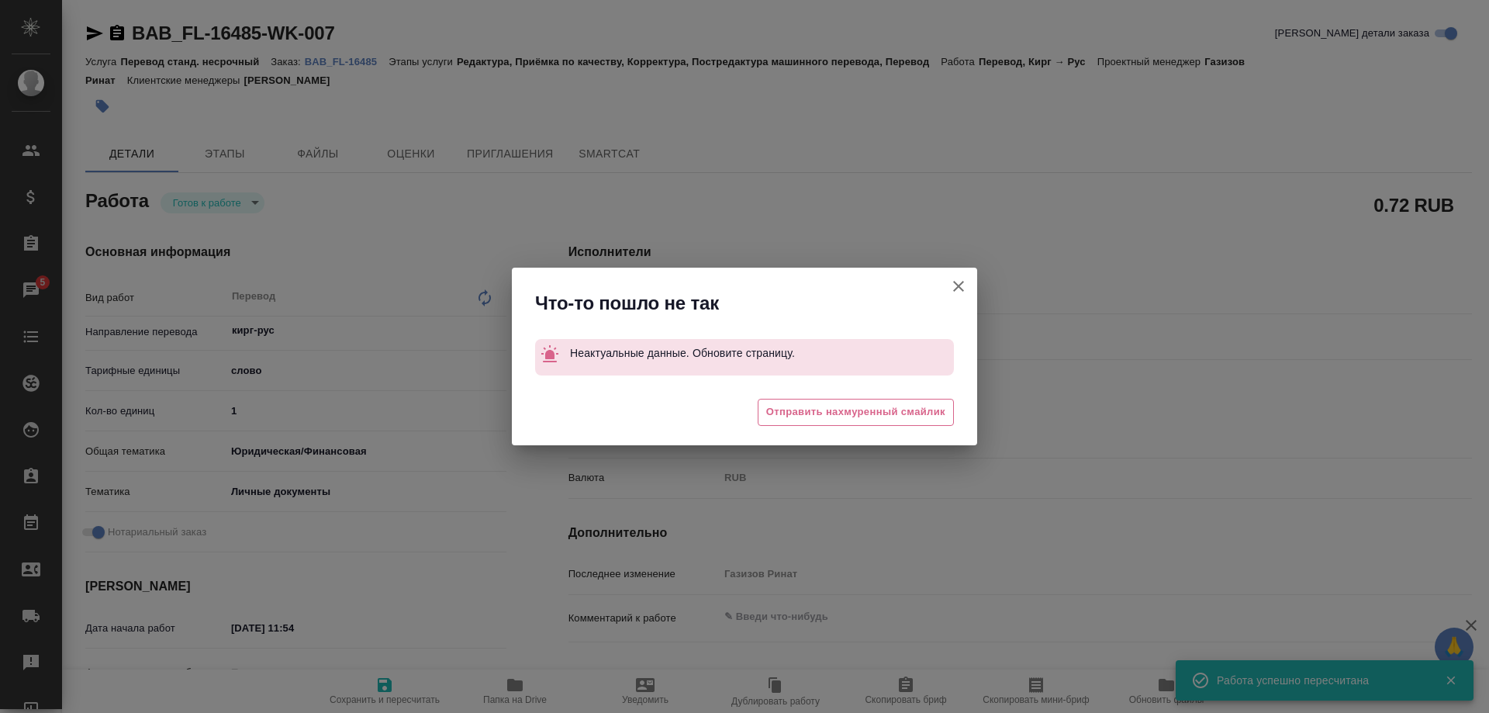
type input "readyForWork"
type textarea "Перевод"
type textarea "x"
type input "кирг-рус"
type input "5a8b1489cc6b4906c91bfd90"
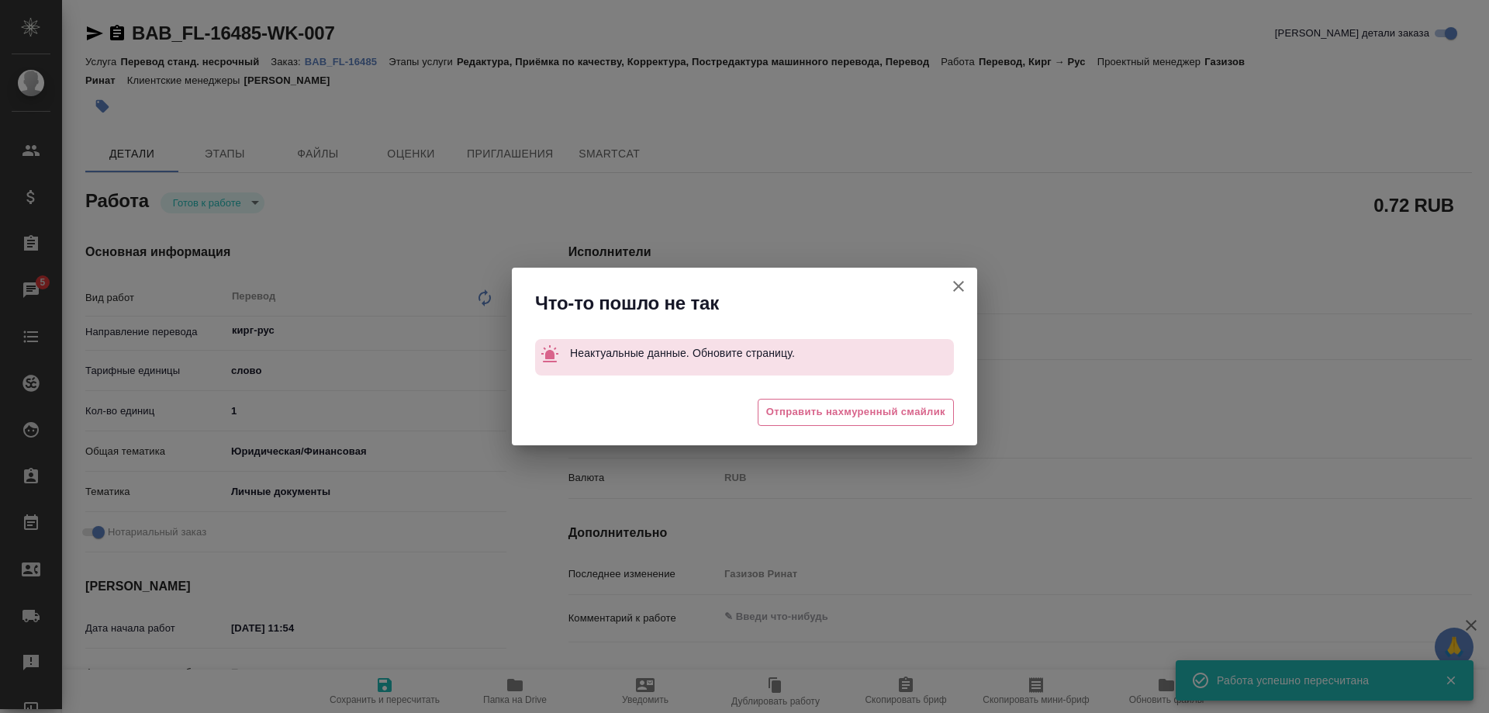
type input "1"
type input "yr-fn"
type input "5a8b8b956a9677013d343cfe"
checkbox input "true"
type input "08.09.2025 11:54"
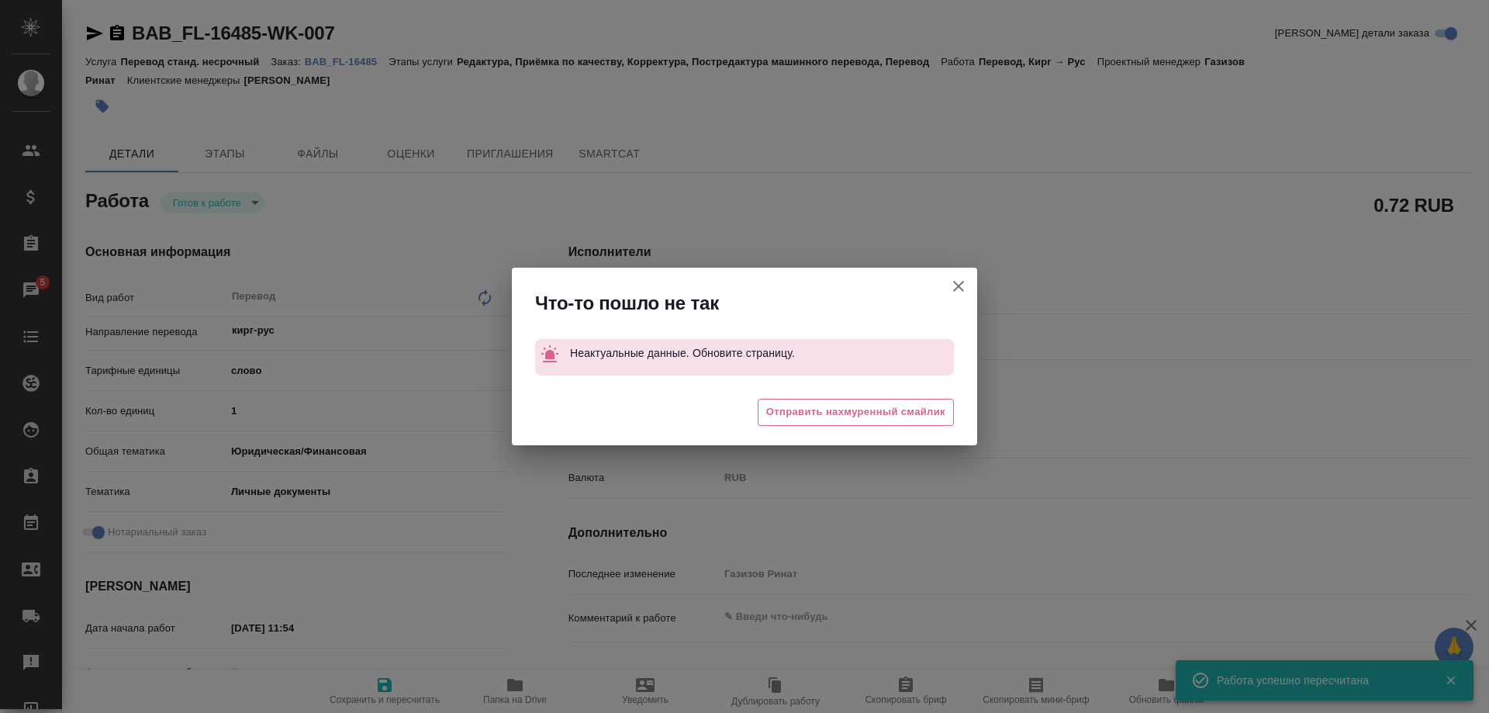
type input "09.09.2025 09:00"
type input "09.09.2025 10:00"
type input "Прямая загрузка (шаблонные документы)"
type input "notPayed"
type input "0.72"
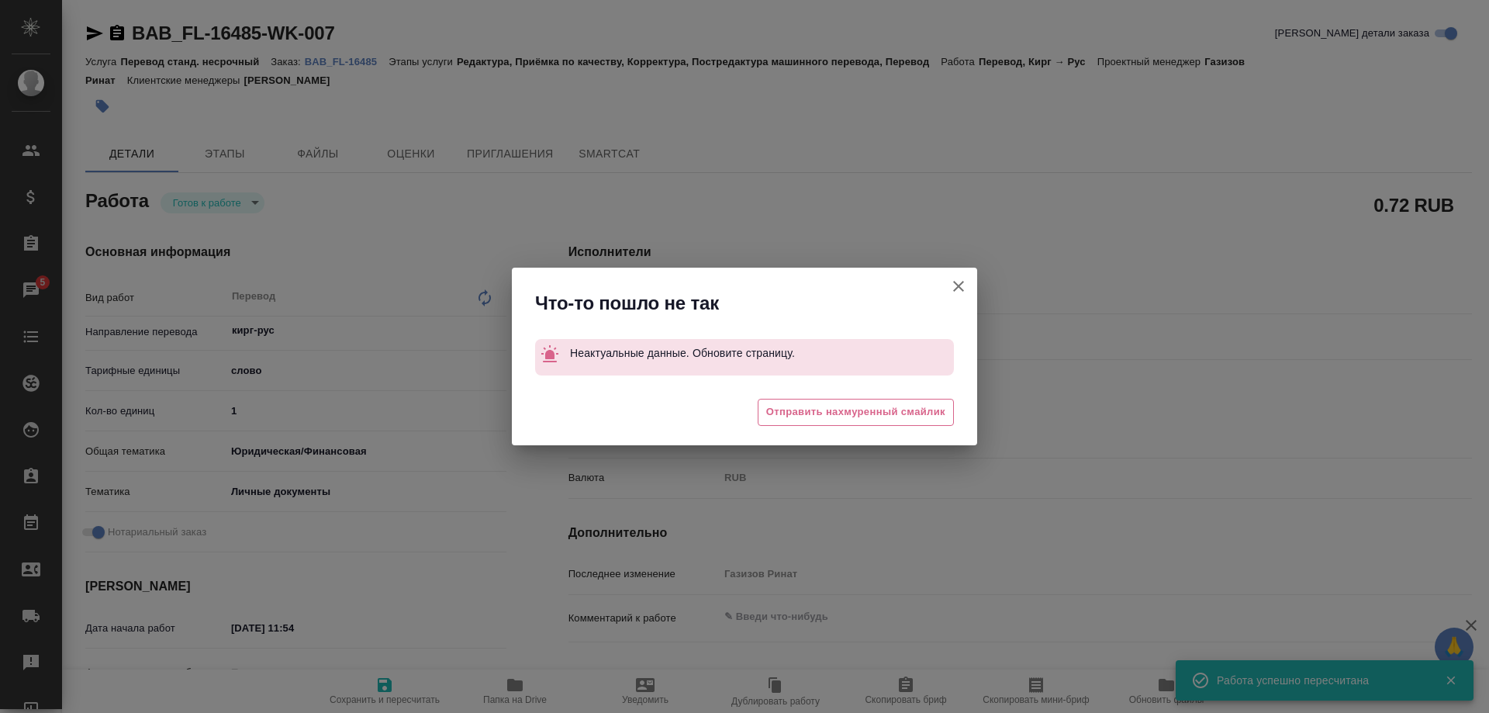
type input "RUB"
type input "Газизов Ринат"
type textarea "x"
type textarea "/Clients/FL_BAB/Orders/BAB_FL-16485/Translated/BAB_FL-16485-WK-007"
type textarea "x"
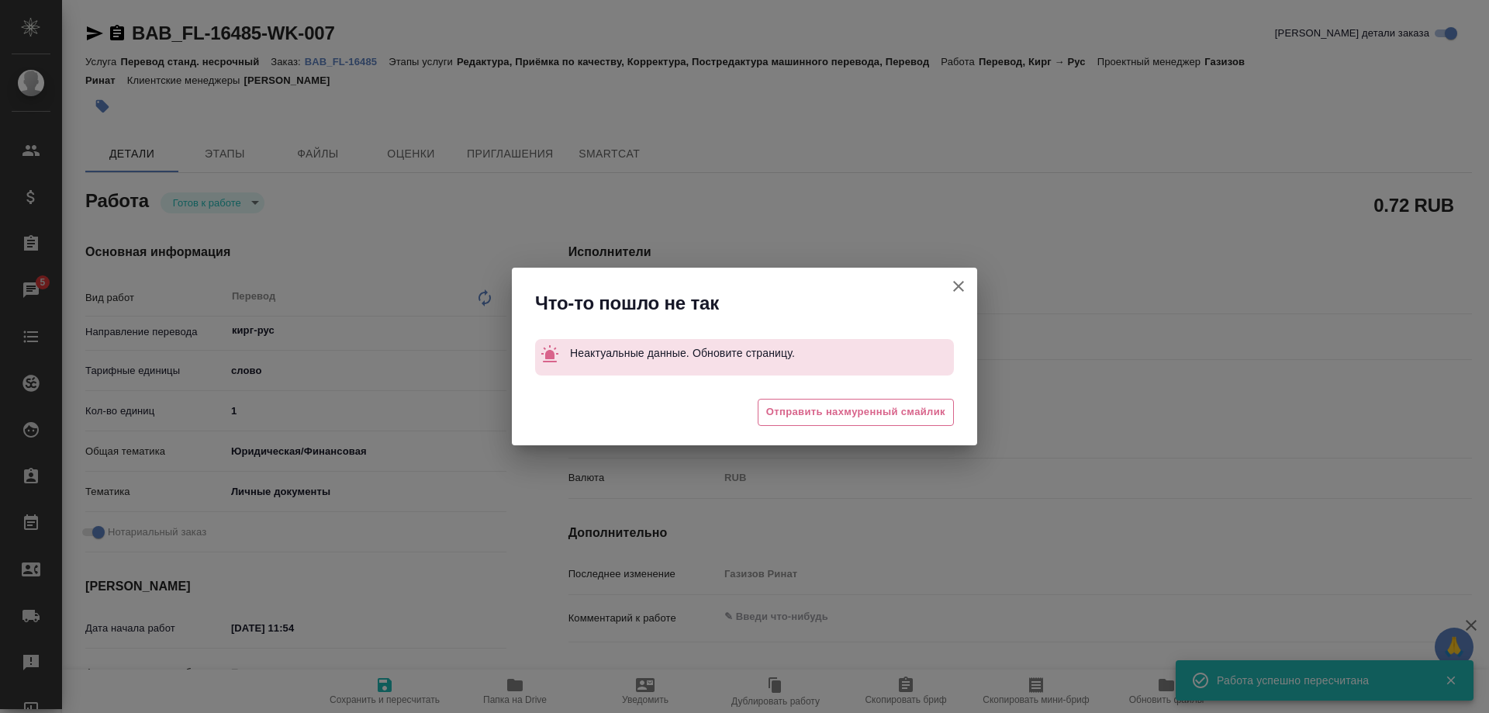
type input "BAB_FL-16485"
type input "Перевод станд. несрочный"
type input "Редактура, Приёмка по качеству, Корректура, Постредактура машинного перевода, П…"
type input "Голубев Дмитрий"
type input "/Clients/FL_BAB/Orders/BAB_FL-16485"
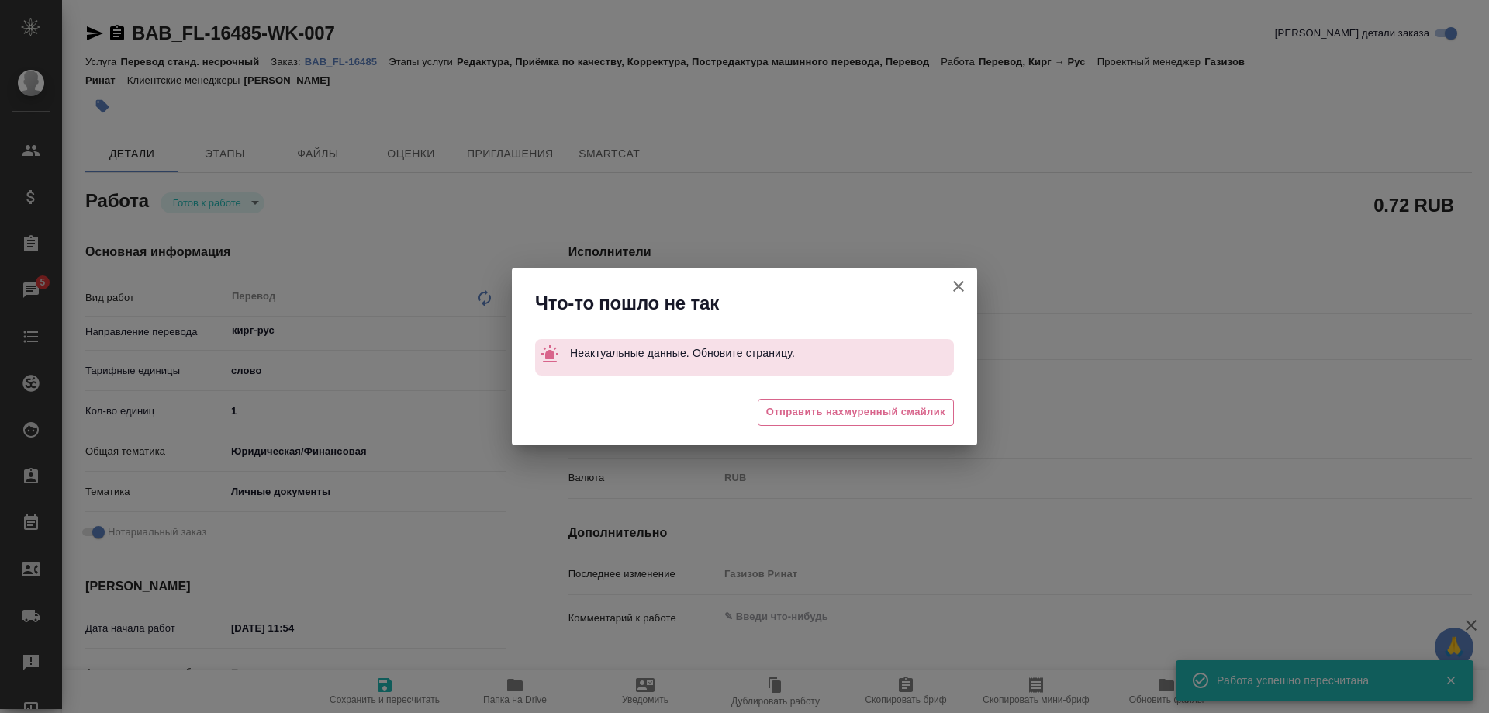
type textarea "x"
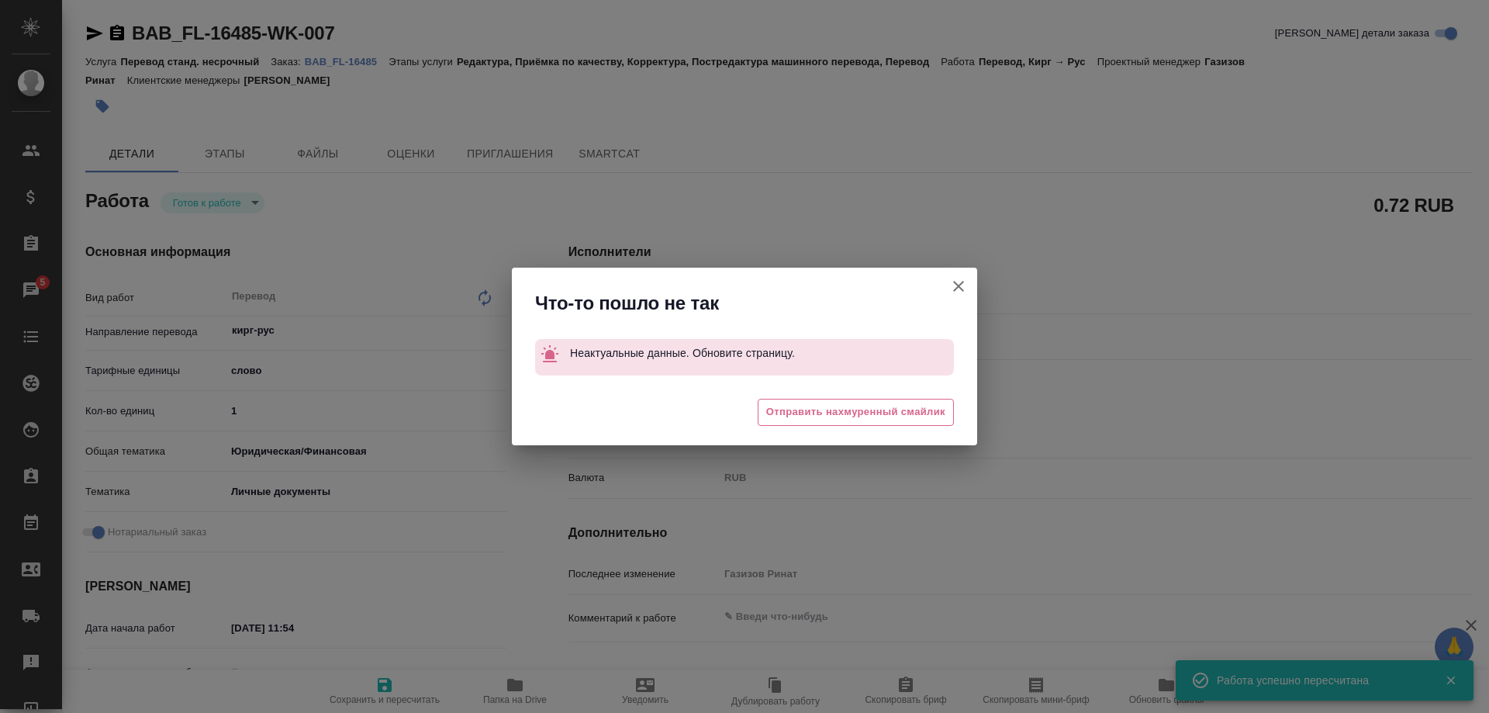
type textarea "x"
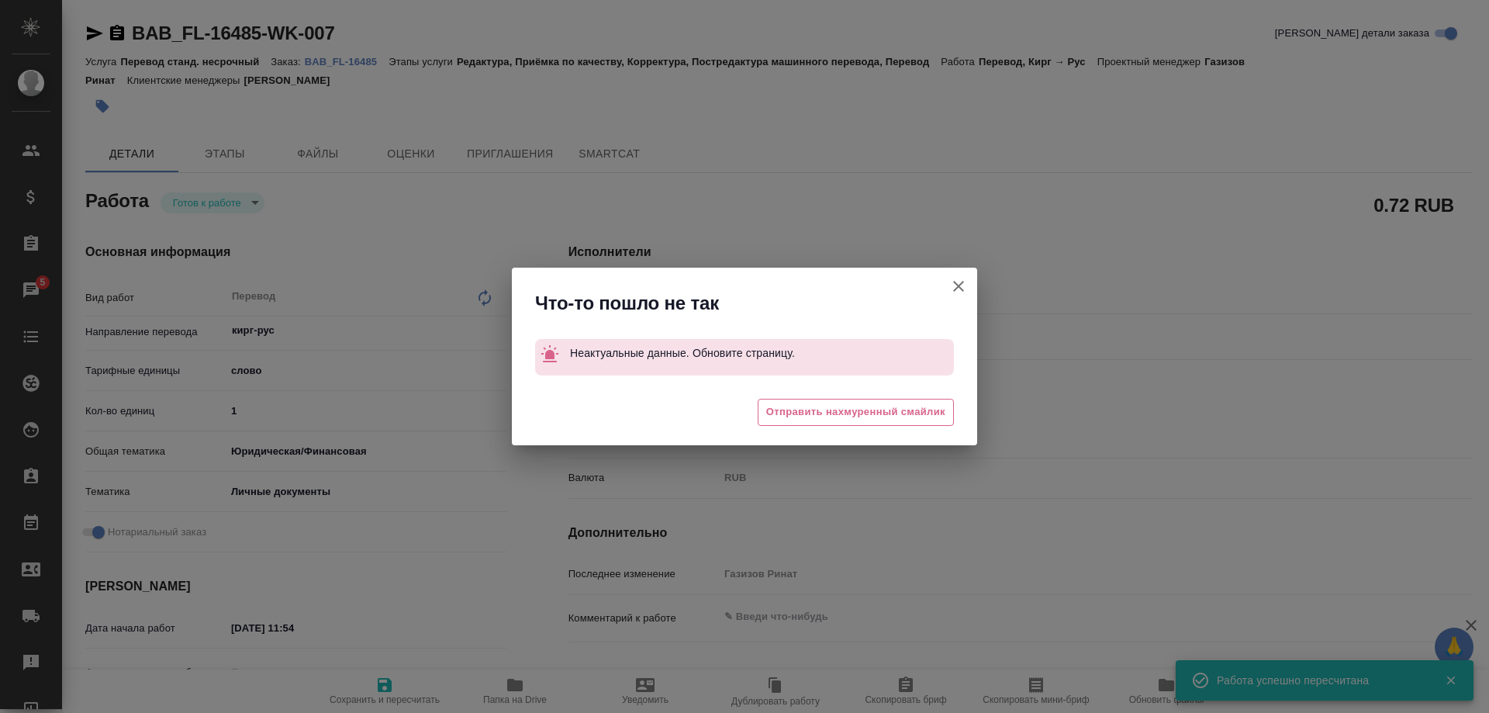
type textarea "x"
click at [946, 284] on button "[PERSON_NAME] детали заказа" at bounding box center [958, 286] width 37 height 37
type textarea "x"
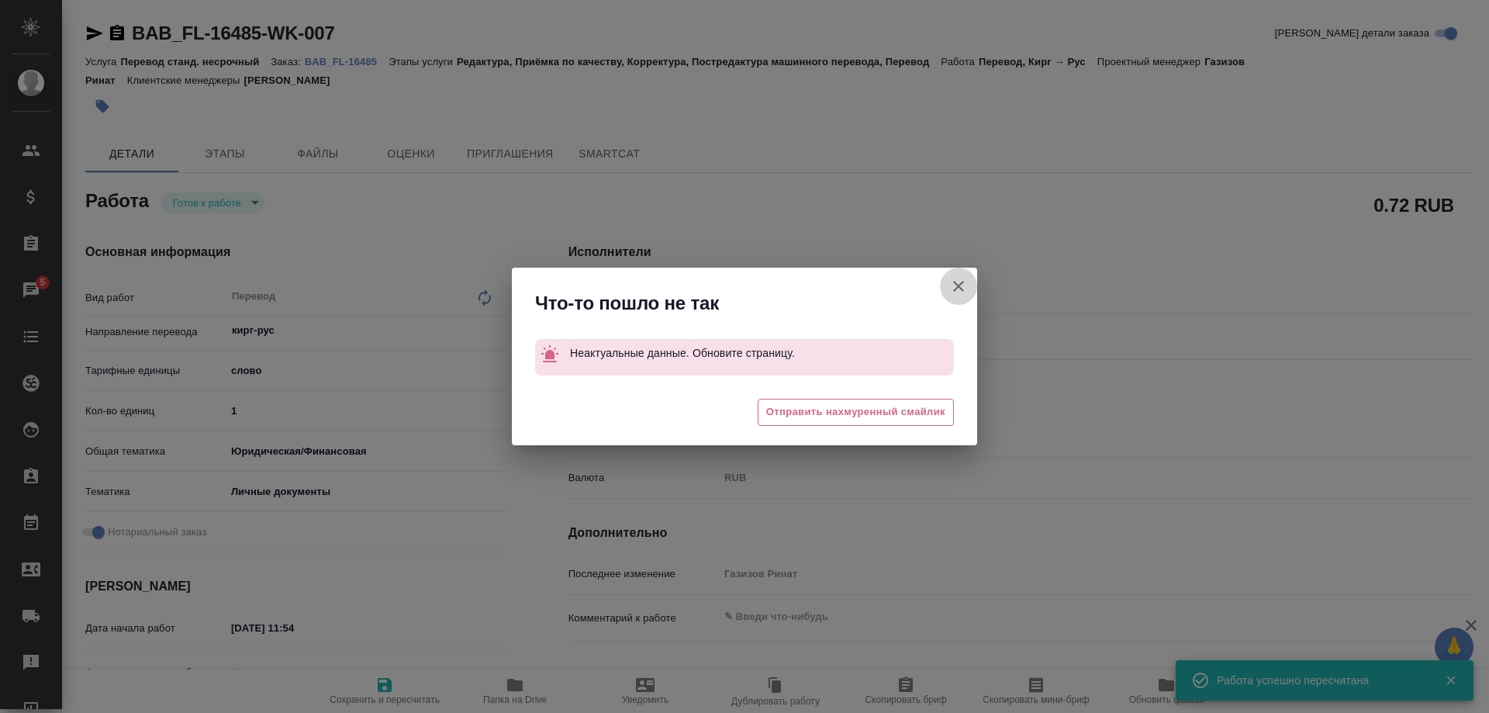
type textarea "x"
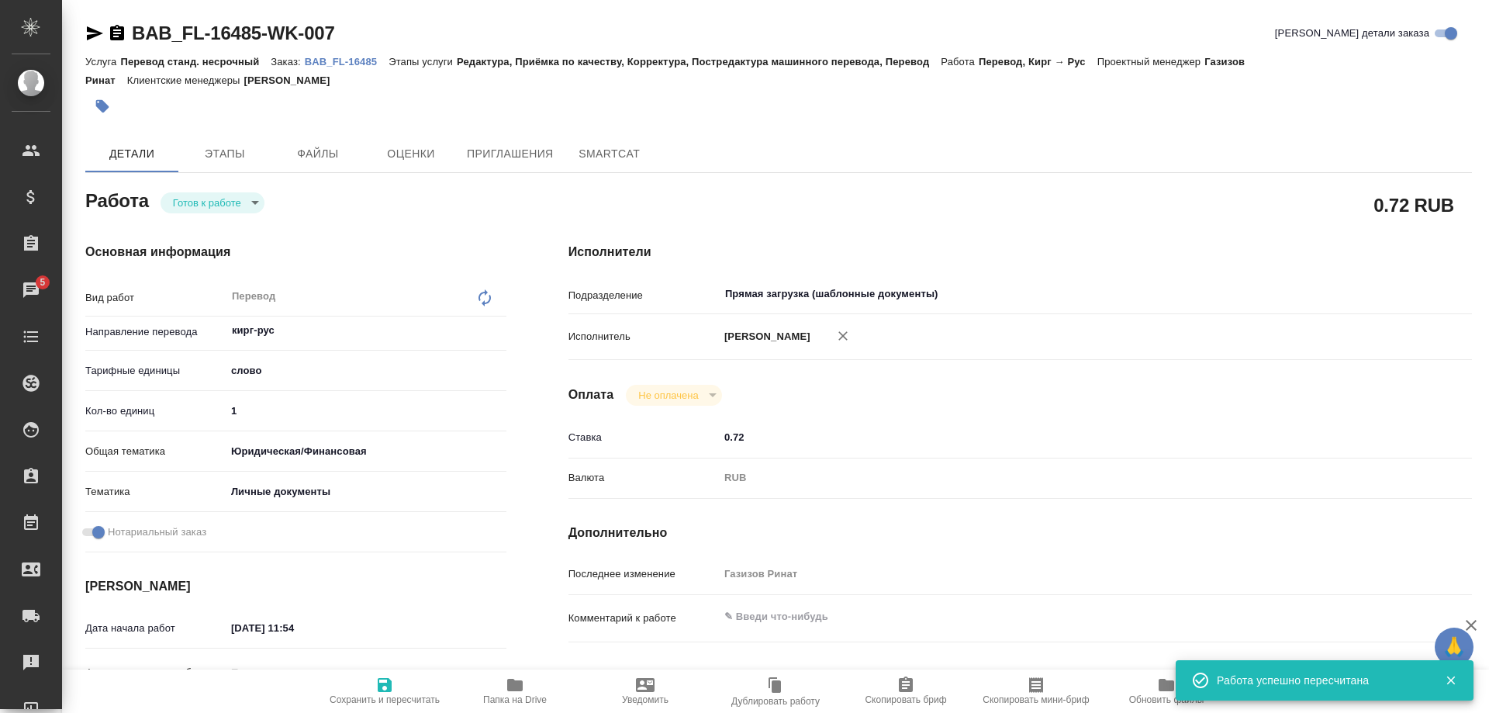
type textarea "x"
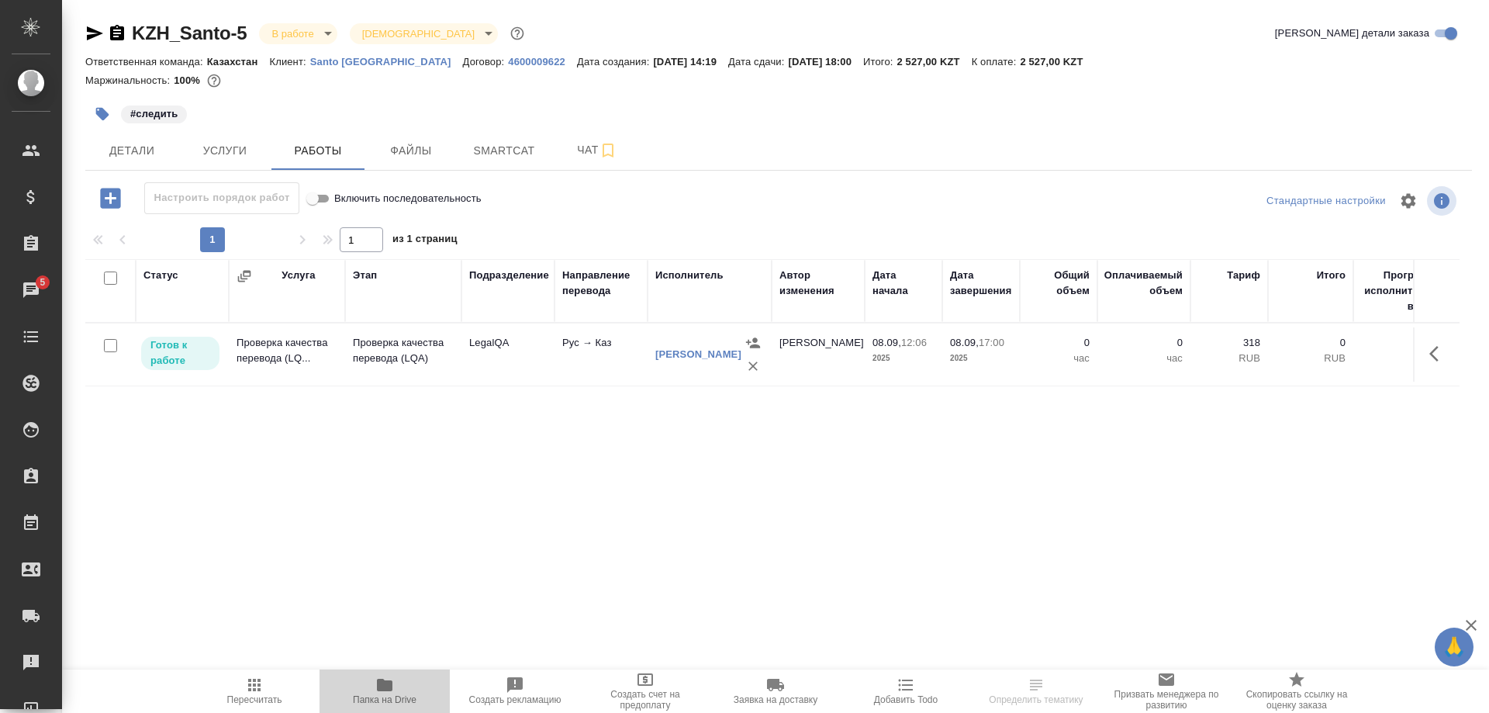
click at [368, 695] on span "Папка на Drive" at bounding box center [385, 699] width 64 height 11
click at [1427, 357] on button "button" at bounding box center [1438, 353] width 37 height 37
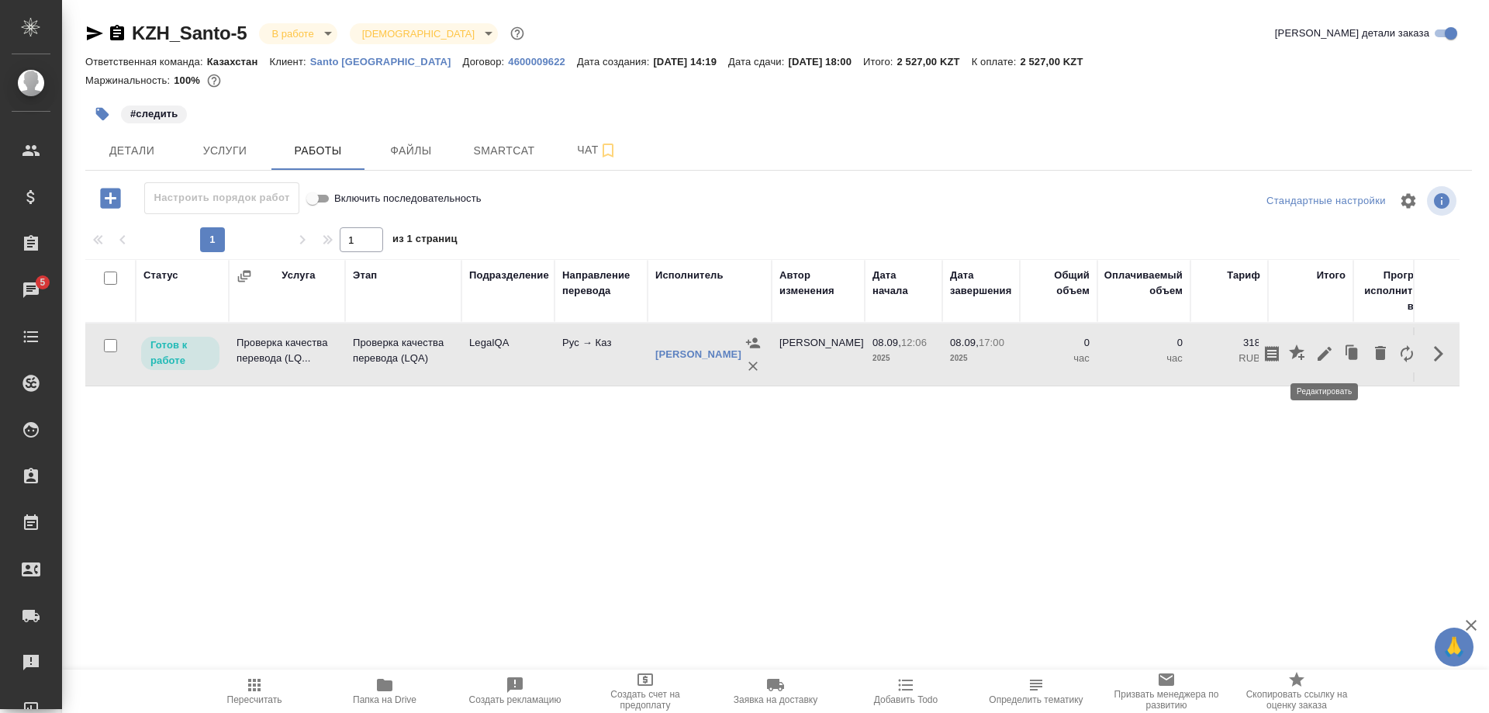
click at [1317, 351] on icon "button" at bounding box center [1325, 353] width 19 height 19
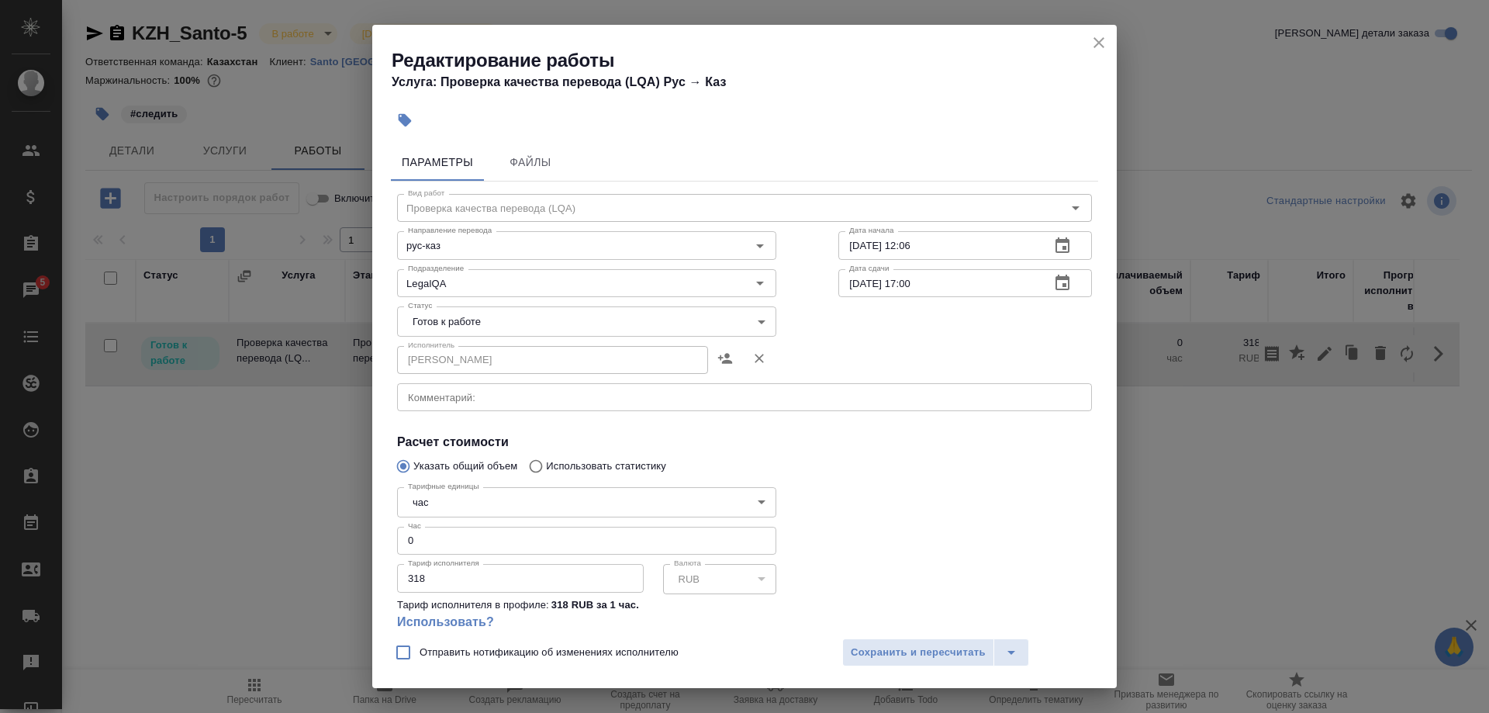
click at [450, 527] on input "0" at bounding box center [586, 541] width 379 height 28
type input "0.33"
click at [903, 638] on div "Отправить нотификацию об изменениях исполнителю Сохранить и пересчитать" at bounding box center [744, 658] width 745 height 60
click at [863, 648] on span "Сохранить и пересчитать" at bounding box center [918, 653] width 135 height 18
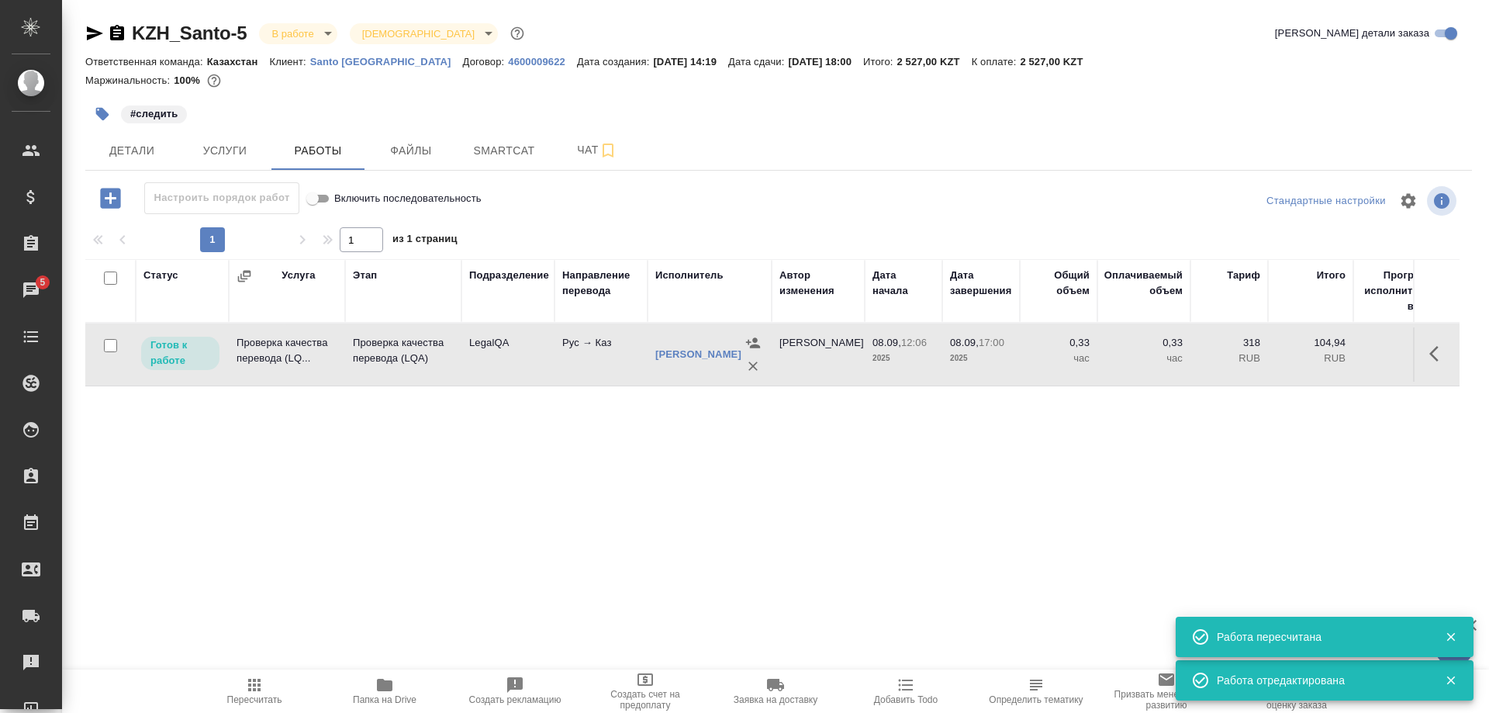
click at [245, 689] on span "Пересчитать" at bounding box center [255, 690] width 112 height 29
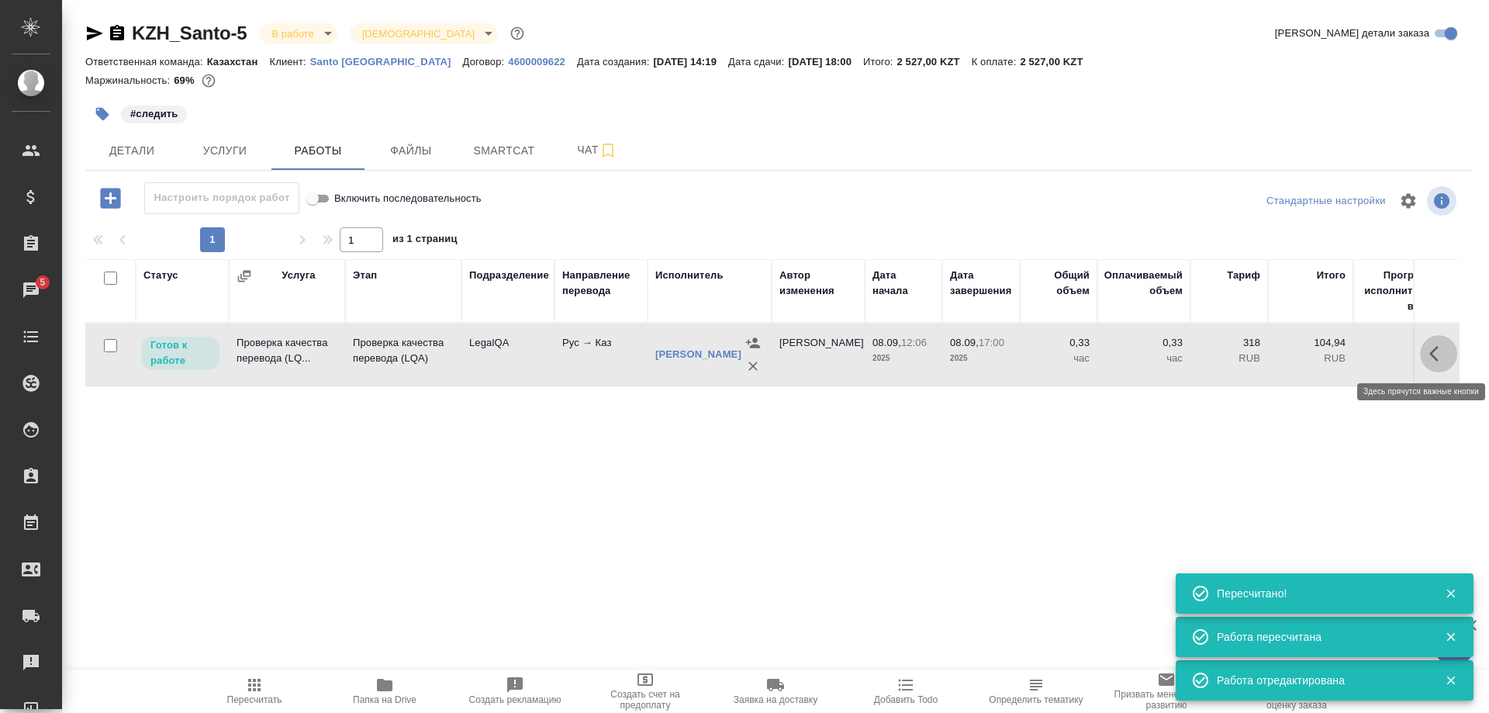
click at [1429, 355] on button "button" at bounding box center [1438, 353] width 37 height 37
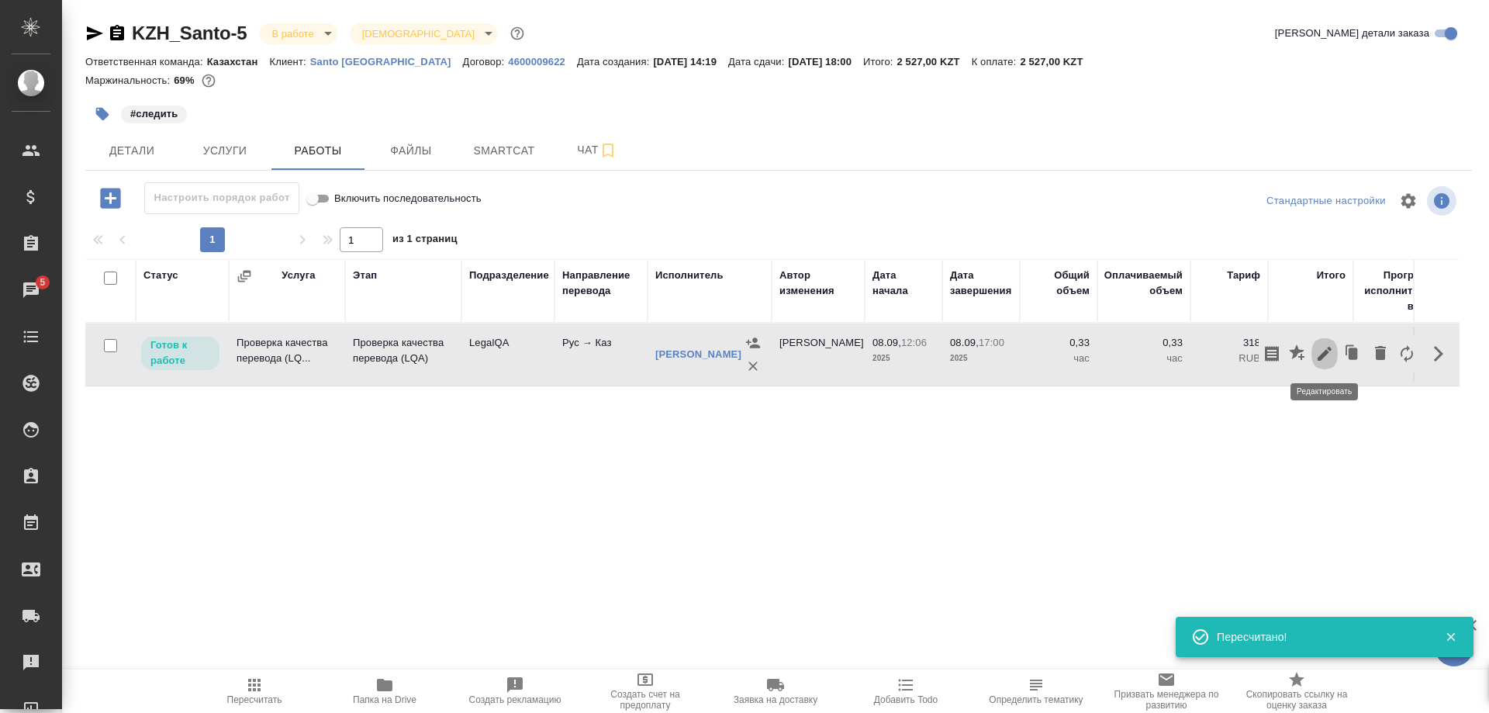
click at [1323, 351] on icon "button" at bounding box center [1325, 353] width 19 height 19
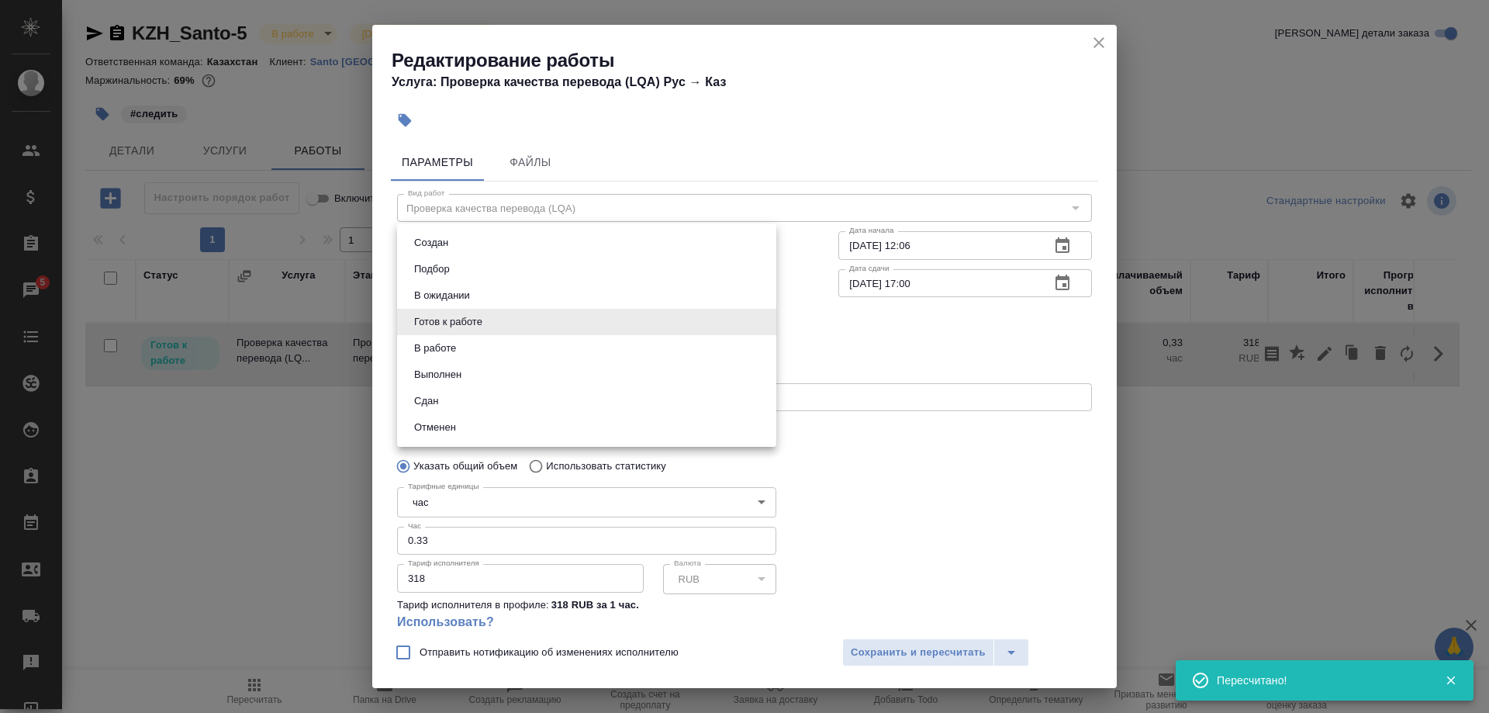
click at [677, 325] on body "🙏 .cls-1 fill:#fff; AWATERA [PERSON_NAME] Спецификации Заказы 5 Чаты Todo Проек…" at bounding box center [744, 356] width 1489 height 713
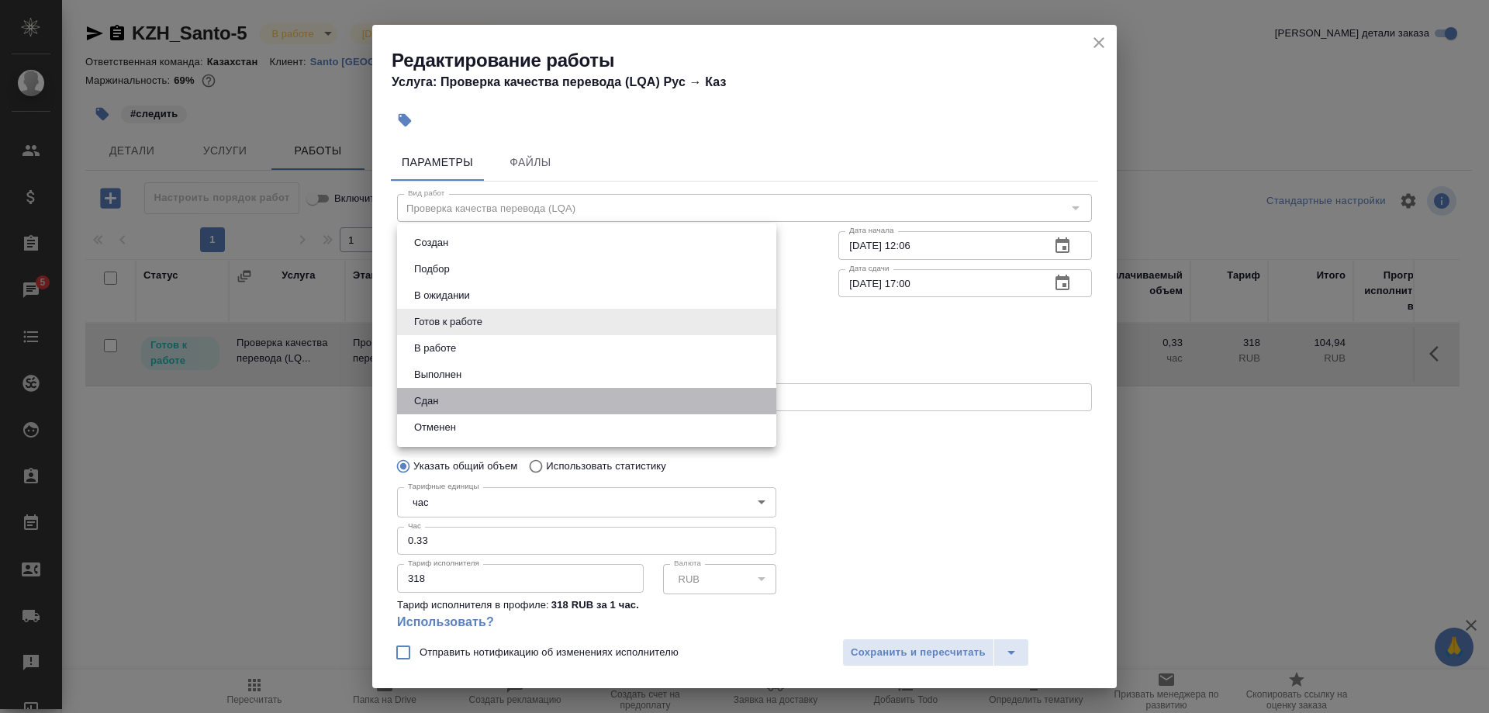
click at [630, 405] on li "Сдан" at bounding box center [586, 401] width 379 height 26
type input "closed"
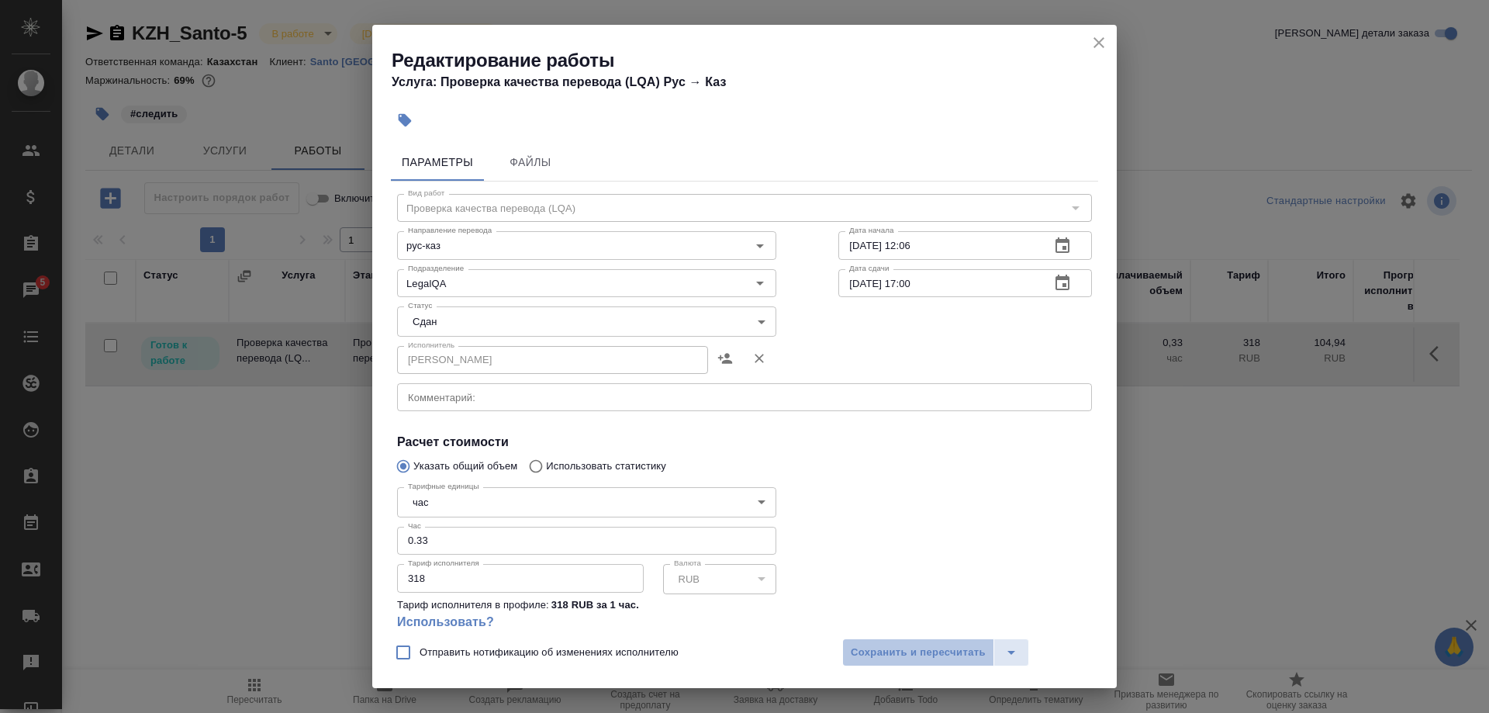
drag, startPoint x: 846, startPoint y: 653, endPoint x: 835, endPoint y: 646, distance: 12.9
click at [844, 652] on button "Сохранить и пересчитать" at bounding box center [918, 652] width 152 height 28
